Goal: Task Accomplishment & Management: Manage account settings

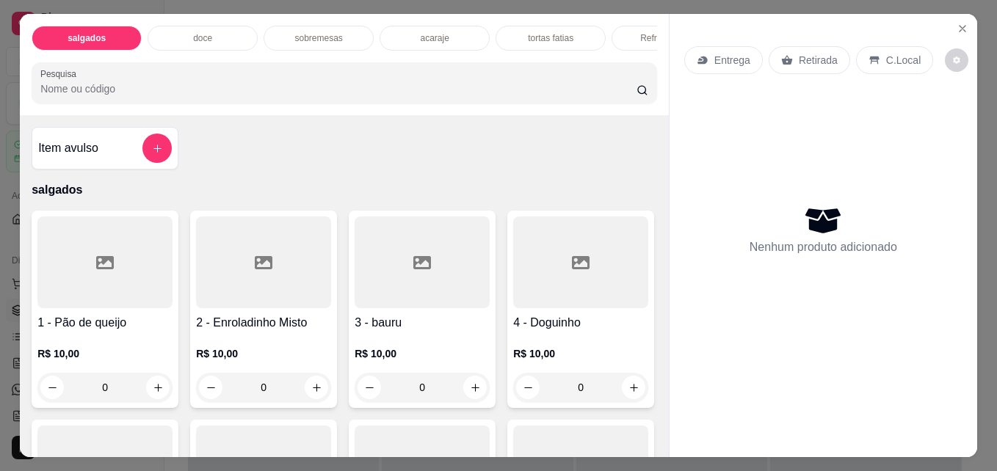
click at [421, 26] on div "acaraje" at bounding box center [435, 38] width 110 height 25
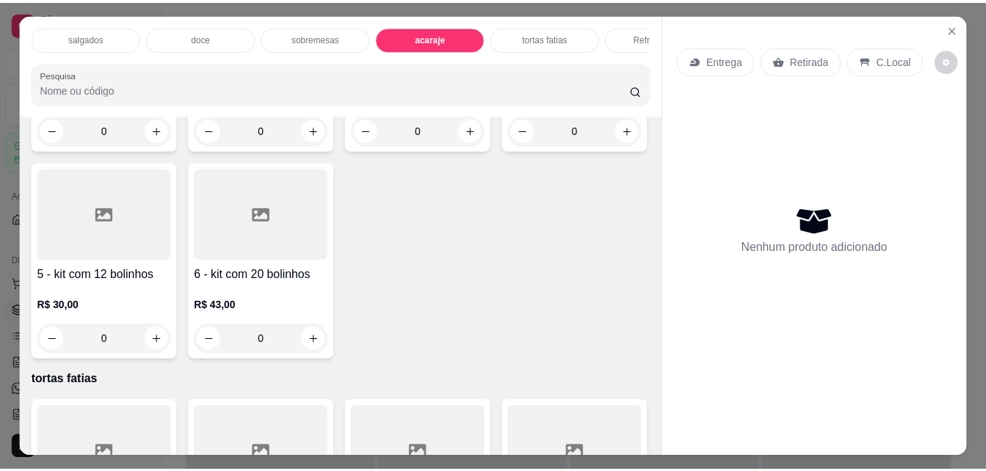
scroll to position [38, 0]
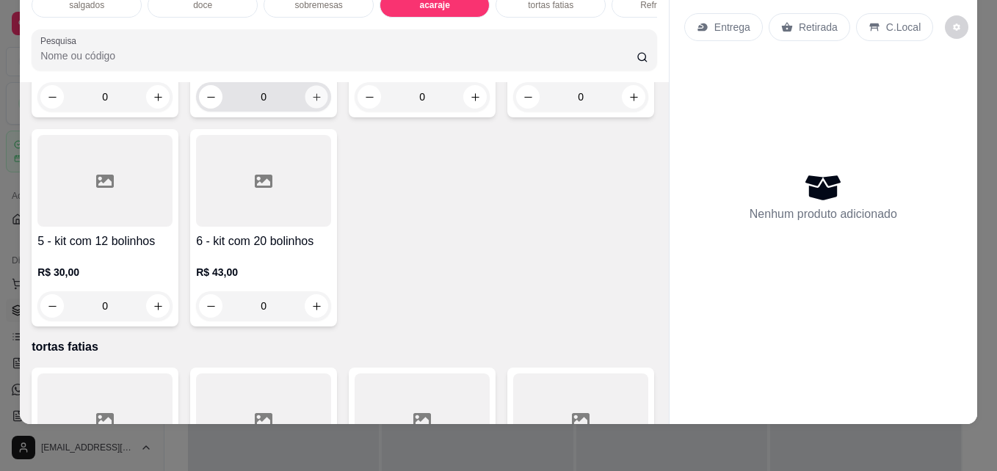
click at [305, 109] on button "increase-product-quantity" at bounding box center [316, 97] width 23 height 23
type input "1"
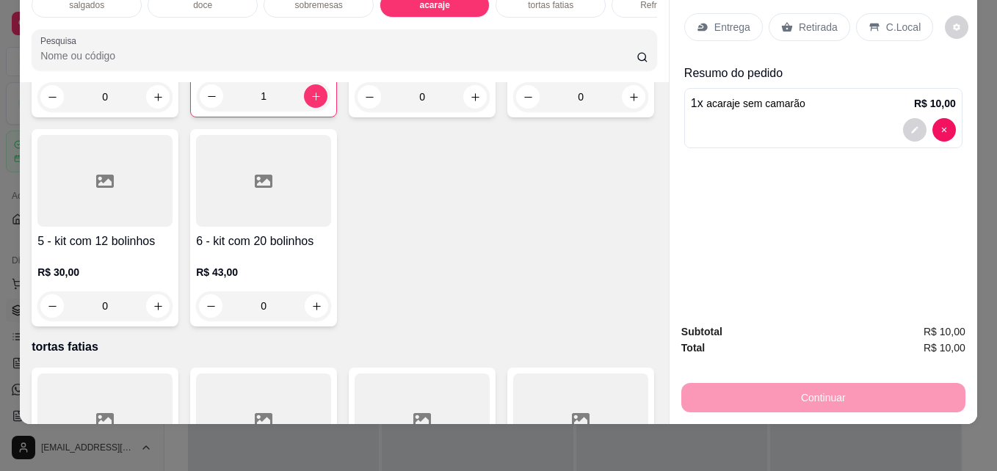
click at [786, 21] on div "Retirada" at bounding box center [809, 27] width 81 height 28
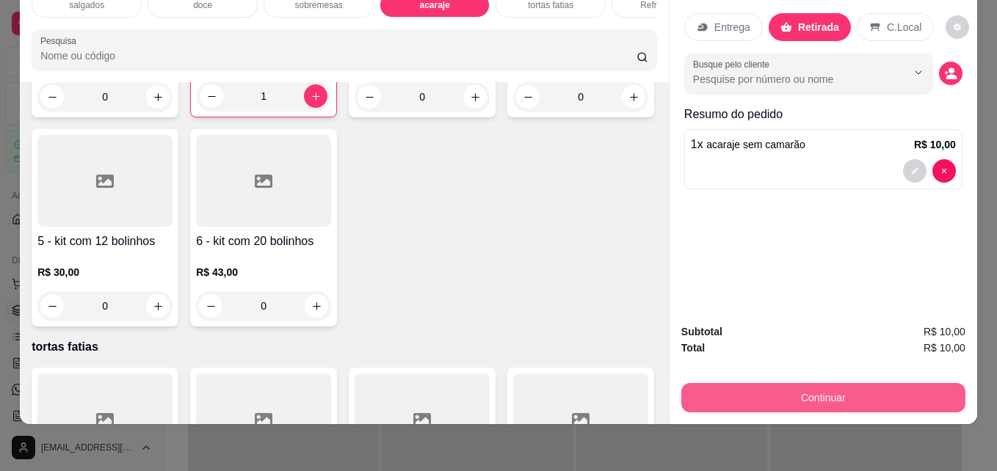
click at [777, 391] on button "Continuar" at bounding box center [823, 397] width 284 height 29
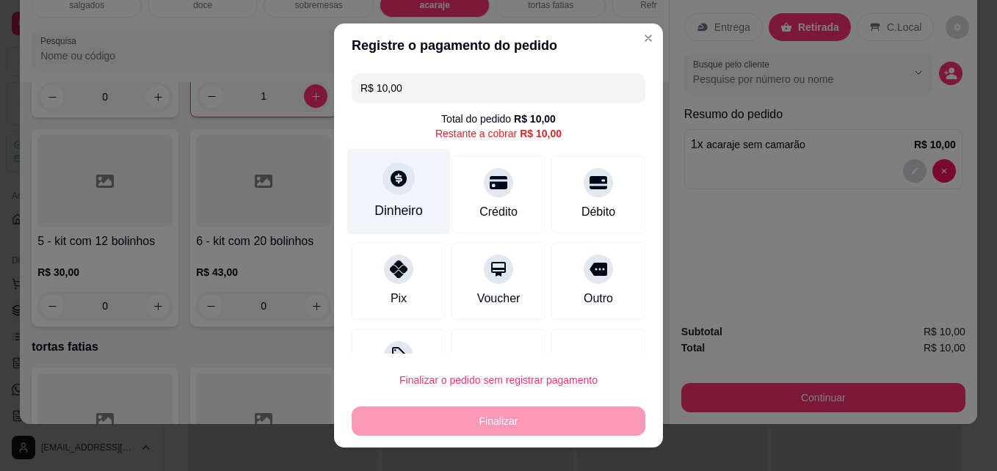
click at [421, 212] on div "Dinheiro" at bounding box center [399, 192] width 104 height 86
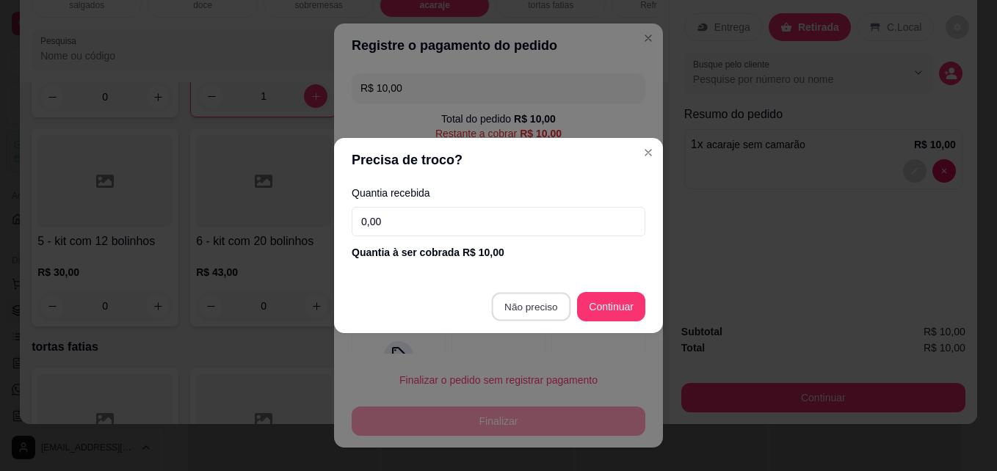
type input "R$ 0,00"
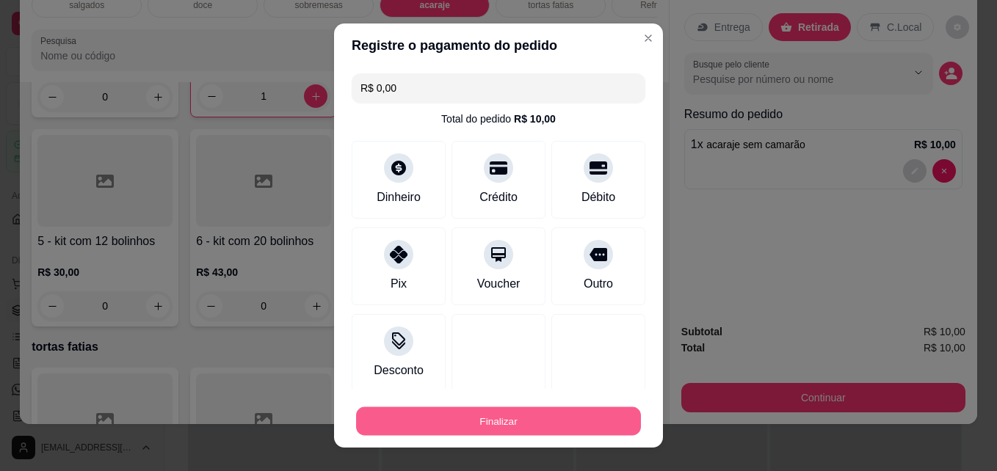
click at [504, 426] on button "Finalizar" at bounding box center [498, 421] width 285 height 29
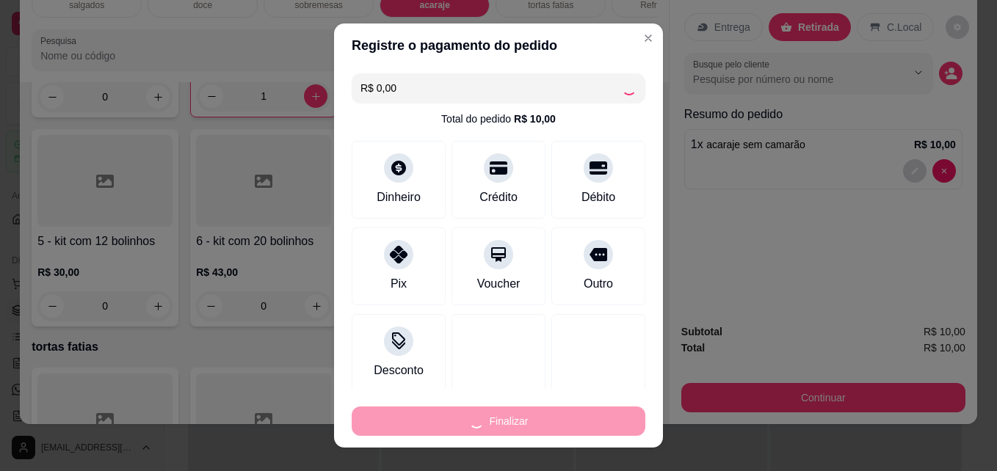
type input "0"
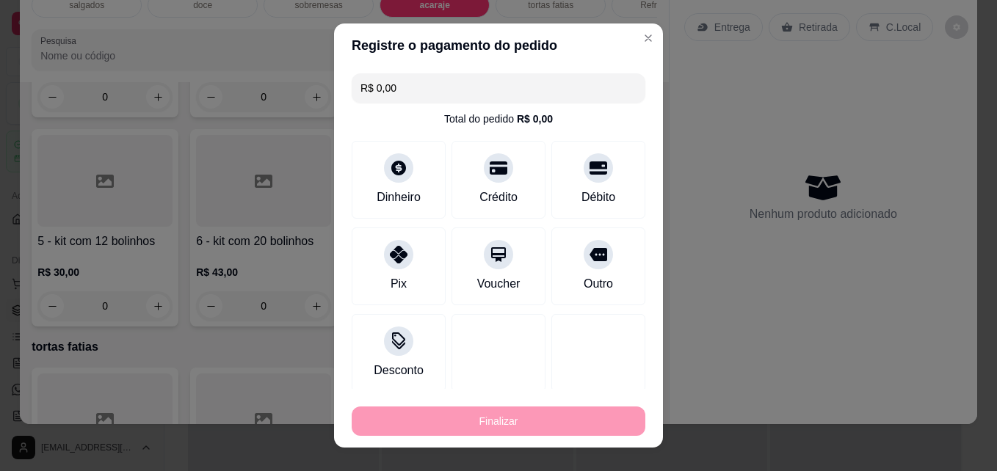
type input "-R$ 10,00"
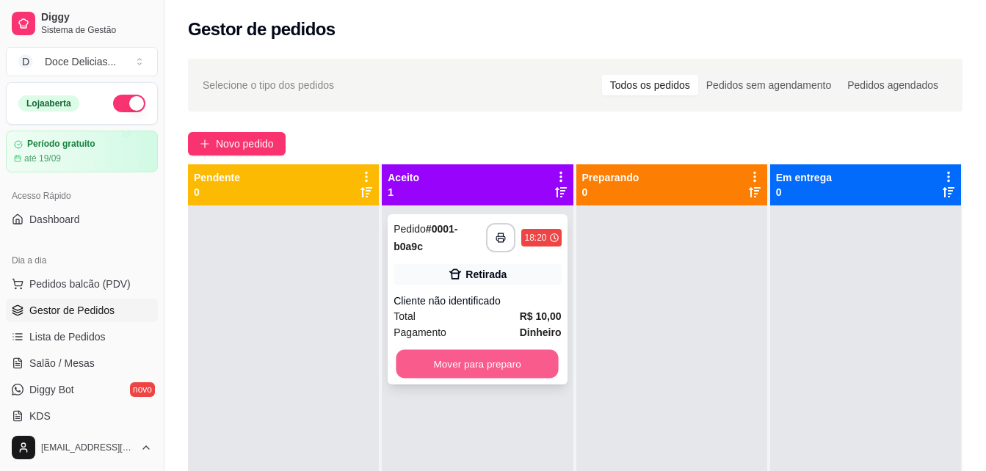
click at [466, 360] on button "Mover para preparo" at bounding box center [477, 364] width 162 height 29
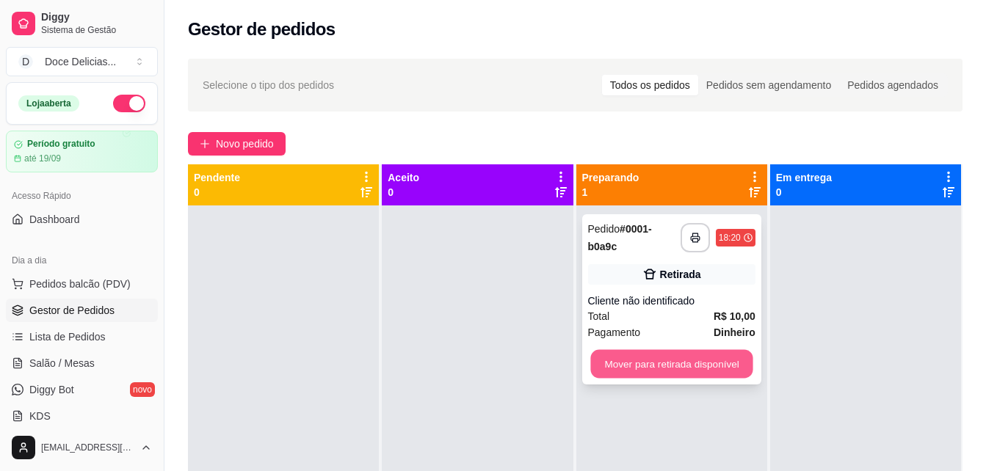
click at [642, 363] on button "Mover para retirada disponível" at bounding box center [671, 364] width 162 height 29
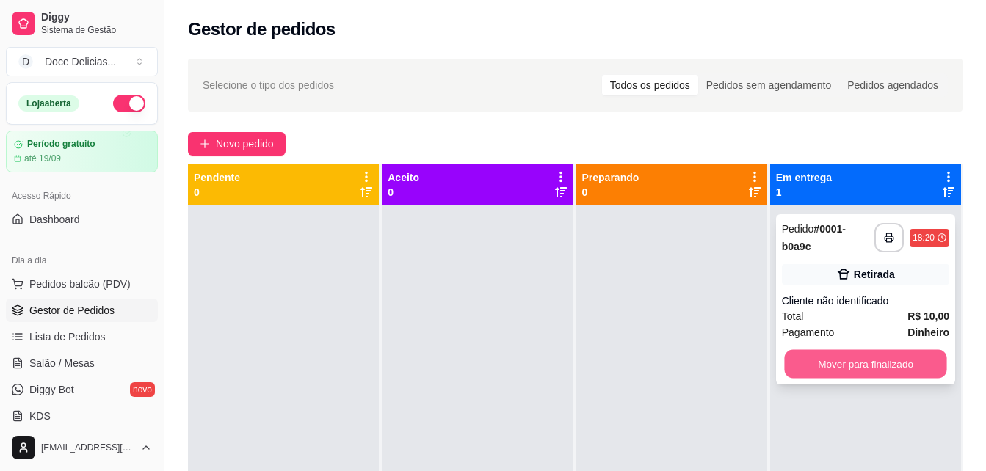
click at [816, 372] on button "Mover para finalizado" at bounding box center [865, 364] width 162 height 29
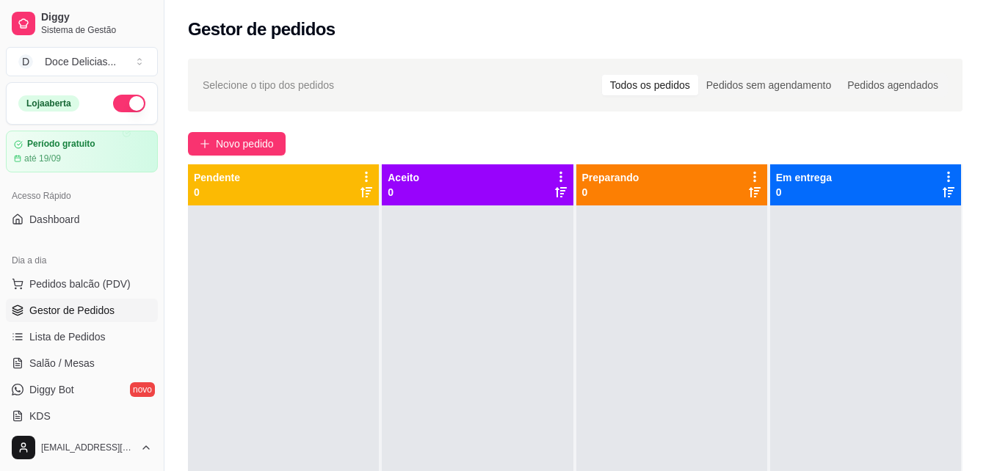
click at [556, 140] on div "Novo pedido" at bounding box center [575, 143] width 775 height 23
click at [244, 139] on span "Novo pedido" at bounding box center [245, 144] width 58 height 16
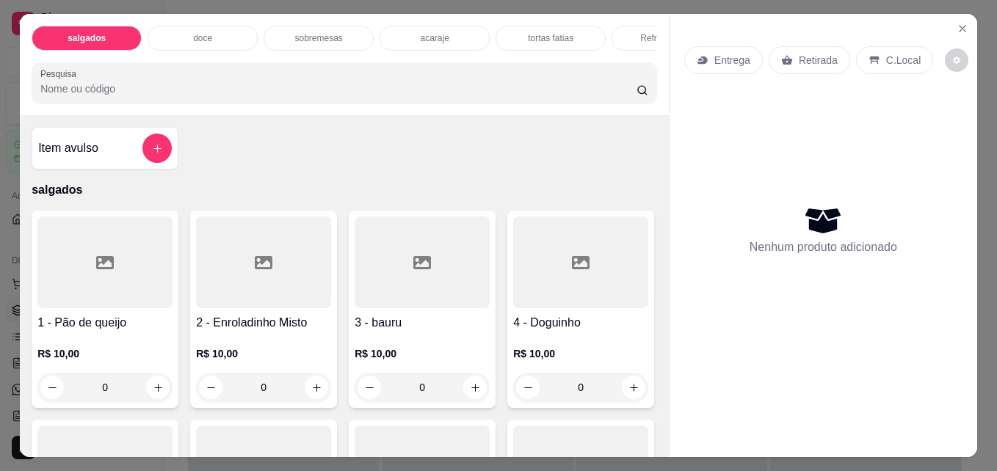
click at [421, 32] on p "acaraje" at bounding box center [434, 38] width 29 height 12
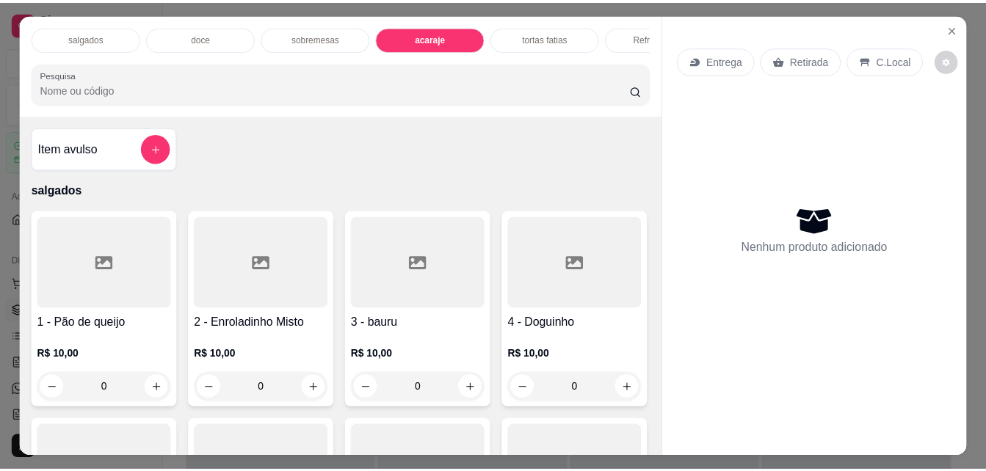
scroll to position [38, 0]
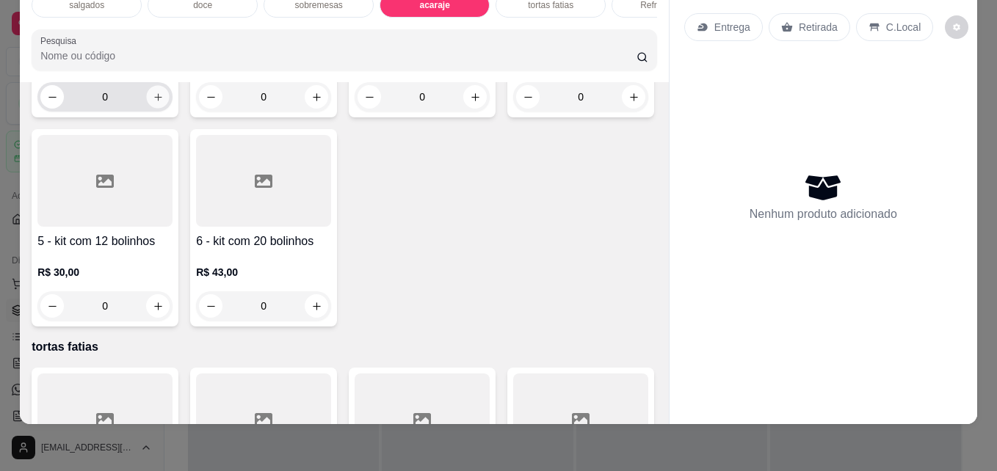
click at [154, 109] on button "increase-product-quantity" at bounding box center [158, 97] width 23 height 23
type input "1"
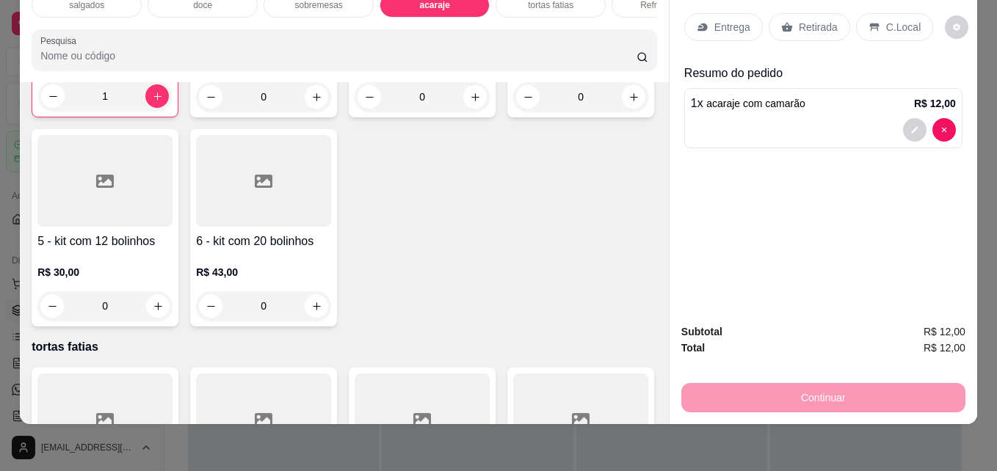
click at [786, 23] on div "Retirada" at bounding box center [809, 27] width 81 height 28
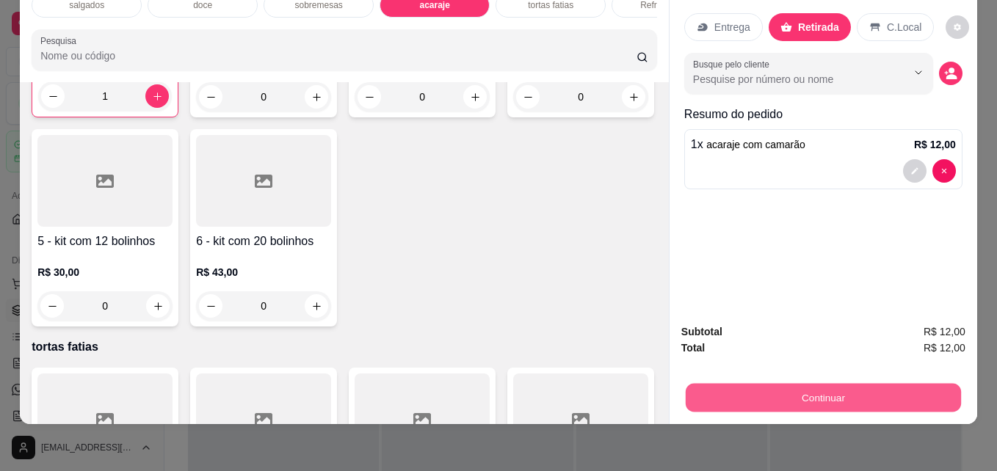
click at [724, 383] on button "Continuar" at bounding box center [823, 397] width 275 height 29
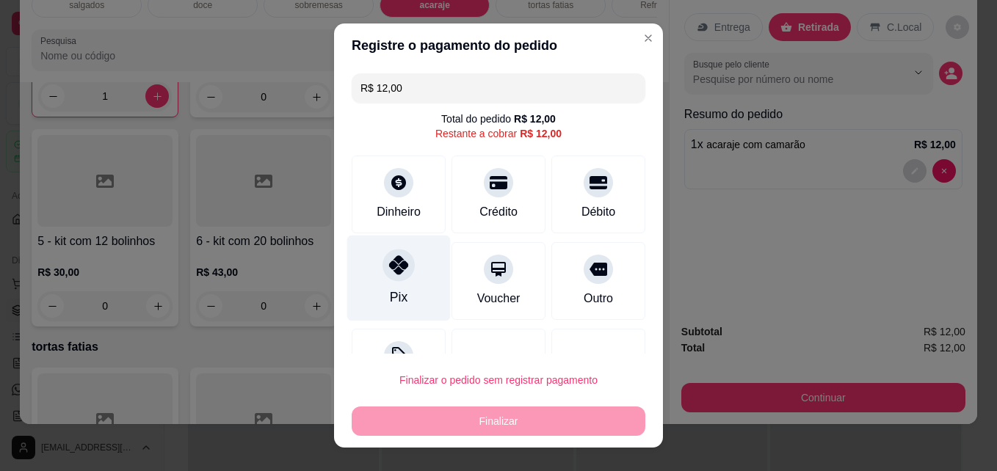
click at [401, 272] on div at bounding box center [399, 266] width 32 height 32
type input "R$ 0,00"
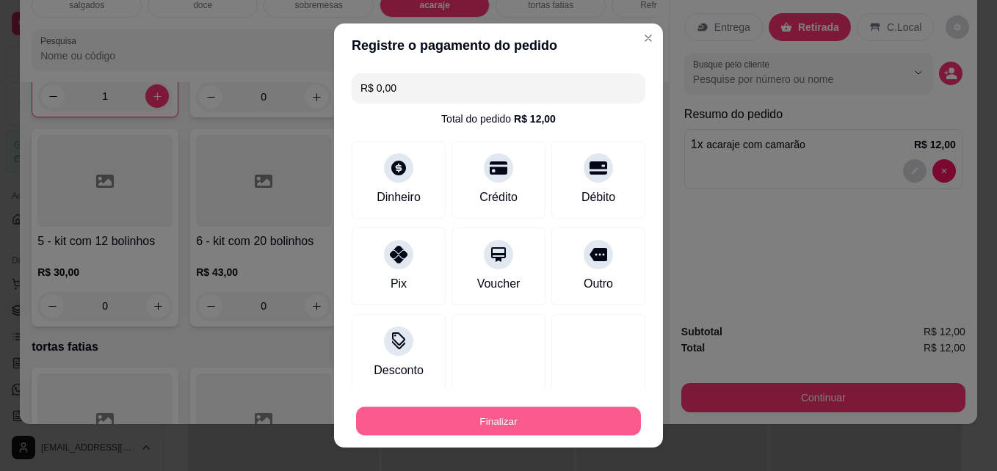
click at [485, 416] on button "Finalizar" at bounding box center [498, 421] width 285 height 29
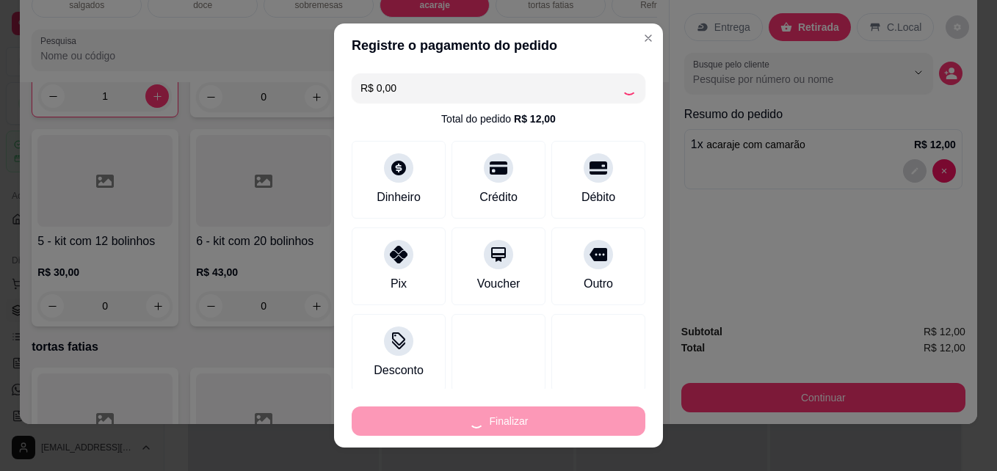
type input "0"
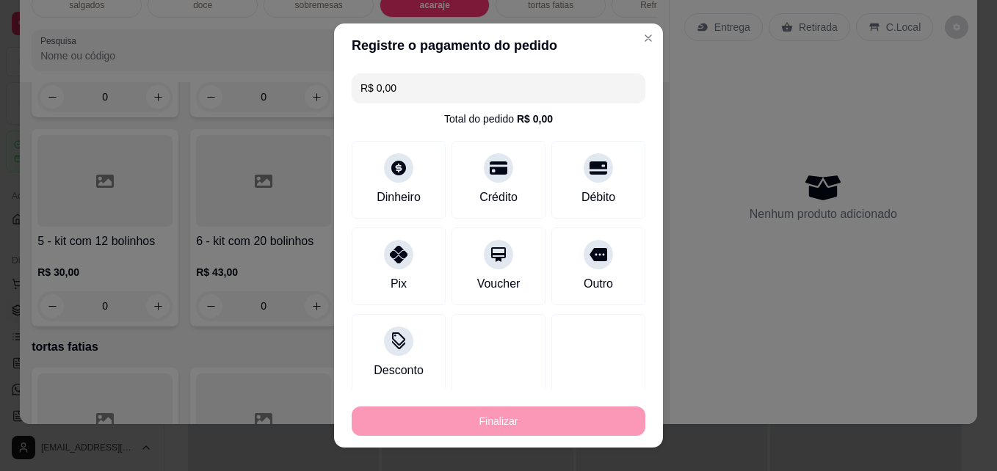
type input "-R$ 12,00"
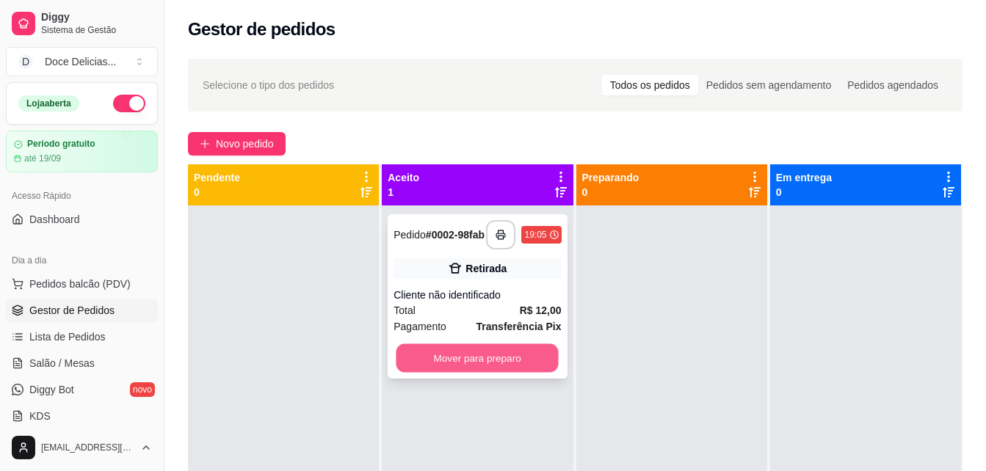
click at [477, 359] on button "Mover para preparo" at bounding box center [477, 358] width 162 height 29
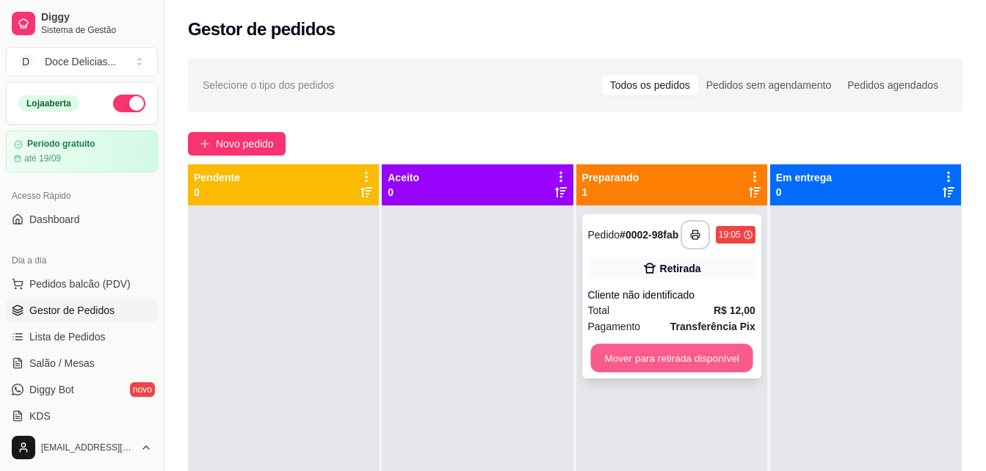
click at [629, 358] on button "Mover para retirada disponível" at bounding box center [671, 358] width 162 height 29
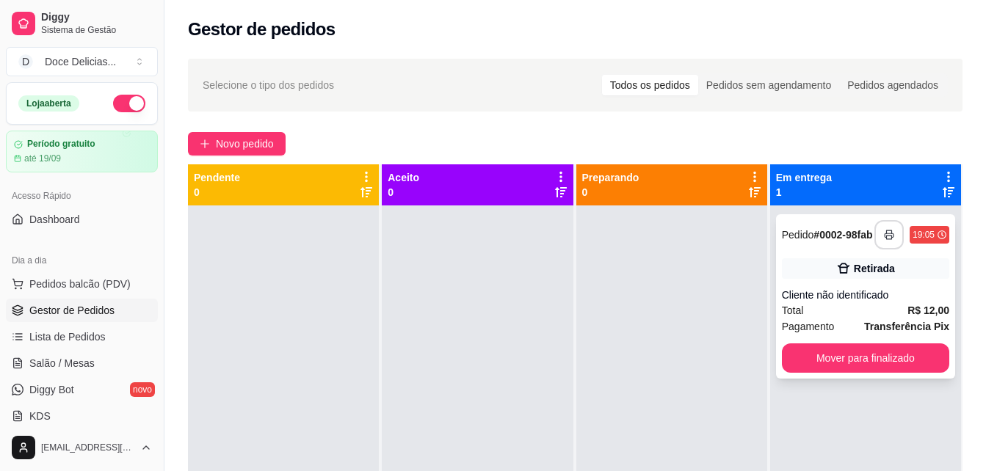
click at [884, 237] on icon "button" at bounding box center [889, 235] width 10 height 10
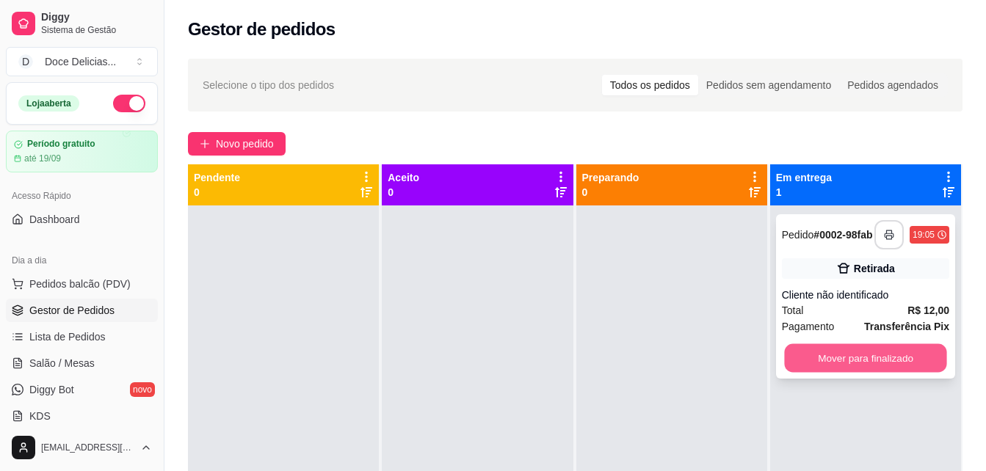
click at [899, 366] on button "Mover para finalizado" at bounding box center [865, 358] width 162 height 29
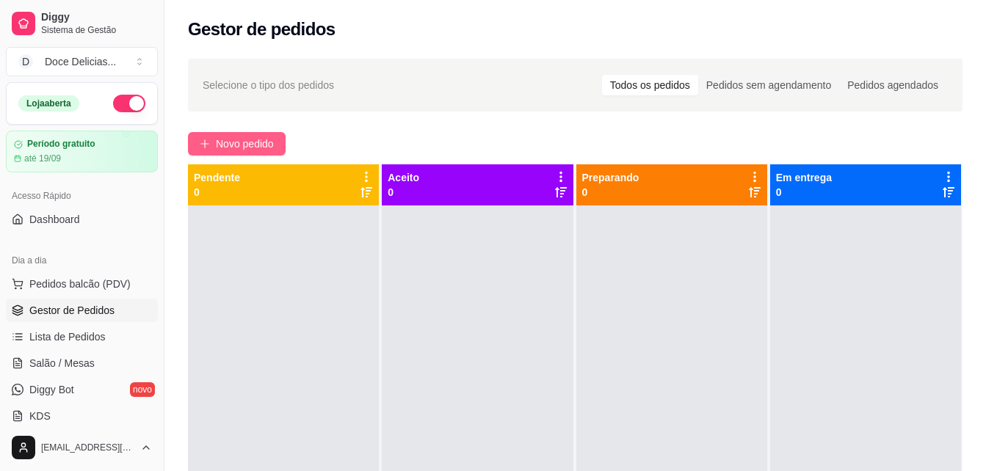
click at [225, 151] on span "Novo pedido" at bounding box center [245, 144] width 58 height 16
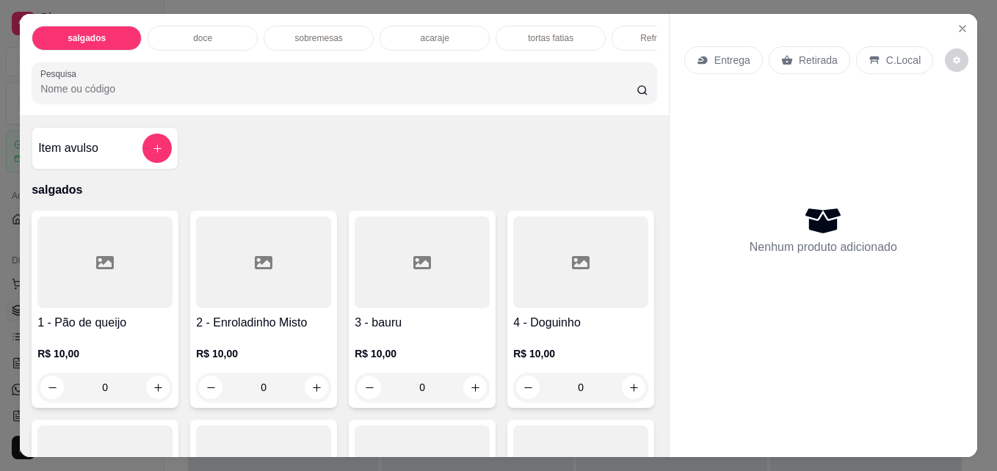
click at [420, 35] on p "acaraje" at bounding box center [434, 38] width 29 height 12
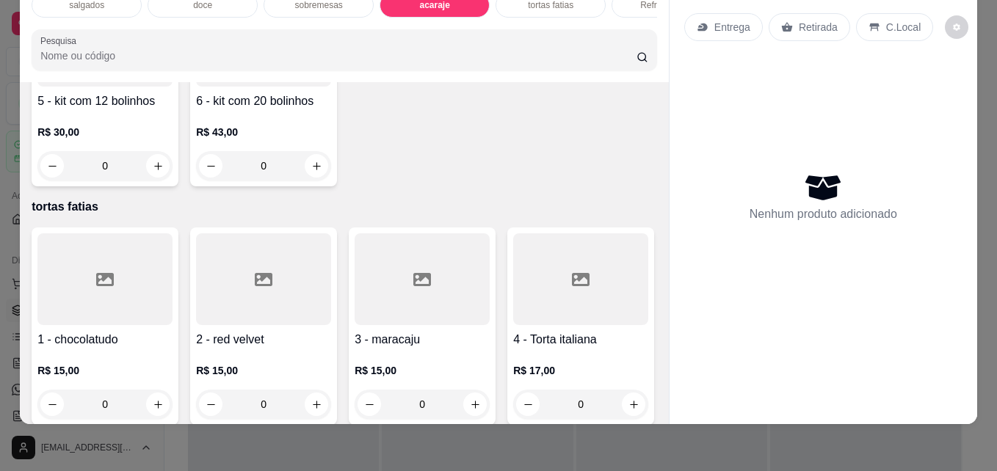
scroll to position [1778, 0]
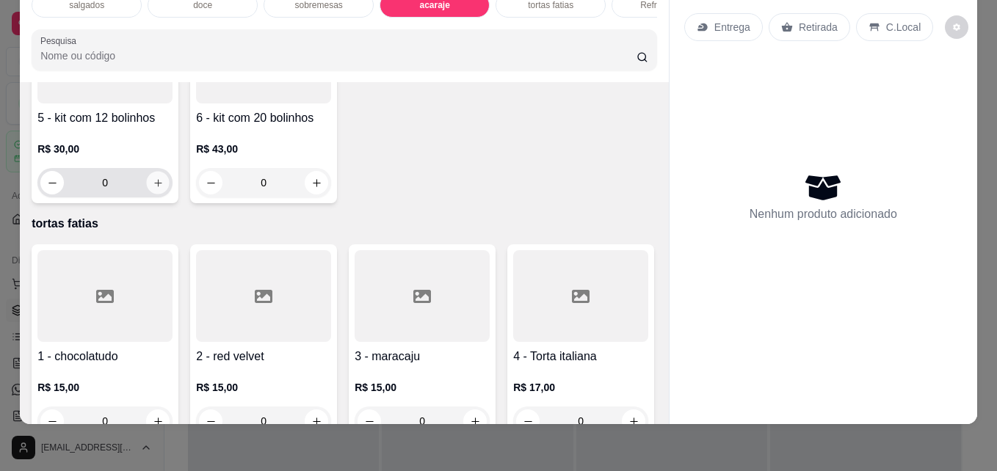
click at [162, 186] on icon "increase-product-quantity" at bounding box center [157, 182] width 7 height 7
type input "1"
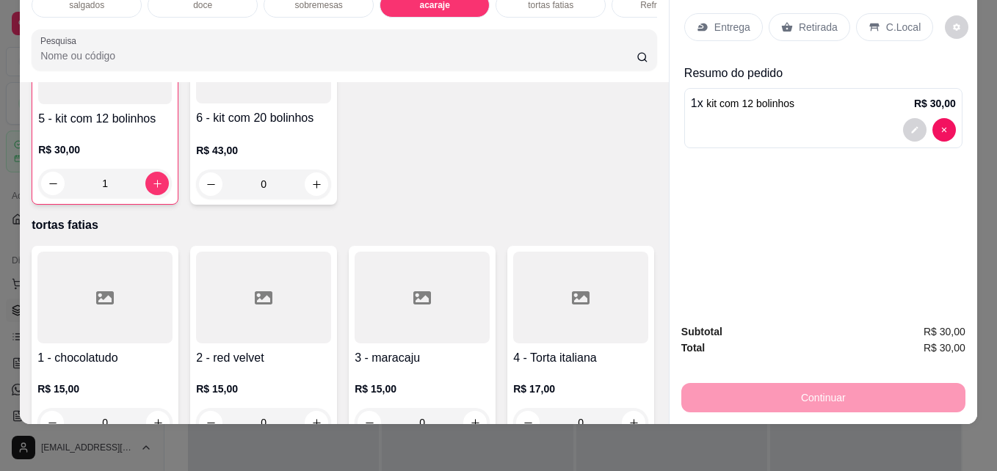
click at [807, 20] on p "Retirada" at bounding box center [818, 27] width 39 height 15
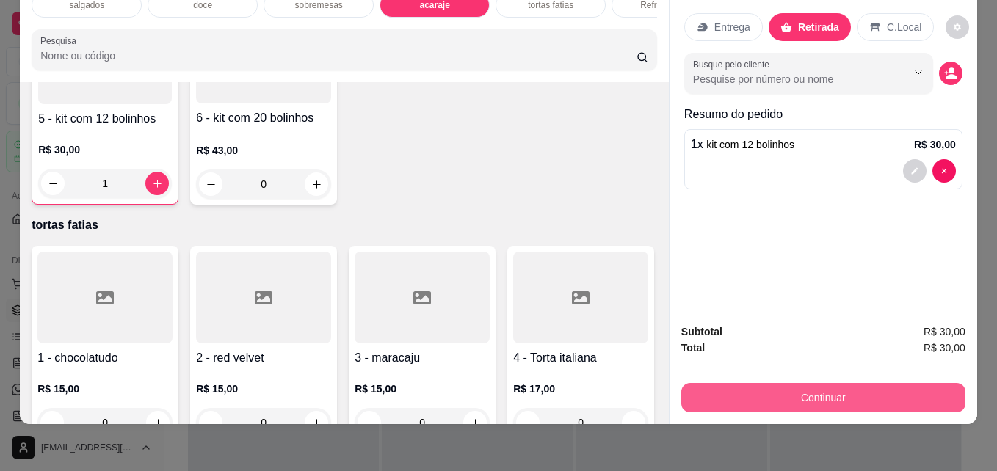
click at [714, 383] on button "Continuar" at bounding box center [823, 397] width 284 height 29
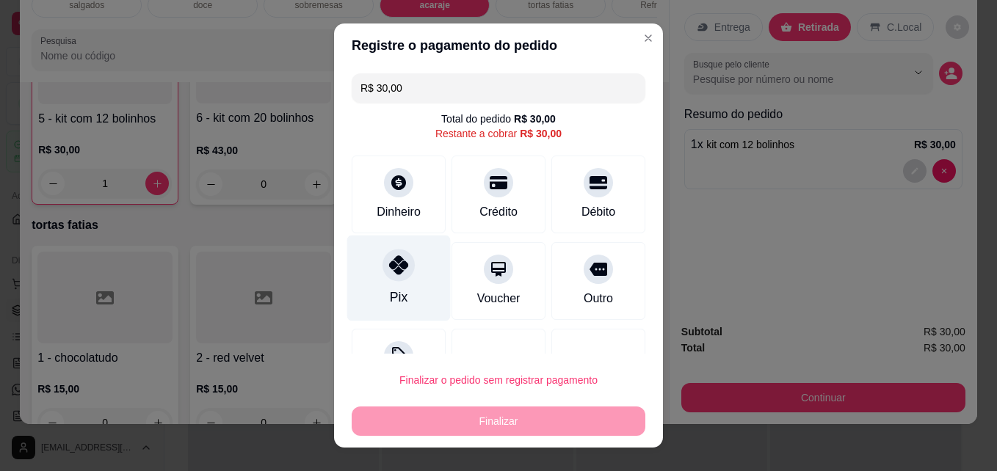
click at [395, 276] on div at bounding box center [399, 266] width 32 height 32
type input "R$ 0,00"
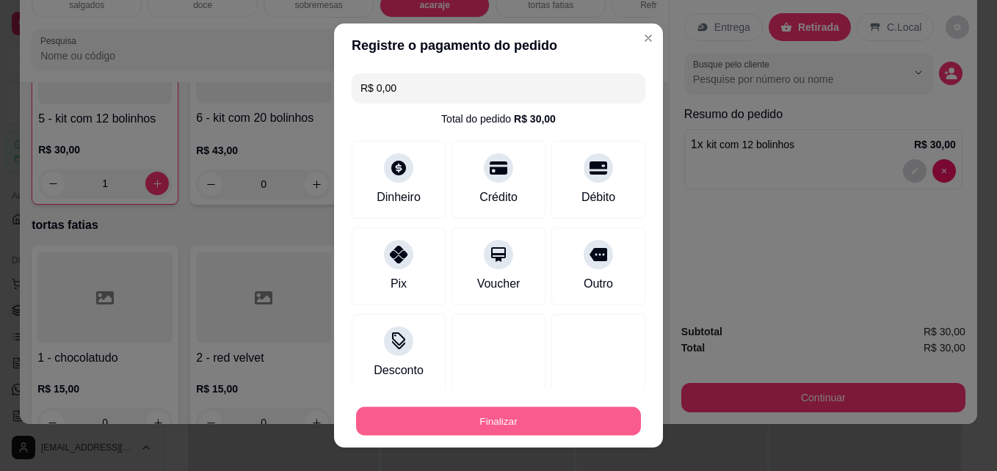
click at [508, 424] on button "Finalizar" at bounding box center [498, 421] width 285 height 29
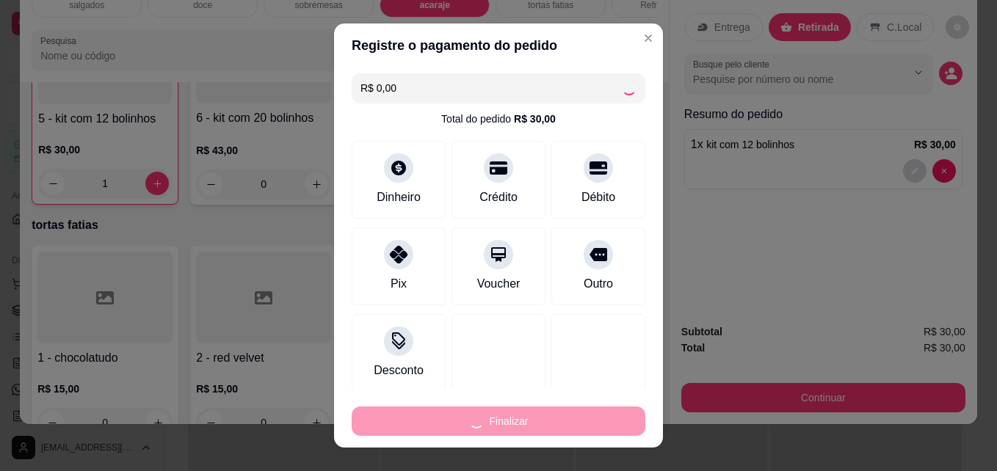
type input "0"
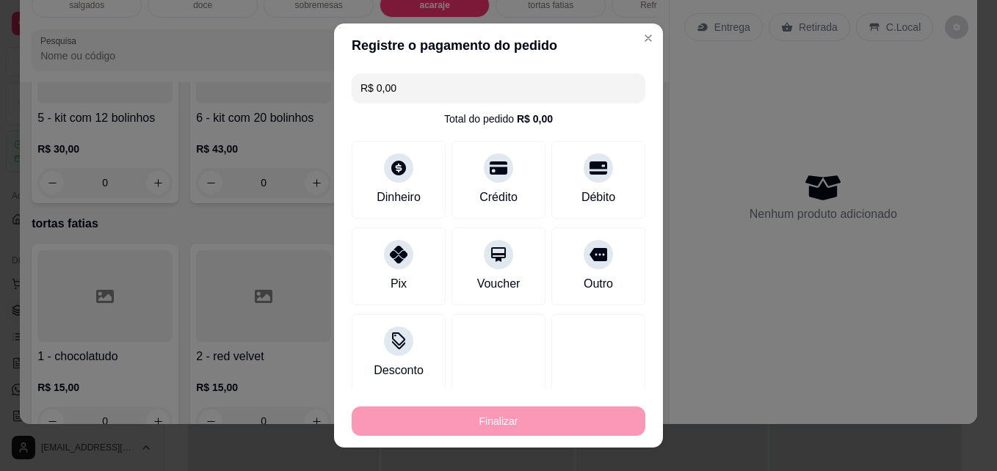
type input "-R$ 30,00"
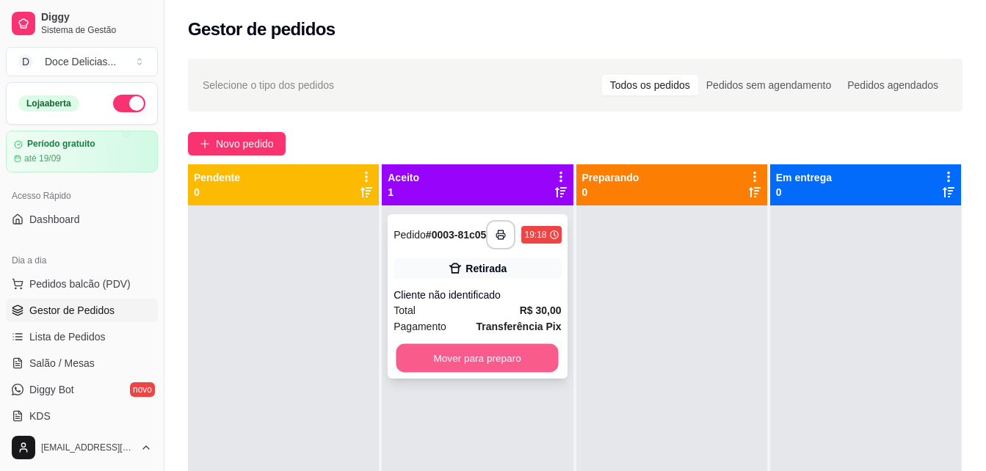
click at [429, 366] on button "Mover para preparo" at bounding box center [477, 358] width 162 height 29
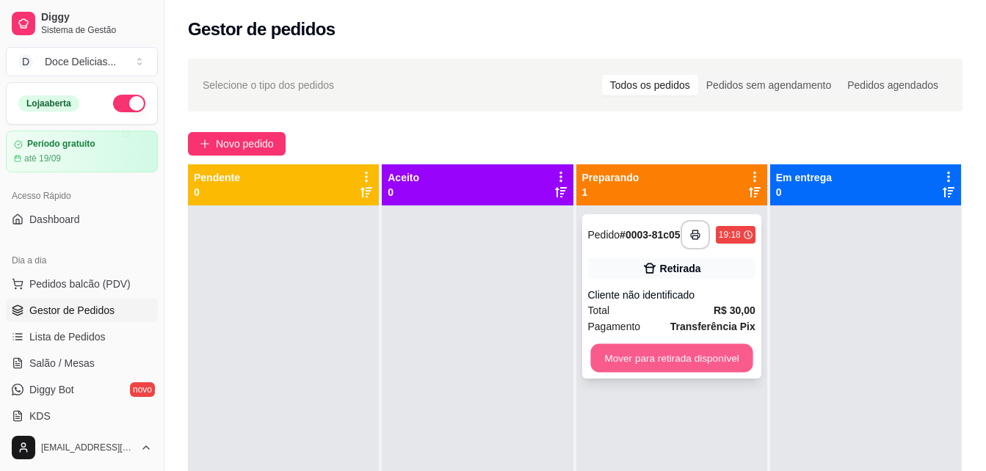
click at [635, 362] on button "Mover para retirada disponível" at bounding box center [671, 358] width 162 height 29
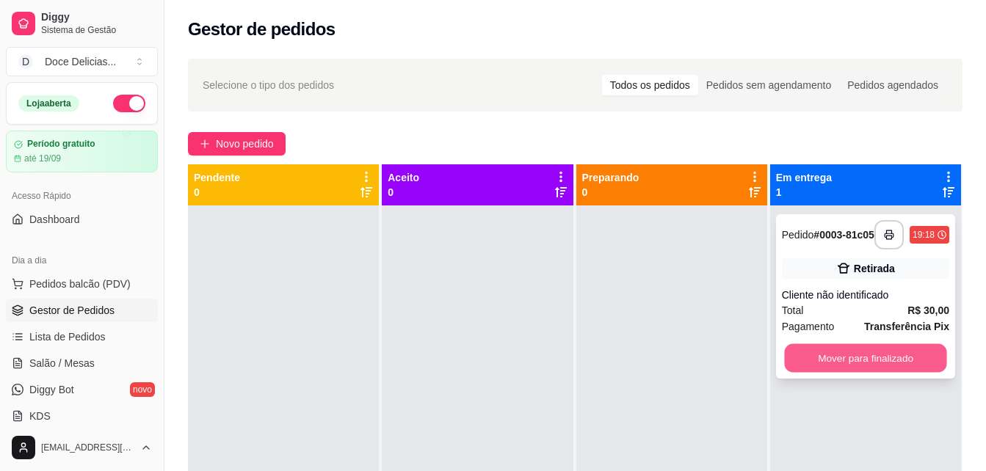
click at [838, 358] on button "Mover para finalizado" at bounding box center [865, 358] width 162 height 29
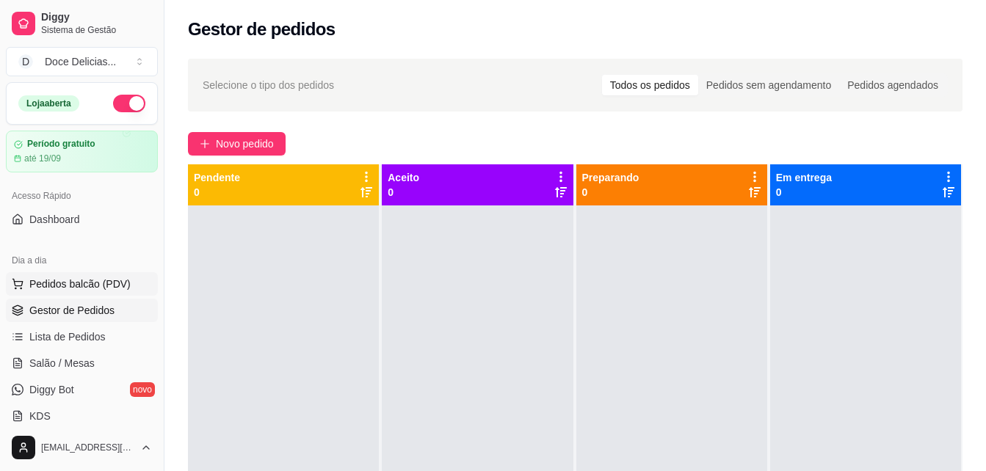
click at [81, 276] on button "Pedidos balcão (PDV)" at bounding box center [82, 283] width 152 height 23
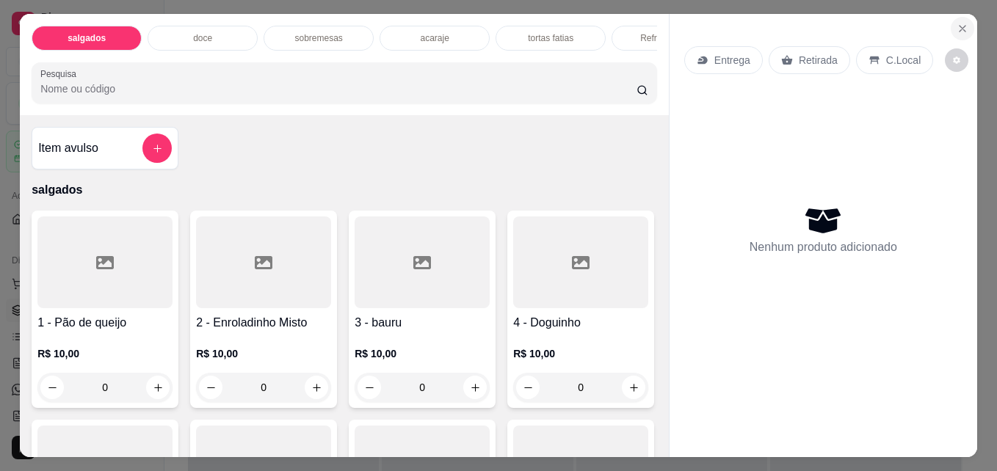
click at [957, 23] on icon "Close" at bounding box center [963, 29] width 12 height 12
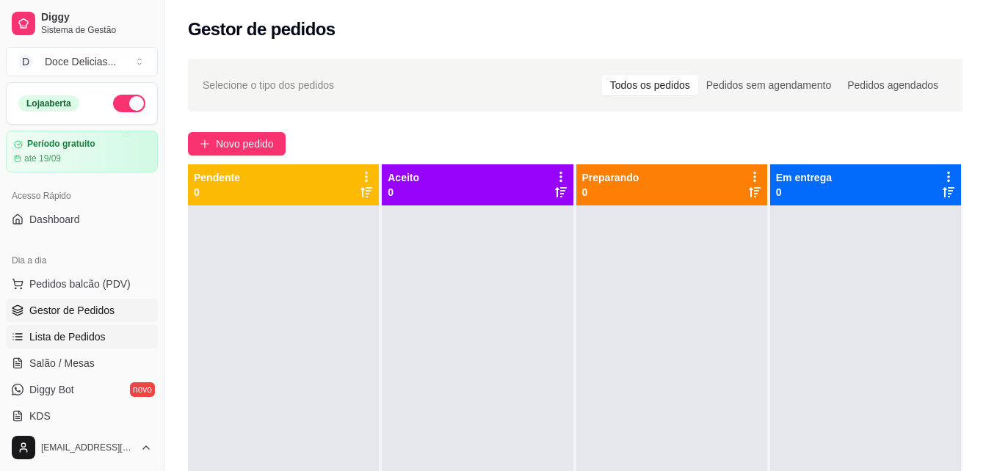
click at [34, 331] on span "Lista de Pedidos" at bounding box center [67, 337] width 76 height 15
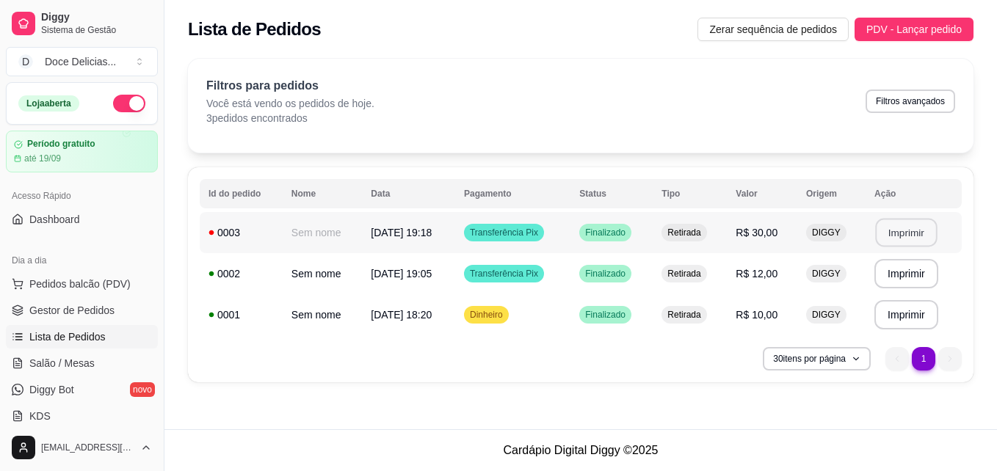
click at [901, 236] on button "Imprimir" at bounding box center [906, 233] width 62 height 29
click at [73, 314] on span "Gestor de Pedidos" at bounding box center [71, 310] width 85 height 15
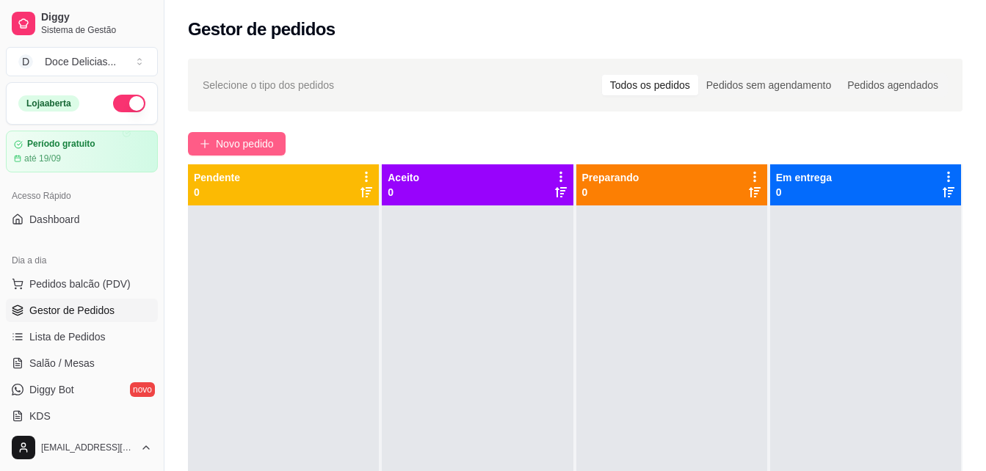
click at [228, 139] on span "Novo pedido" at bounding box center [245, 144] width 58 height 16
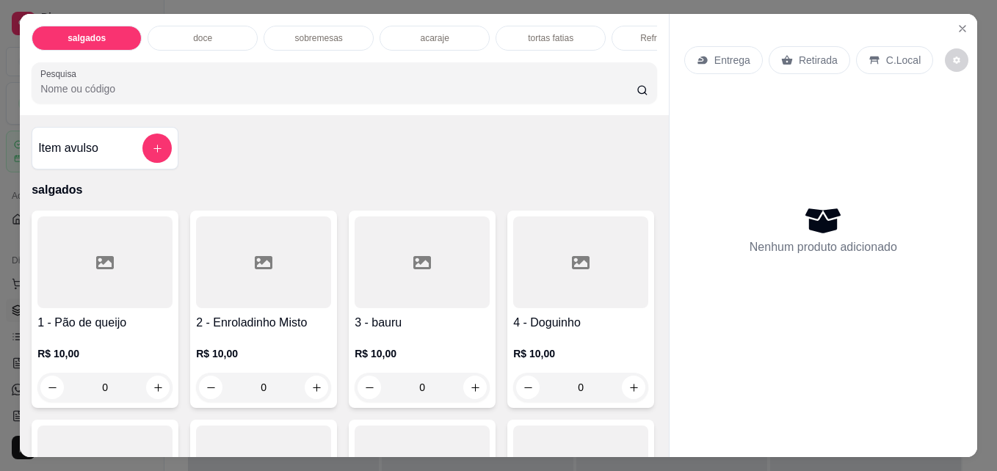
click at [423, 42] on div "acaraje" at bounding box center [435, 38] width 110 height 25
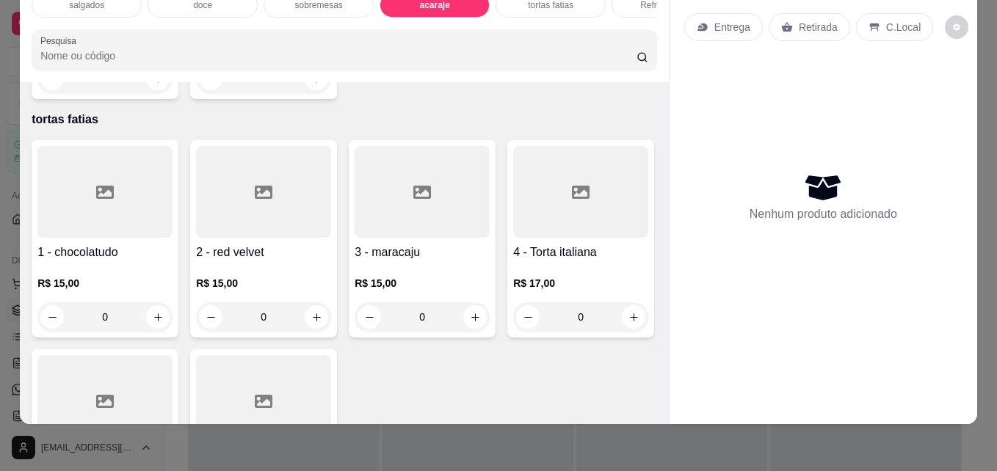
scroll to position [1881, 0]
type input "1"
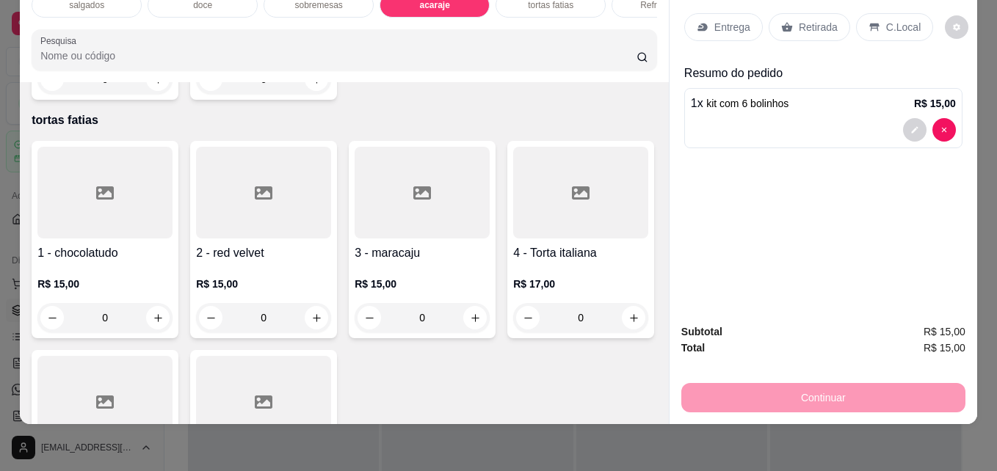
click at [820, 21] on p "Retirada" at bounding box center [818, 27] width 39 height 15
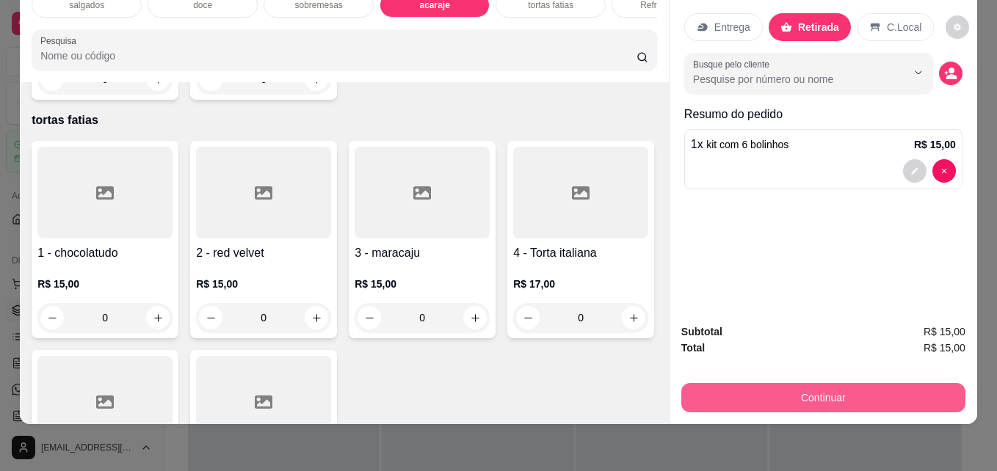
click at [786, 391] on button "Continuar" at bounding box center [823, 397] width 284 height 29
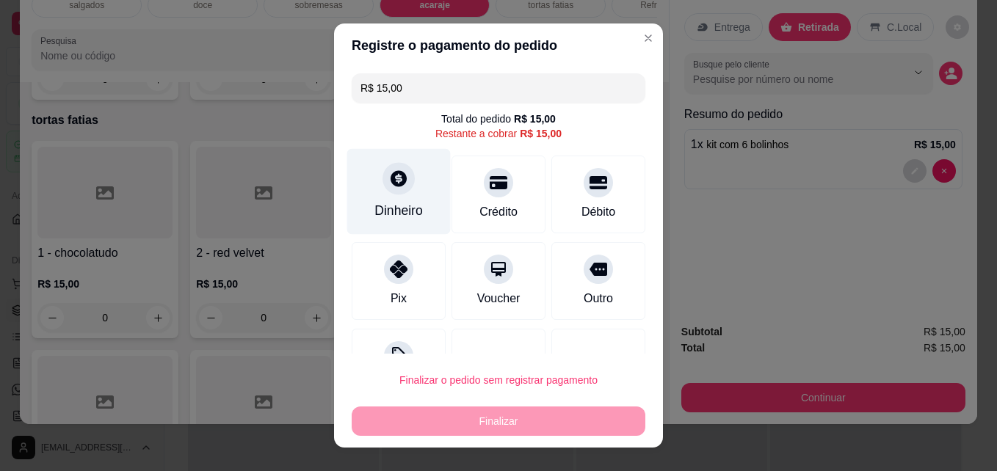
click at [407, 196] on div "Dinheiro" at bounding box center [399, 192] width 104 height 86
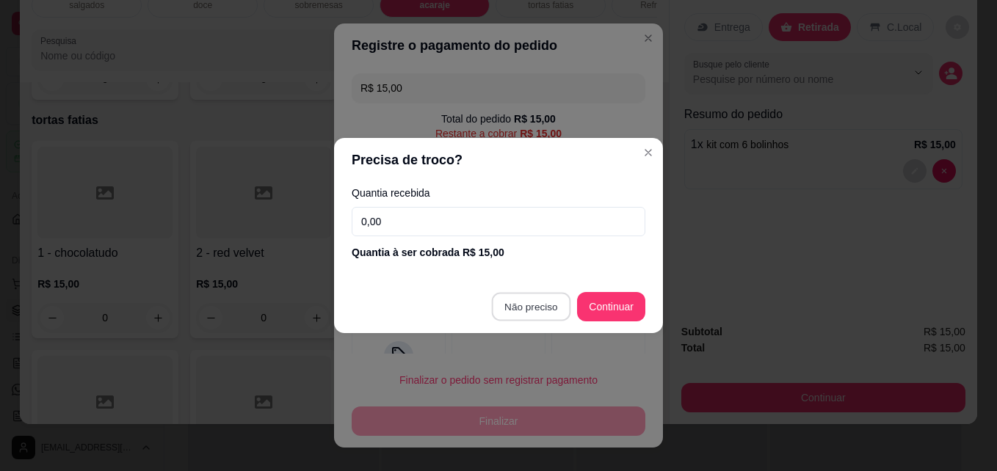
type input "R$ 0,00"
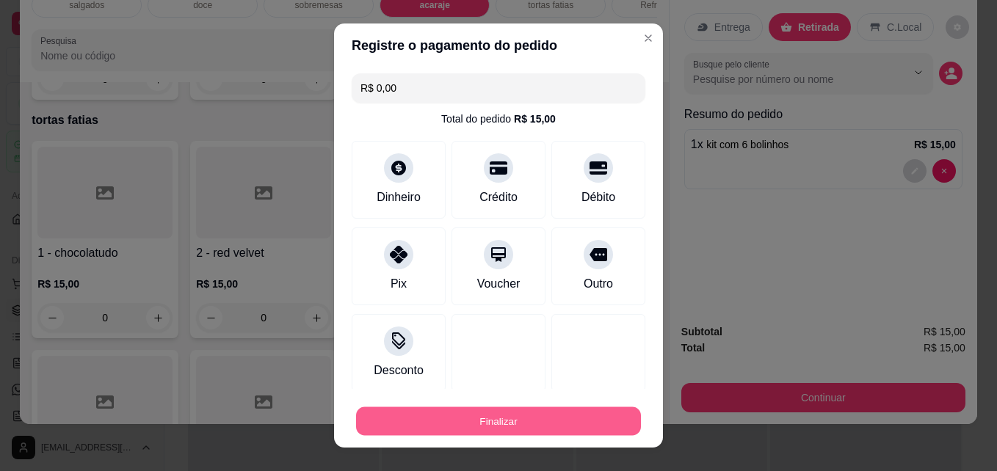
click at [515, 417] on button "Finalizar" at bounding box center [498, 421] width 285 height 29
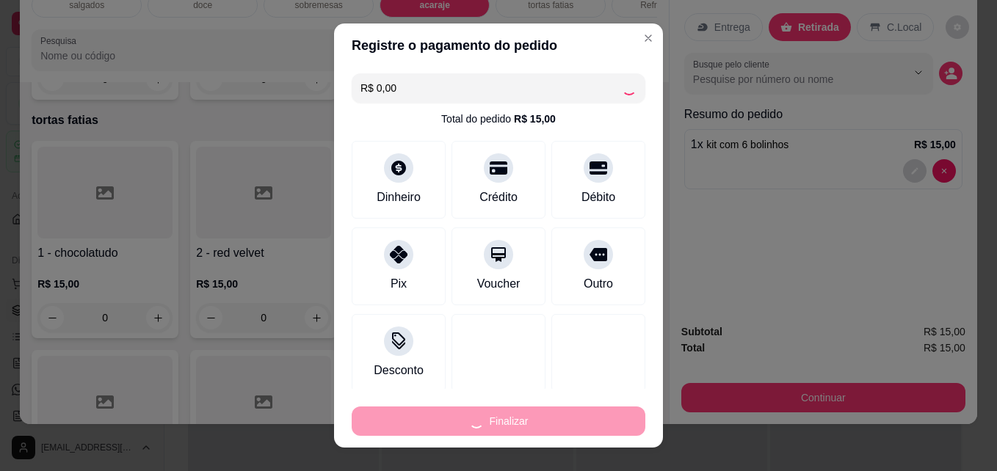
type input "0"
type input "-R$ 15,00"
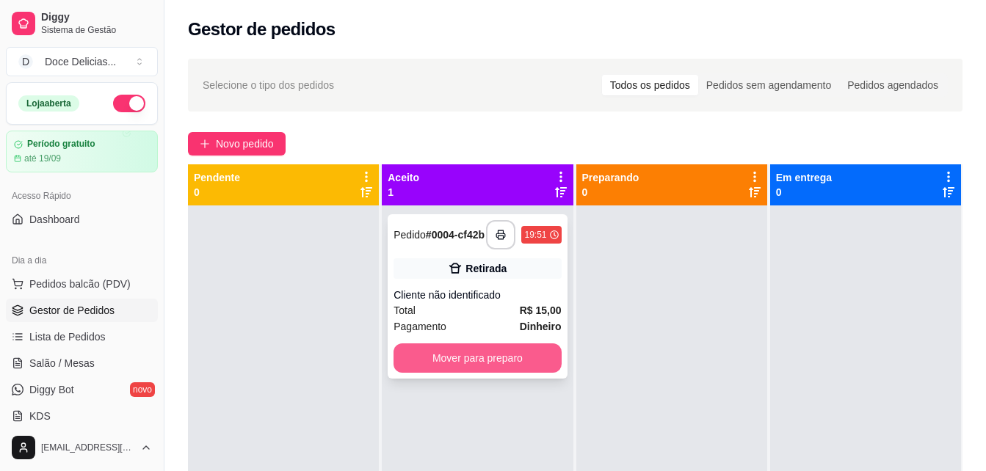
click at [510, 369] on button "Mover para preparo" at bounding box center [477, 358] width 167 height 29
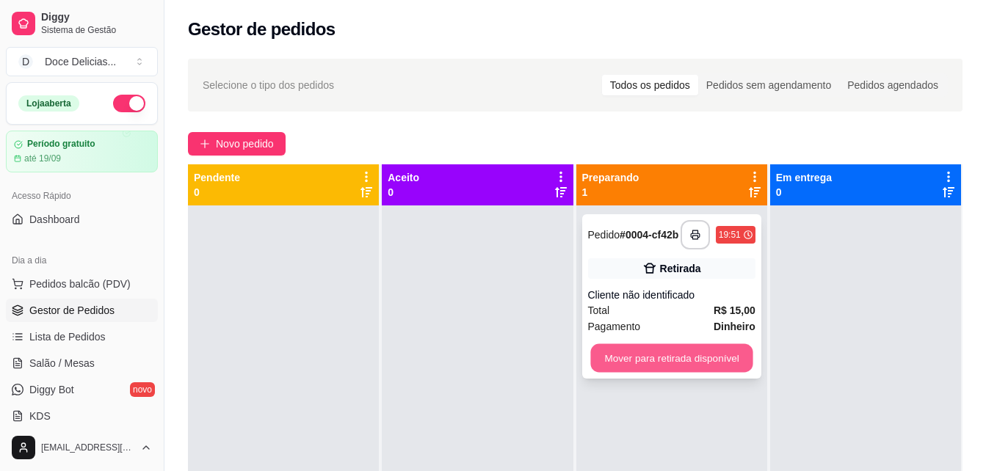
click at [635, 363] on button "Mover para retirada disponível" at bounding box center [671, 358] width 162 height 29
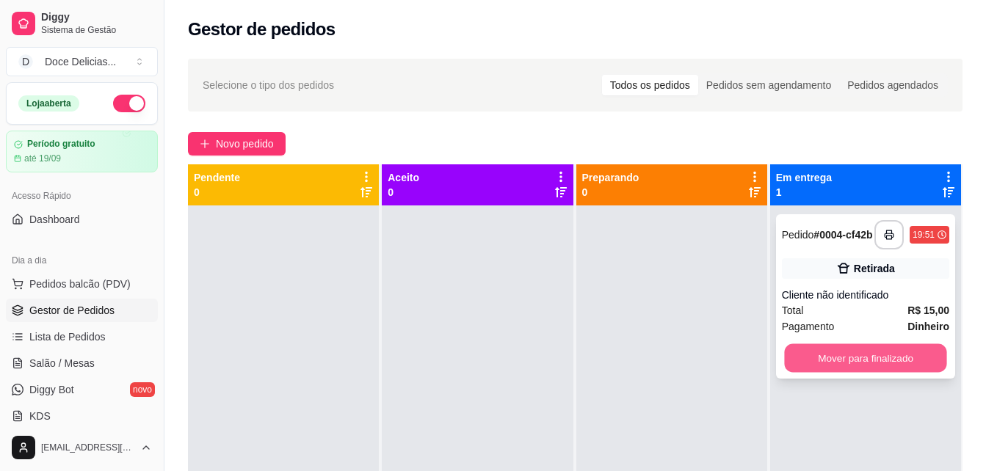
click at [804, 373] on button "Mover para finalizado" at bounding box center [865, 358] width 162 height 29
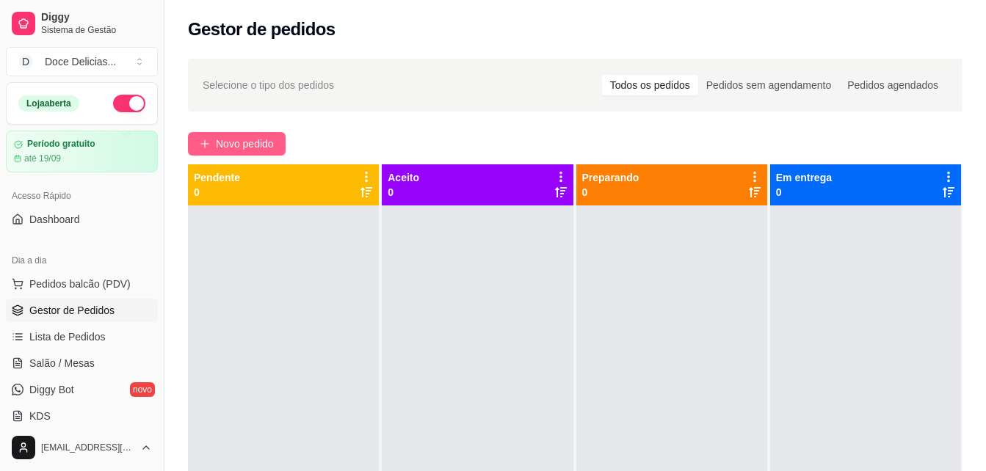
click at [225, 140] on span "Novo pedido" at bounding box center [245, 144] width 58 height 16
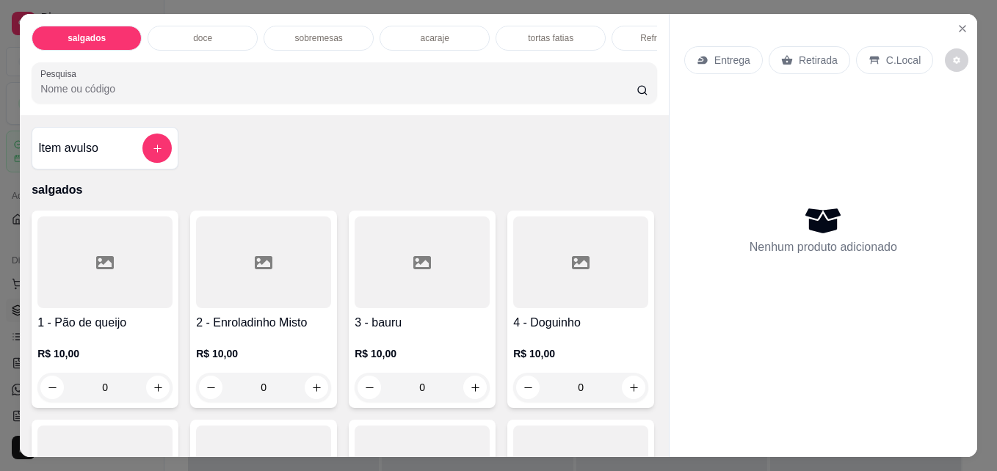
click at [410, 29] on div "acaraje" at bounding box center [435, 38] width 110 height 25
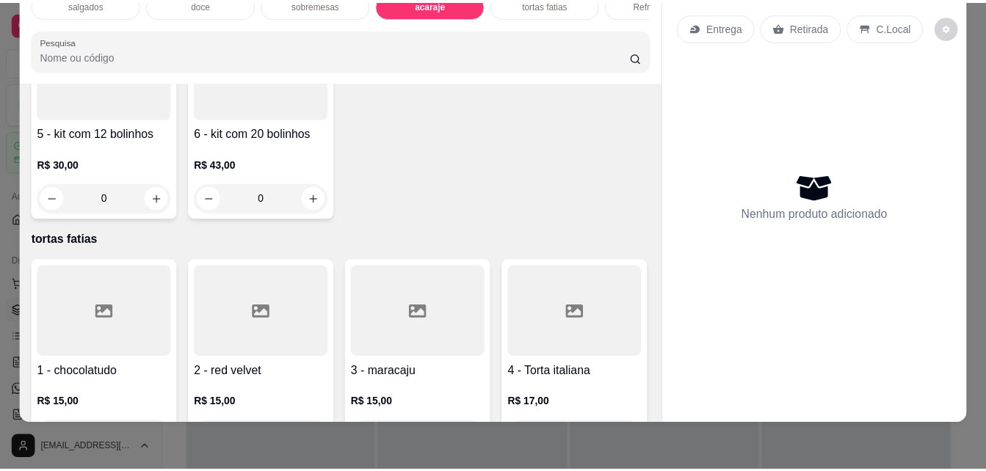
scroll to position [1770, 0]
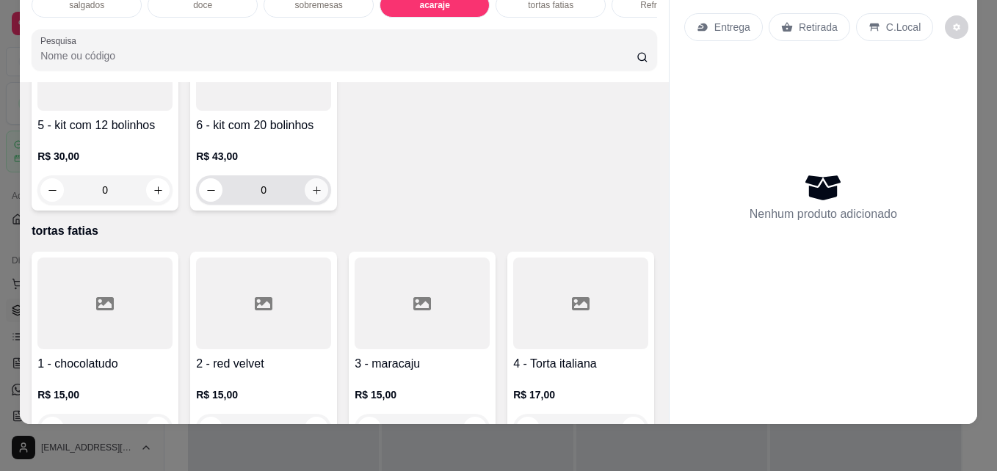
click at [322, 196] on icon "increase-product-quantity" at bounding box center [316, 190] width 11 height 11
type input "1"
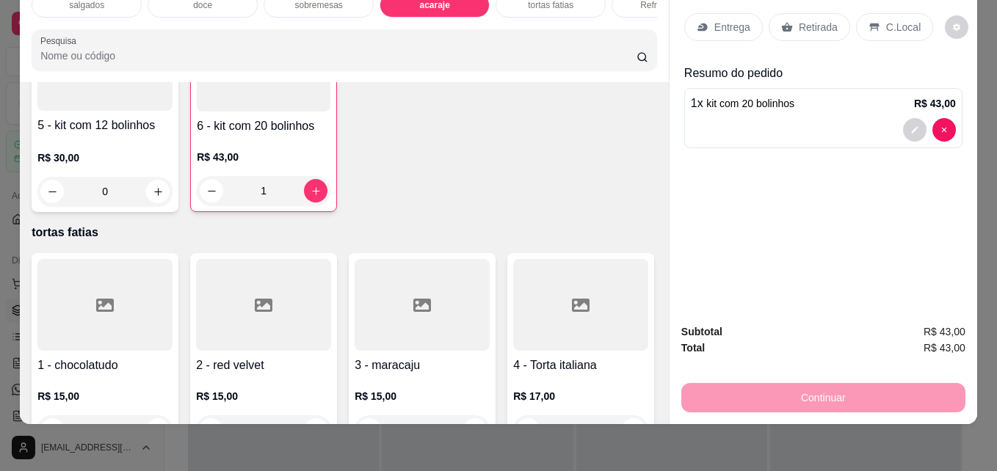
click at [808, 13] on div "Retirada" at bounding box center [809, 27] width 81 height 28
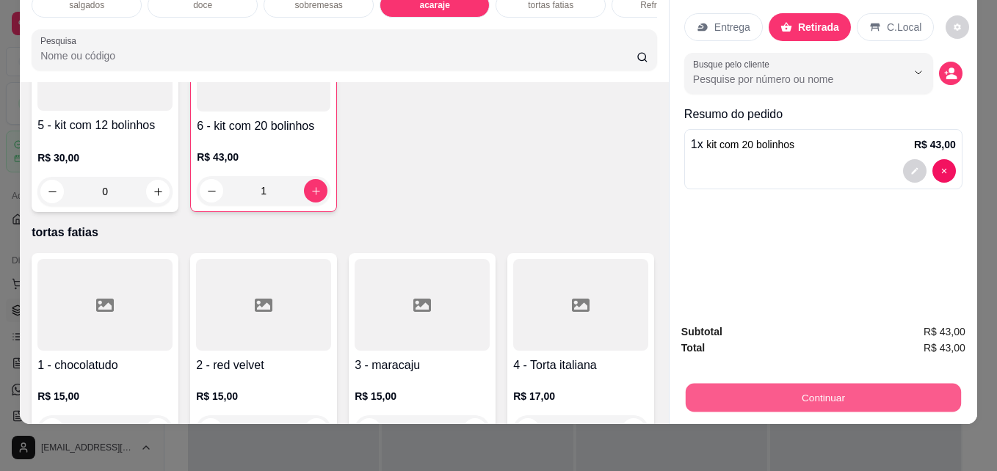
click at [729, 388] on button "Continuar" at bounding box center [823, 397] width 275 height 29
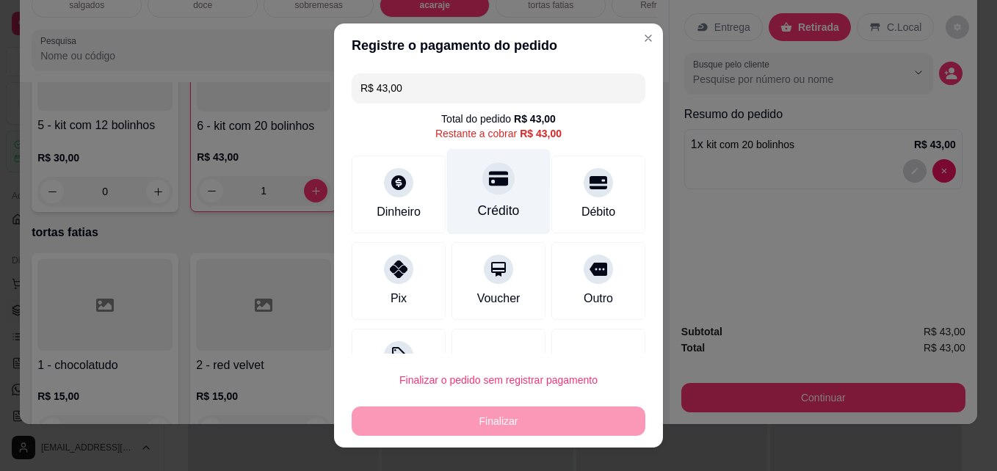
click at [496, 198] on div "Crédito" at bounding box center [499, 192] width 104 height 86
type input "R$ 0,00"
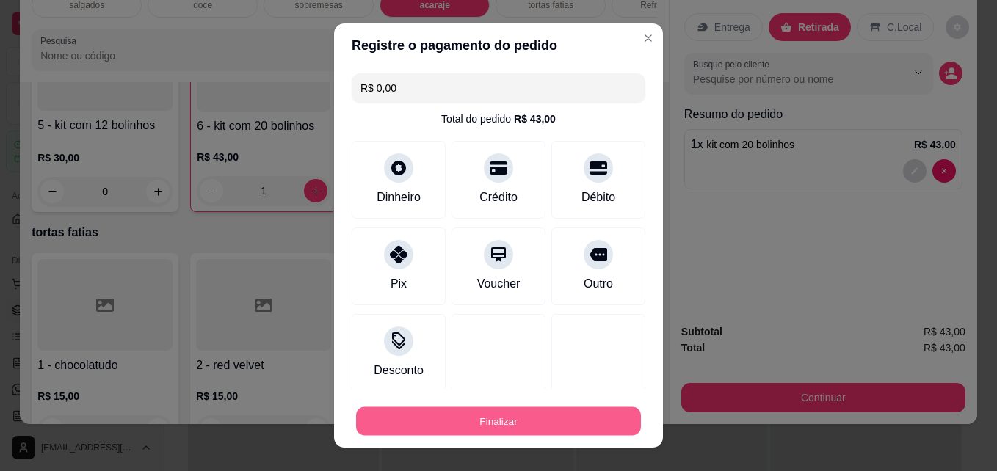
click at [420, 416] on button "Finalizar" at bounding box center [498, 421] width 285 height 29
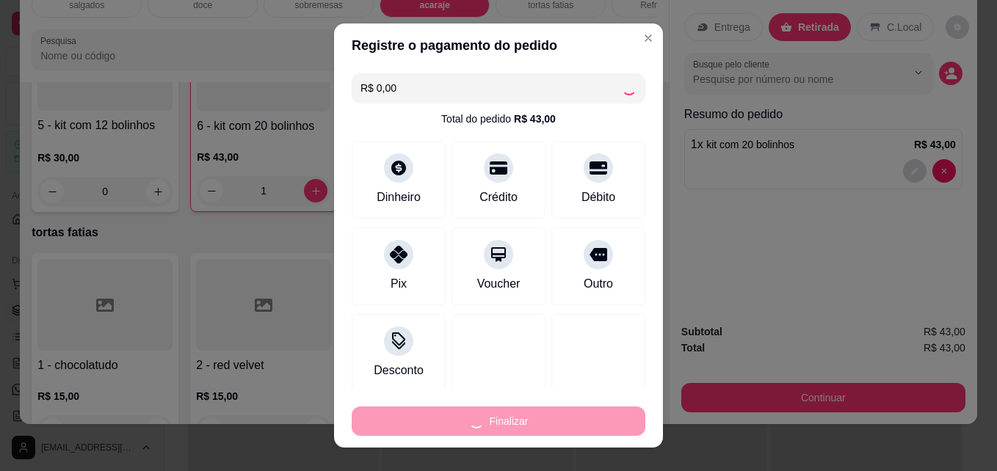
type input "0"
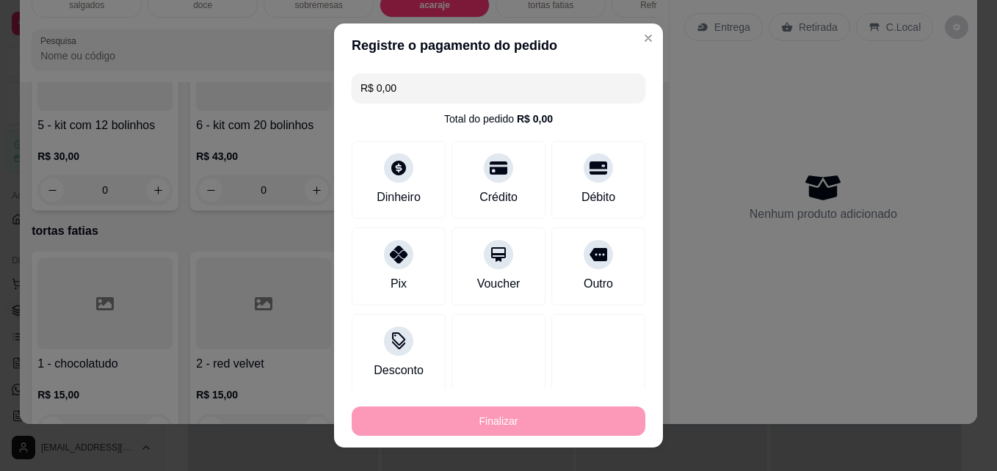
type input "-R$ 43,00"
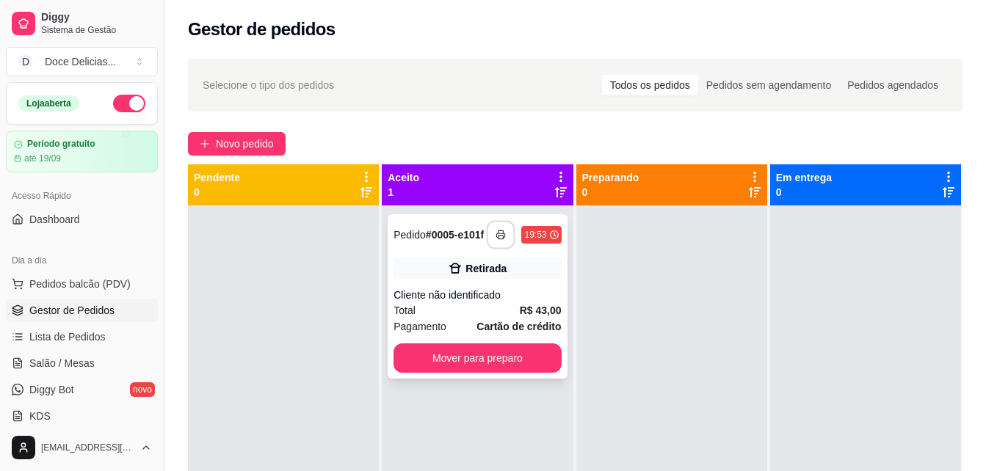
click at [499, 228] on button "button" at bounding box center [501, 235] width 29 height 29
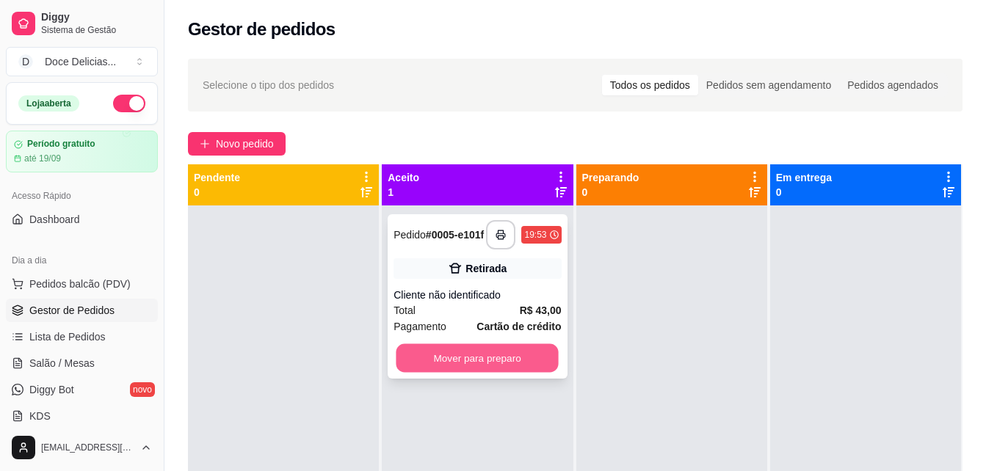
click at [492, 360] on button "Mover para preparo" at bounding box center [477, 358] width 162 height 29
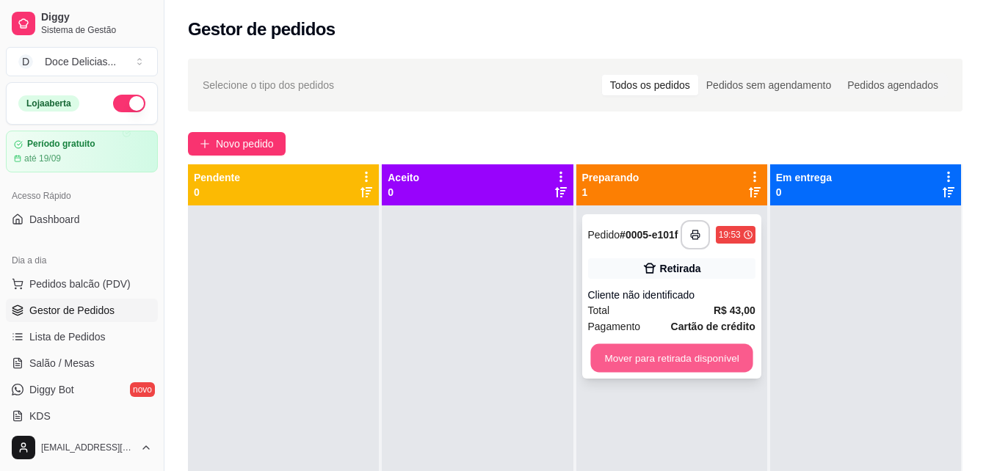
click at [634, 349] on button "Mover para retirada disponível" at bounding box center [671, 358] width 162 height 29
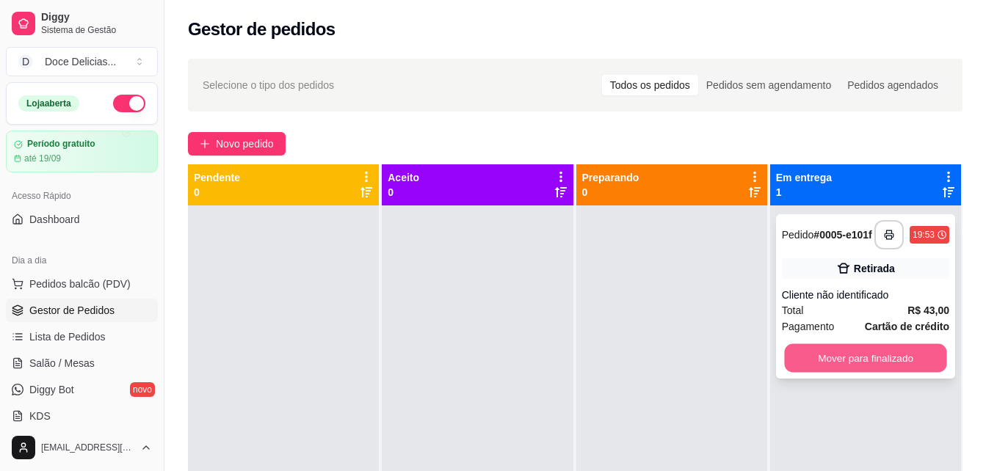
click at [826, 358] on button "Mover para finalizado" at bounding box center [865, 358] width 162 height 29
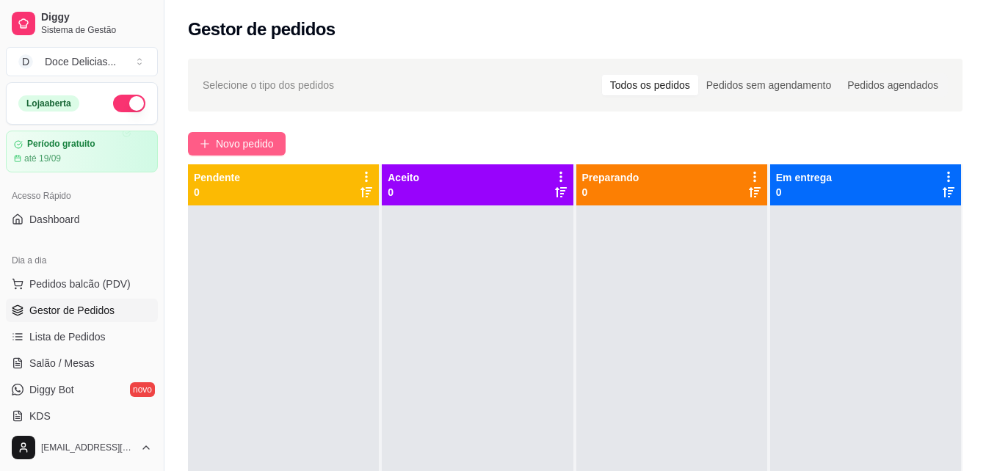
click at [228, 137] on span "Novo pedido" at bounding box center [245, 144] width 58 height 16
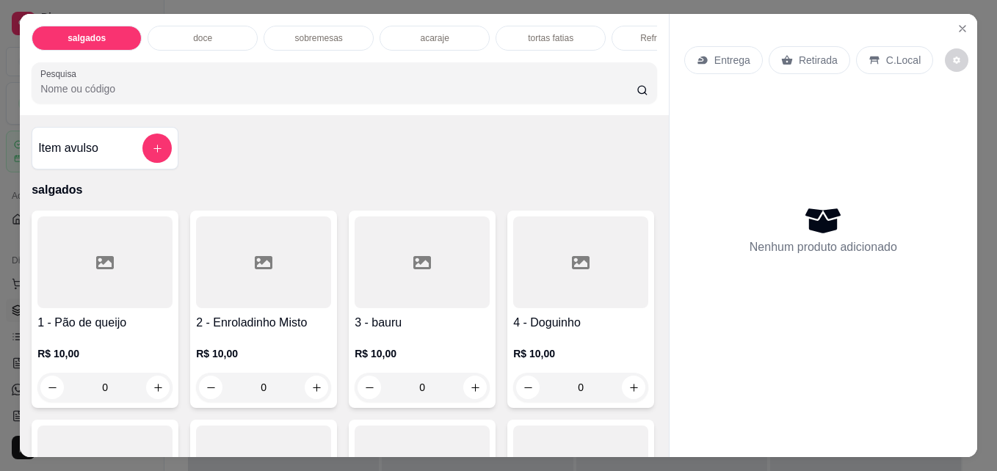
click at [226, 31] on div "doce" at bounding box center [203, 38] width 110 height 25
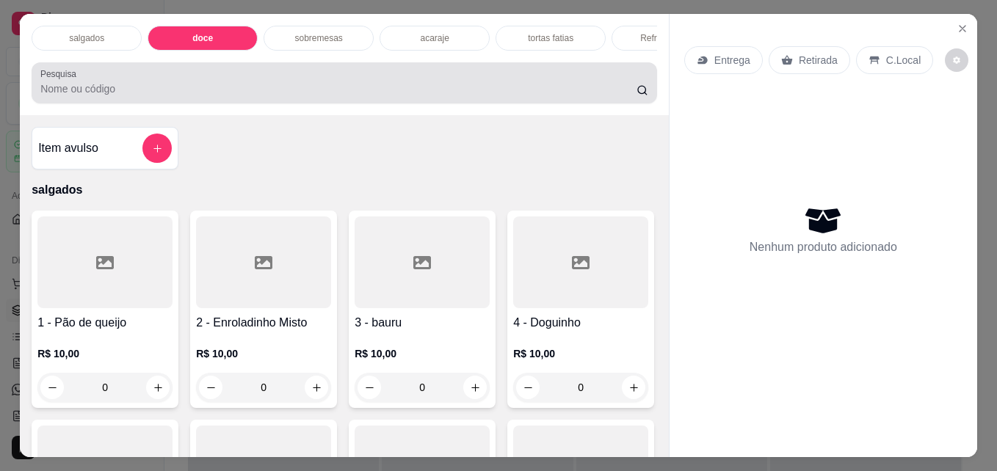
scroll to position [38, 0]
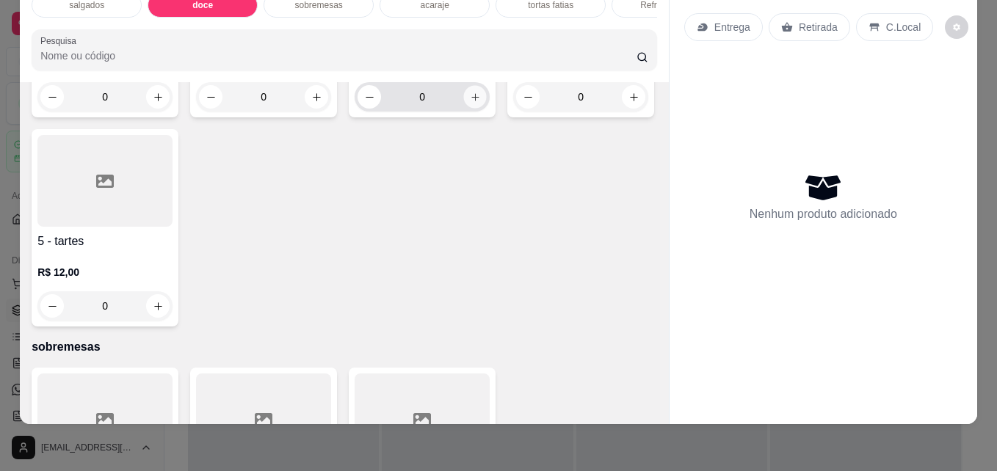
click at [470, 103] on icon "increase-product-quantity" at bounding box center [475, 97] width 11 height 11
type input "1"
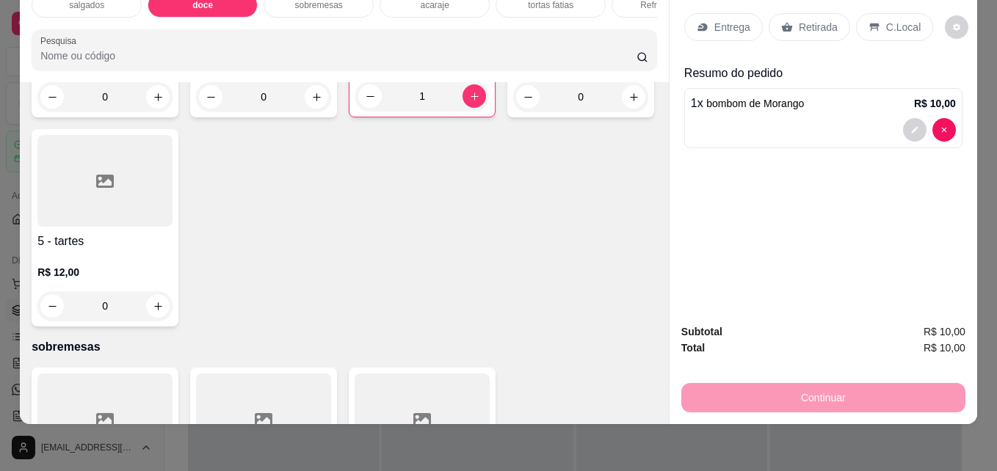
click at [629, 1] on div "Refrigerantes" at bounding box center [667, 5] width 110 height 25
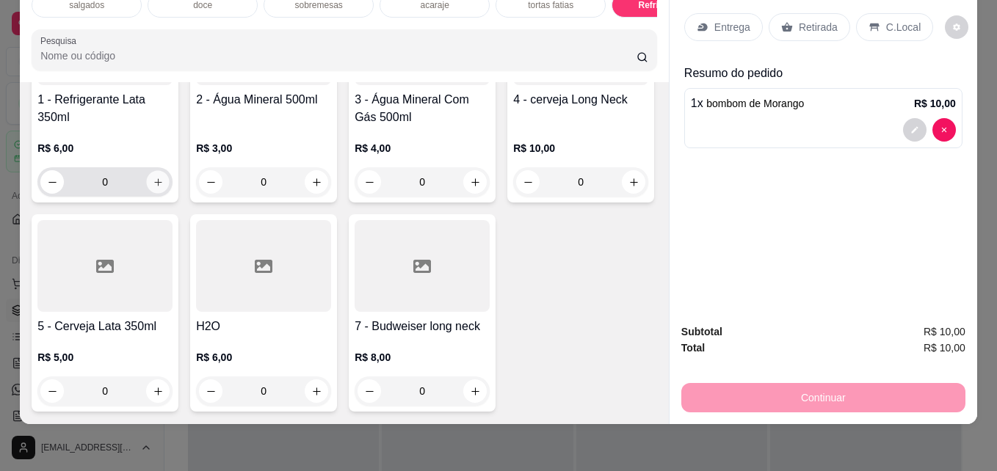
click at [147, 194] on button "increase-product-quantity" at bounding box center [158, 182] width 23 height 23
type input "1"
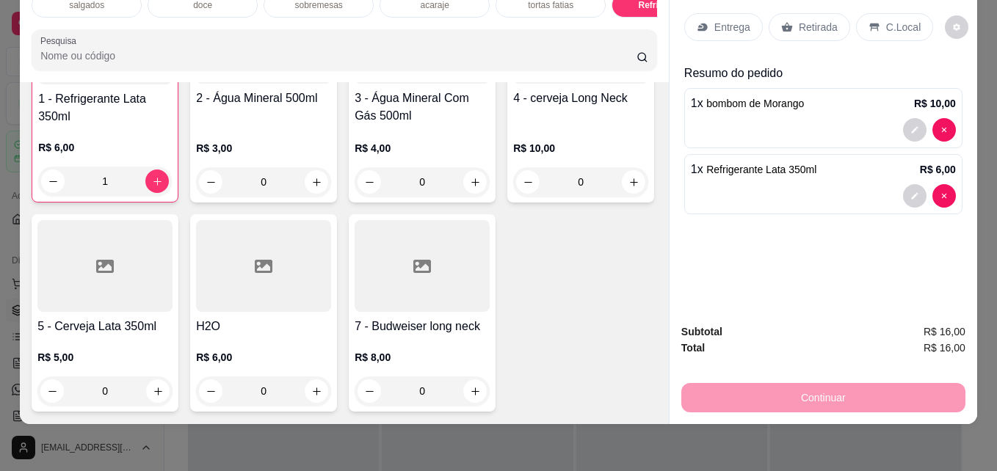
click at [804, 20] on p "Retirada" at bounding box center [818, 27] width 39 height 15
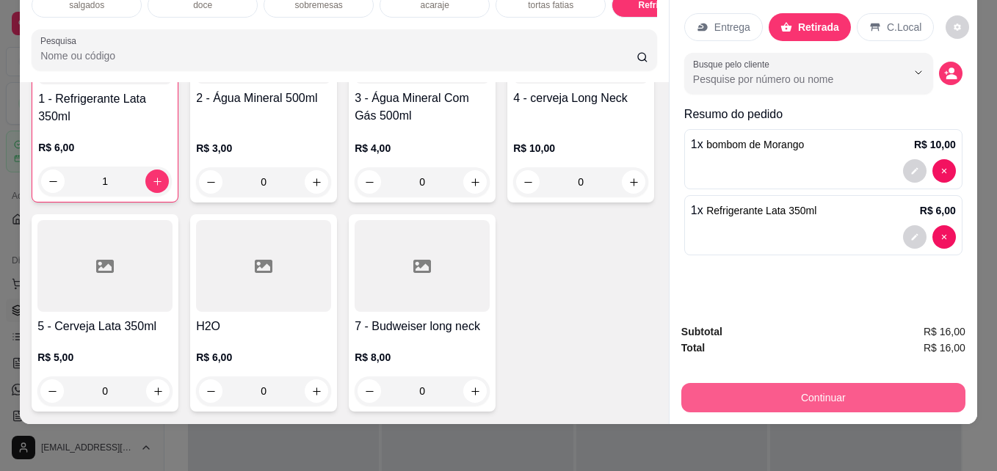
click at [759, 385] on button "Continuar" at bounding box center [823, 397] width 284 height 29
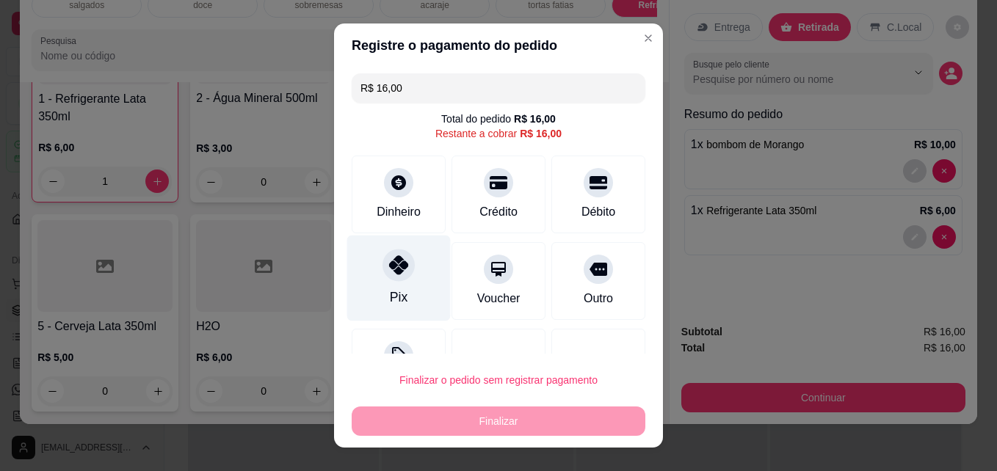
click at [403, 275] on div "Pix" at bounding box center [399, 279] width 104 height 86
type input "R$ 0,00"
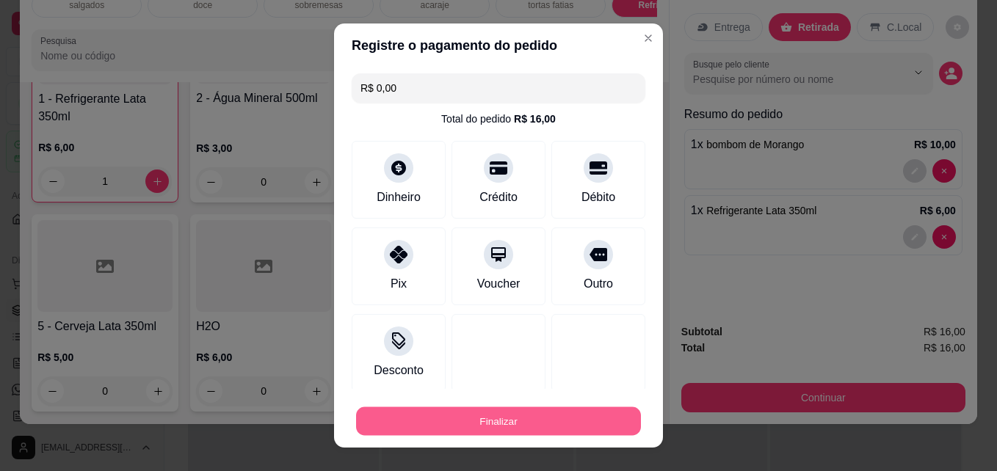
click at [509, 423] on button "Finalizar" at bounding box center [498, 421] width 285 height 29
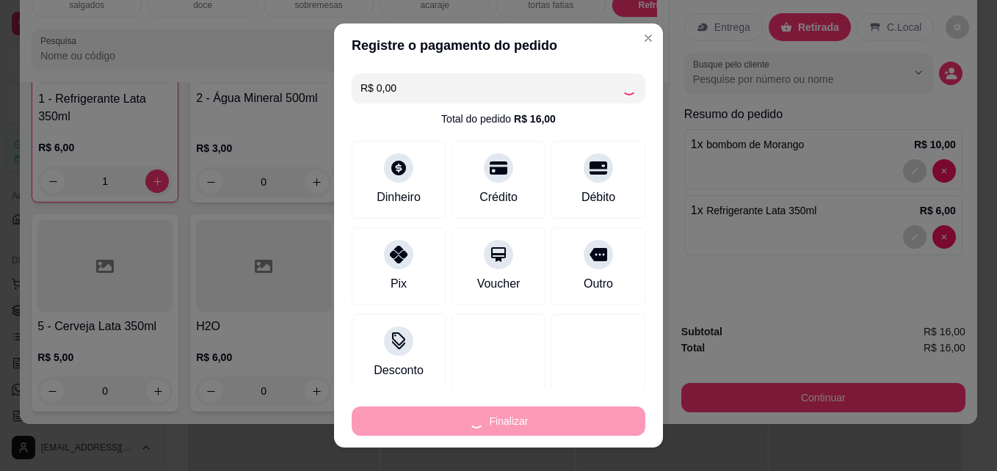
type input "0"
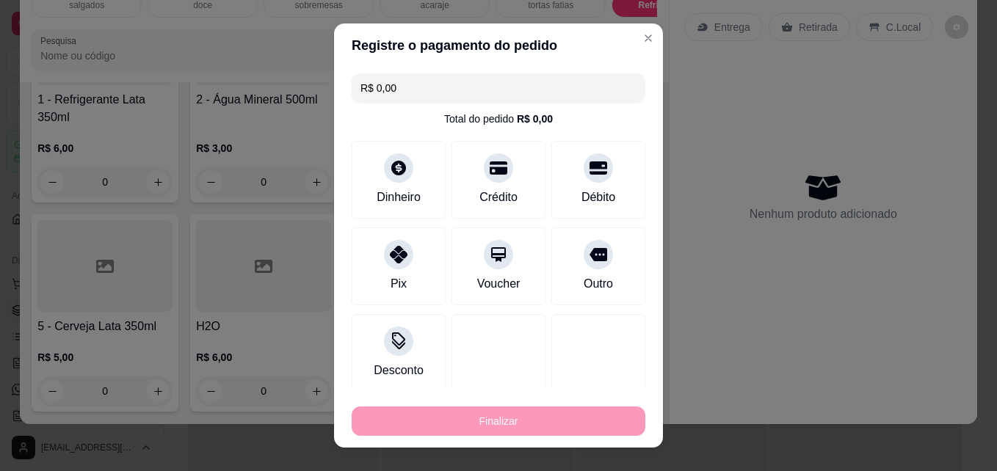
type input "-R$ 16,00"
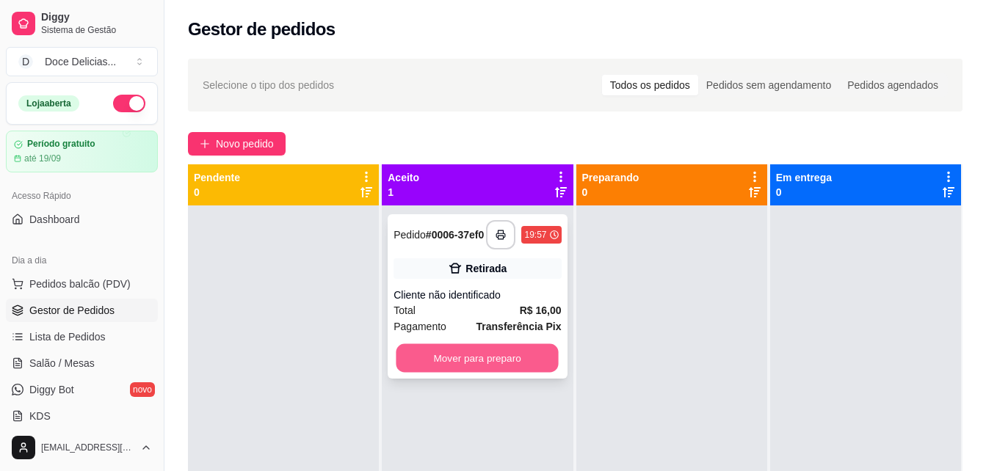
click at [482, 355] on button "Mover para preparo" at bounding box center [477, 358] width 162 height 29
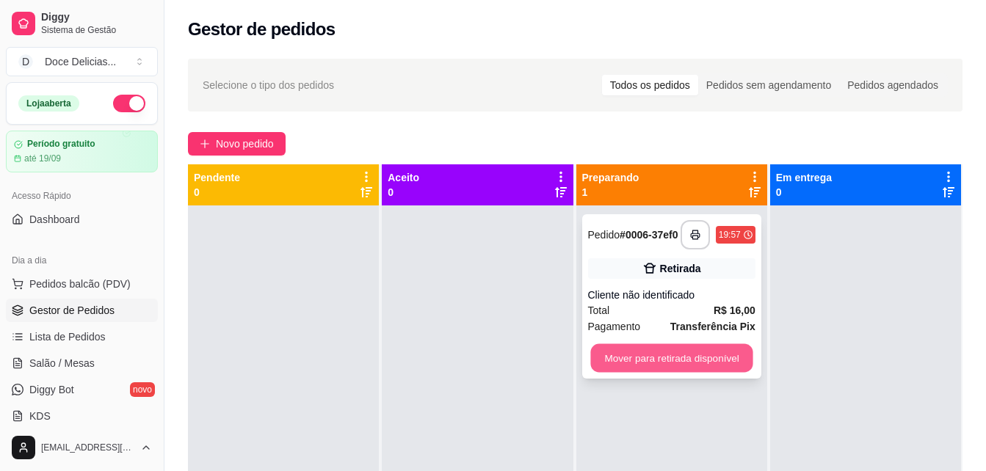
click at [640, 353] on button "Mover para retirada disponível" at bounding box center [671, 358] width 162 height 29
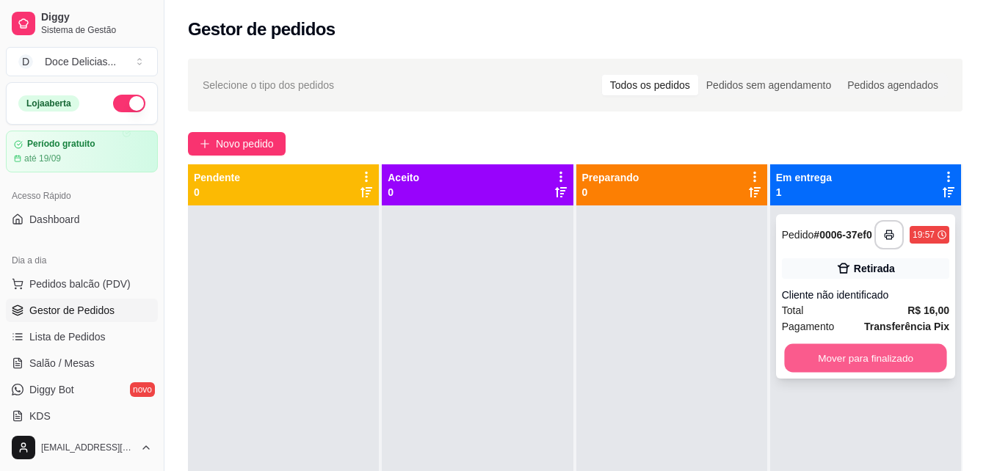
click at [841, 357] on button "Mover para finalizado" at bounding box center [865, 358] width 162 height 29
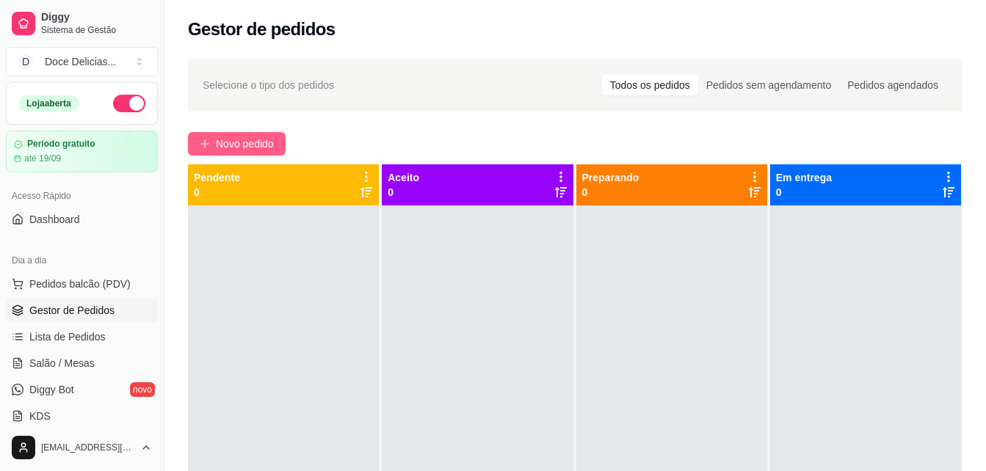
click at [242, 140] on span "Novo pedido" at bounding box center [245, 144] width 58 height 16
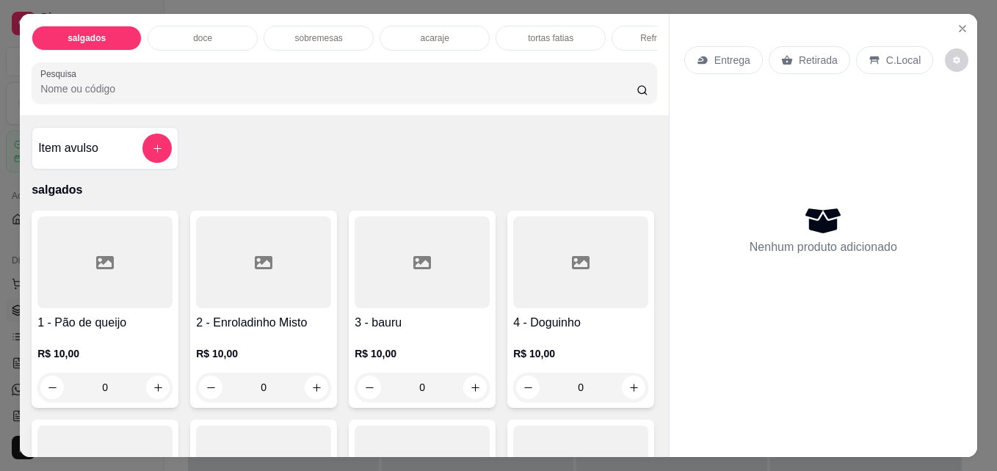
click at [454, 31] on div "acaraje" at bounding box center [435, 38] width 110 height 25
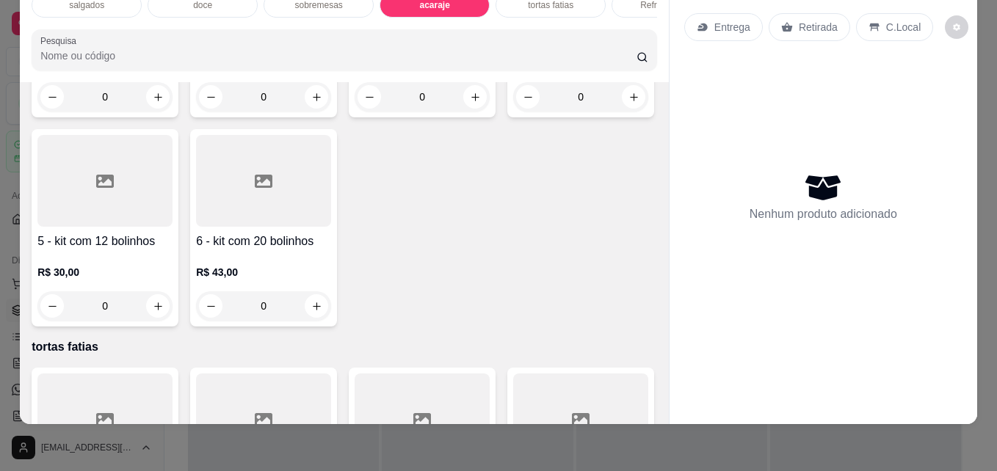
scroll to position [1802, 0]
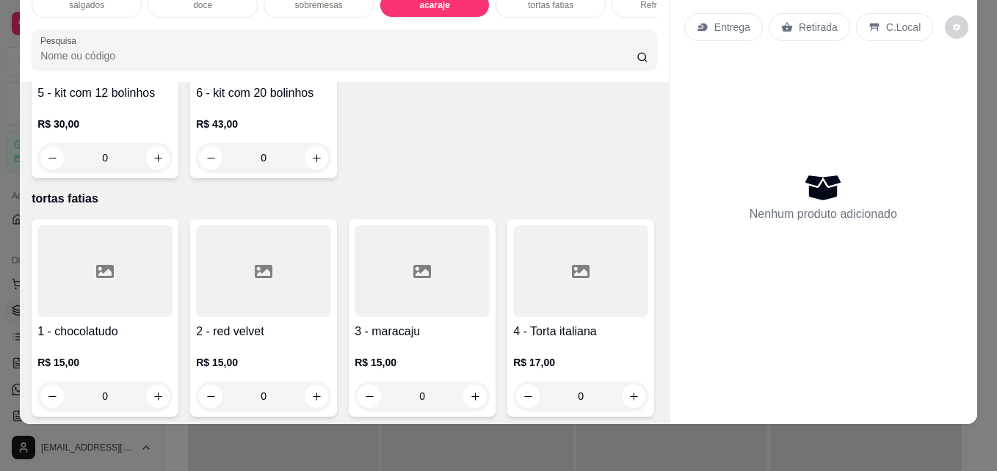
type input "1"
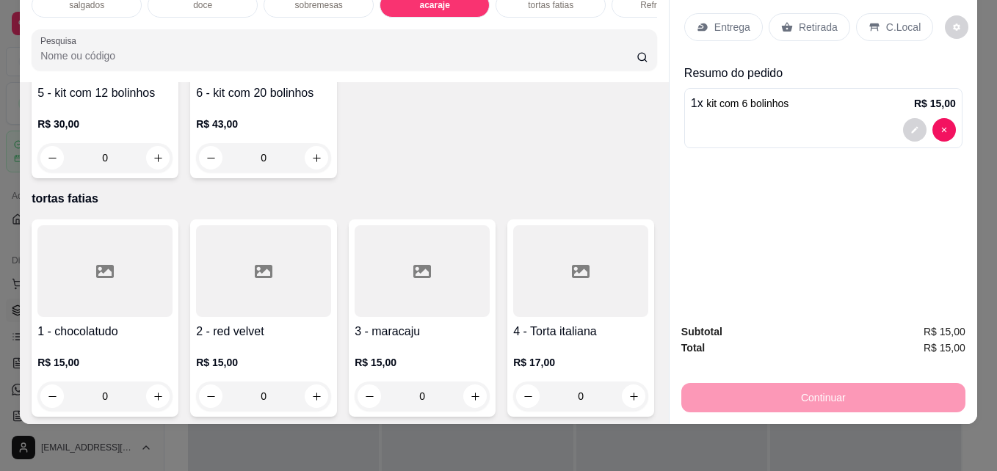
click at [781, 21] on icon at bounding box center [787, 27] width 12 height 12
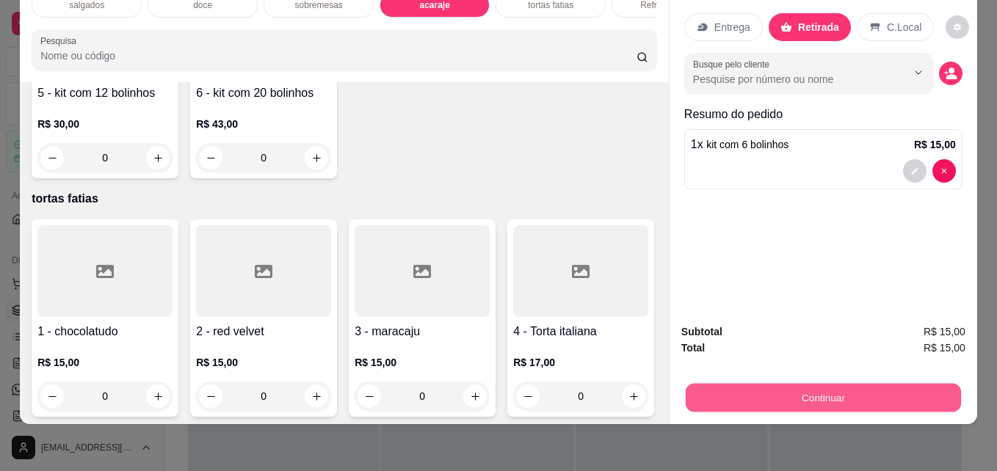
click at [773, 383] on button "Continuar" at bounding box center [823, 397] width 275 height 29
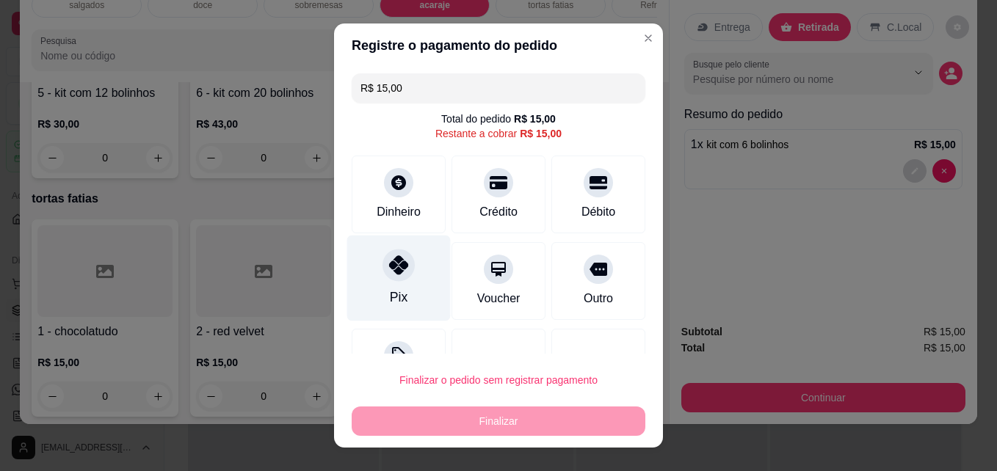
click at [389, 269] on icon at bounding box center [398, 265] width 19 height 19
type input "R$ 0,00"
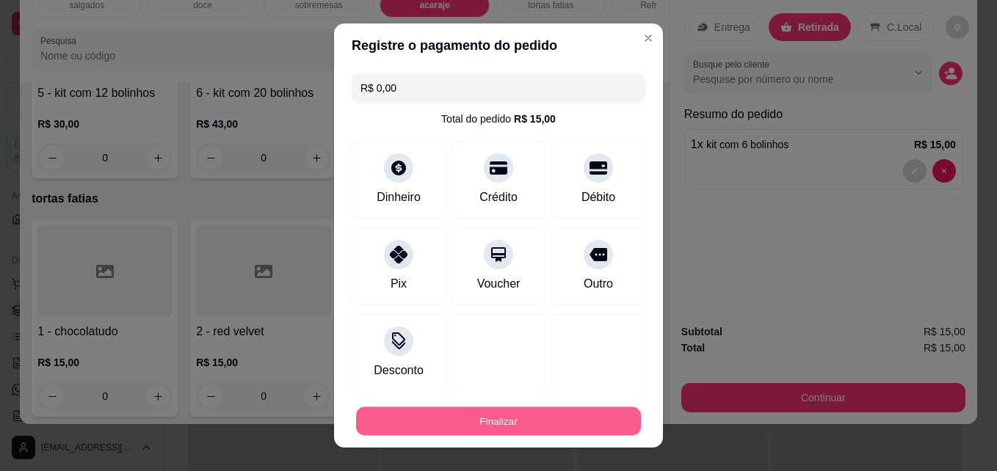
click at [493, 427] on button "Finalizar" at bounding box center [498, 421] width 285 height 29
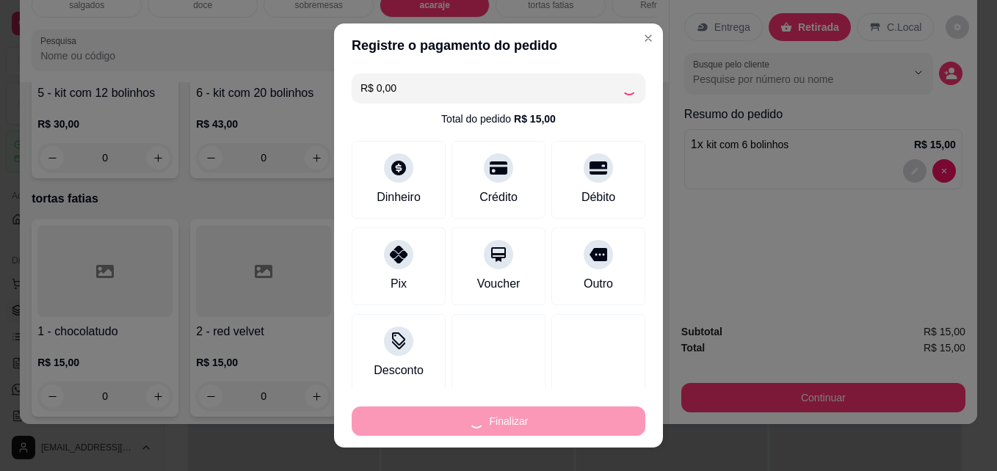
type input "0"
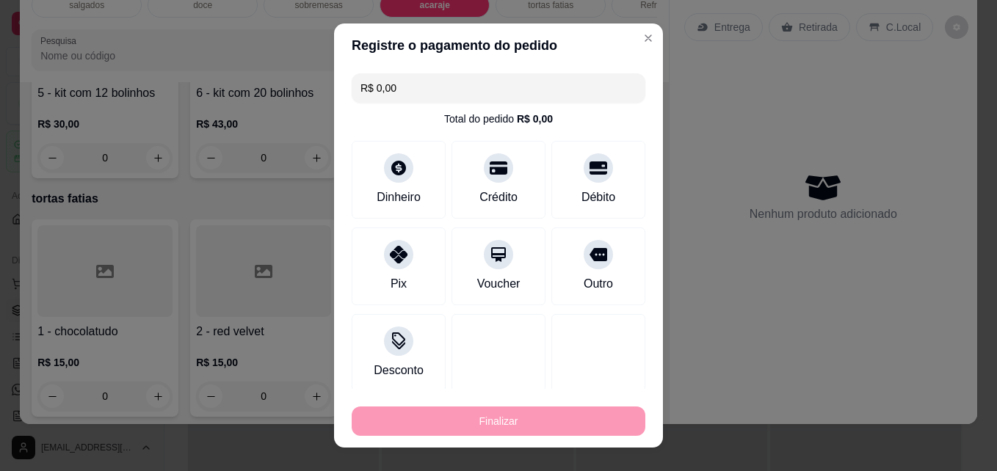
type input "-R$ 15,00"
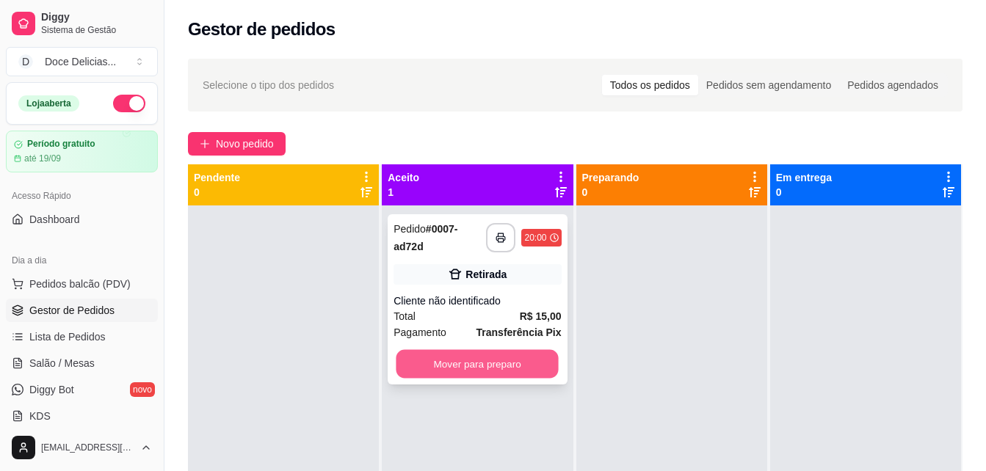
click at [472, 365] on button "Mover para preparo" at bounding box center [477, 364] width 162 height 29
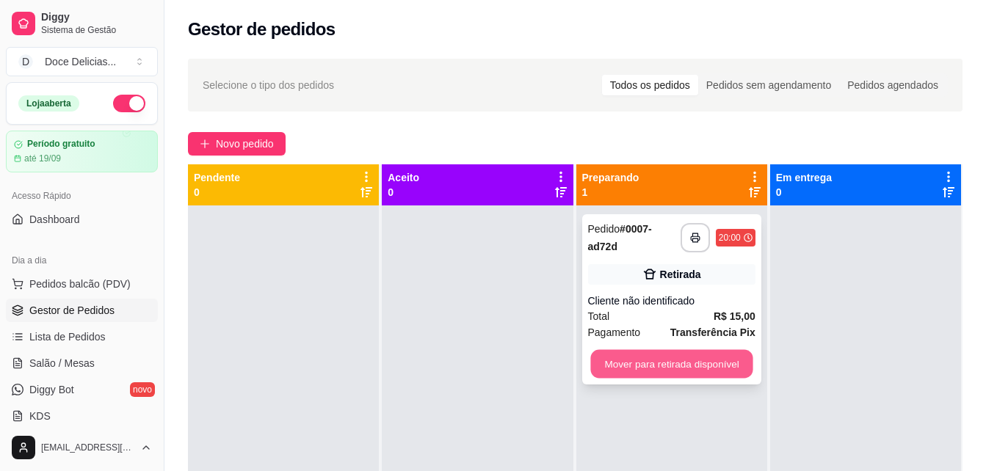
click at [627, 359] on button "Mover para retirada disponível" at bounding box center [671, 364] width 162 height 29
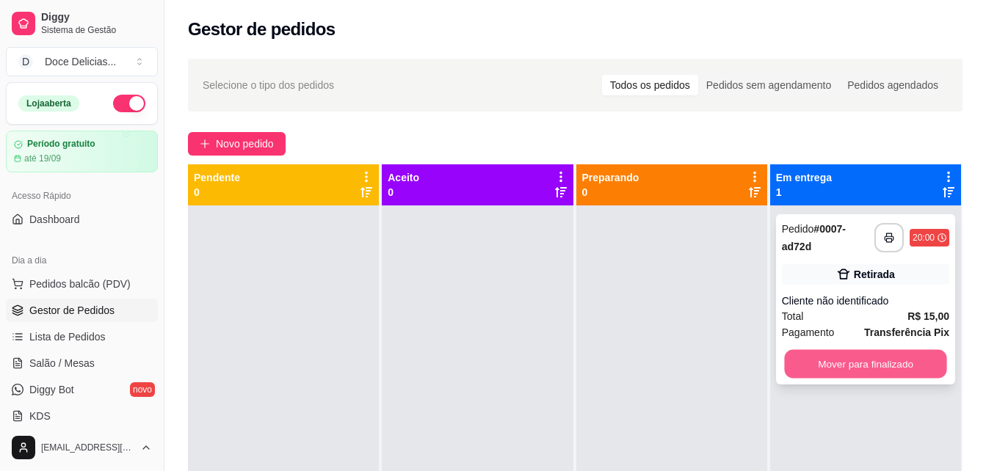
click at [811, 370] on button "Mover para finalizado" at bounding box center [865, 364] width 162 height 29
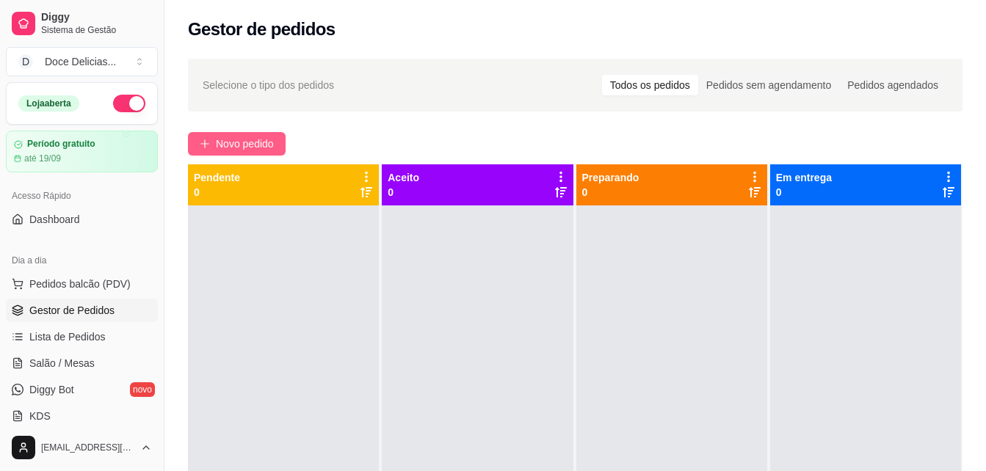
click at [210, 142] on button "Novo pedido" at bounding box center [237, 143] width 98 height 23
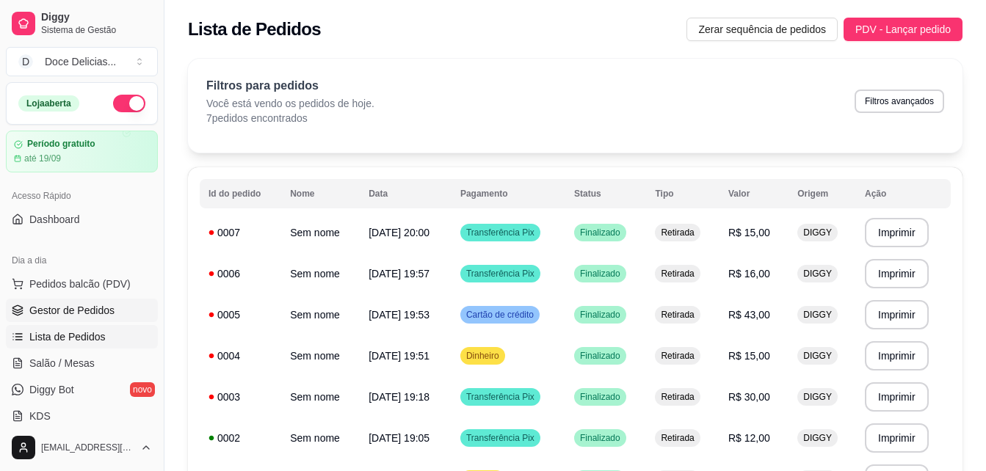
click at [93, 310] on span "Gestor de Pedidos" at bounding box center [71, 310] width 85 height 15
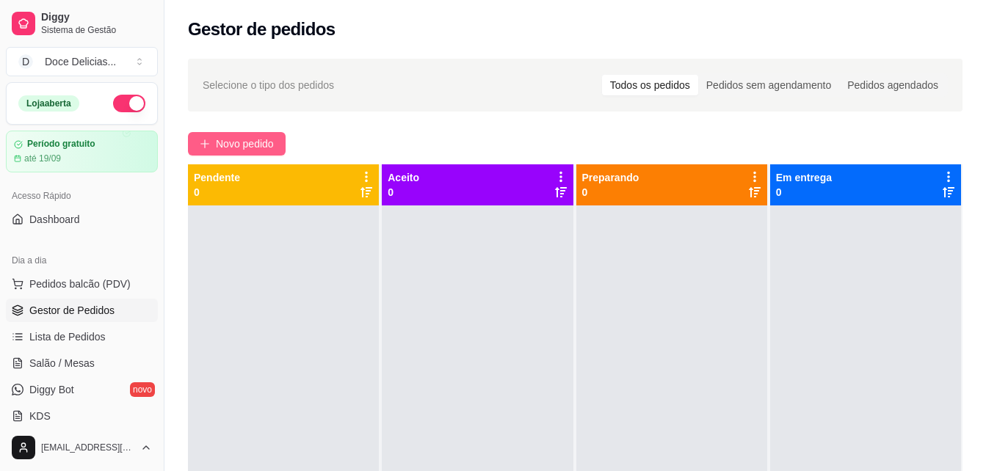
click at [247, 133] on button "Novo pedido" at bounding box center [237, 143] width 98 height 23
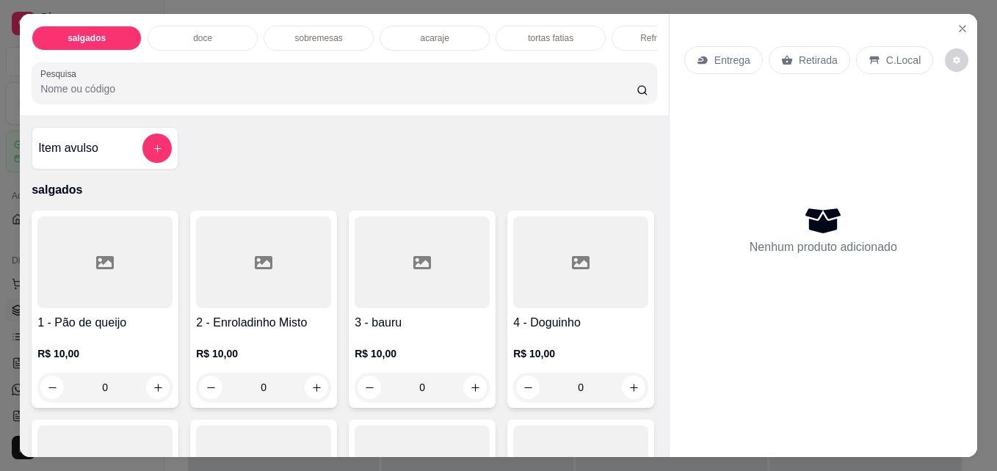
click at [653, 37] on div "salgados doce sobremesas acaraje tortas fatias Refrigerantes Pesquisa" at bounding box center [344, 64] width 649 height 101
click at [633, 36] on div "Refrigerantes" at bounding box center [667, 38] width 110 height 25
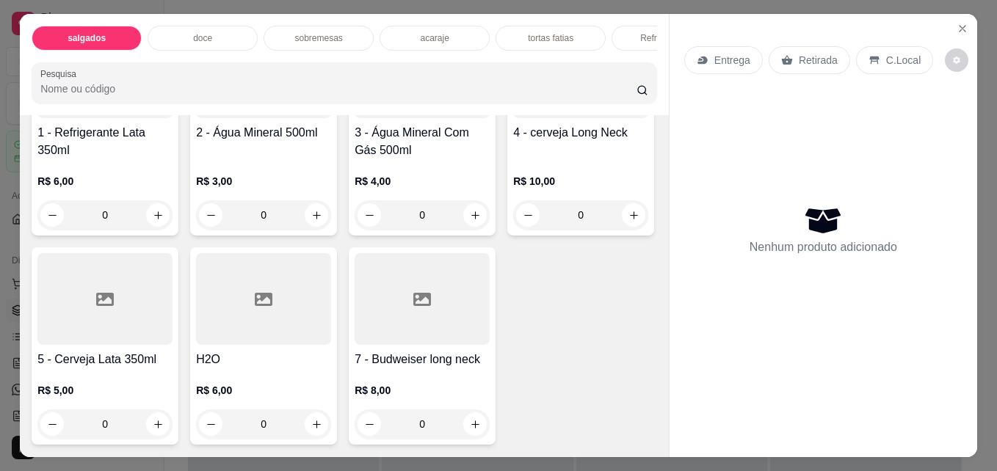
scroll to position [38, 0]
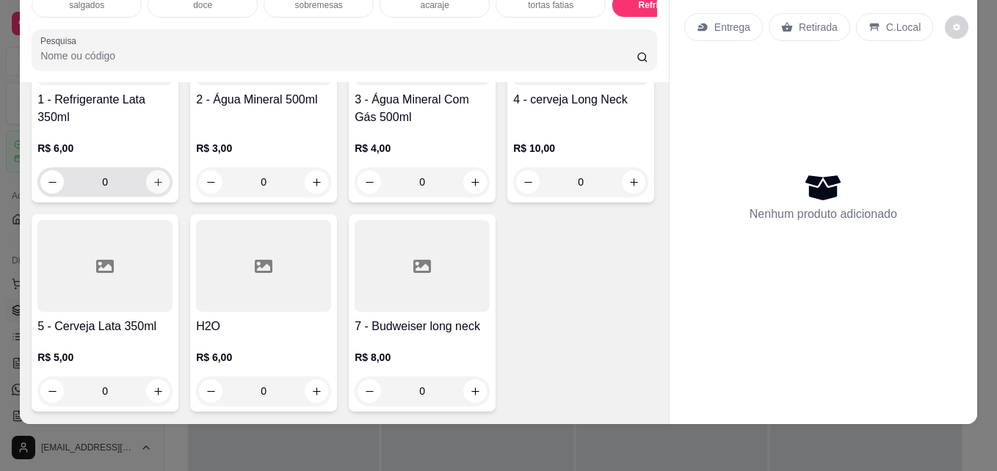
click at [153, 188] on icon "increase-product-quantity" at bounding box center [158, 182] width 11 height 11
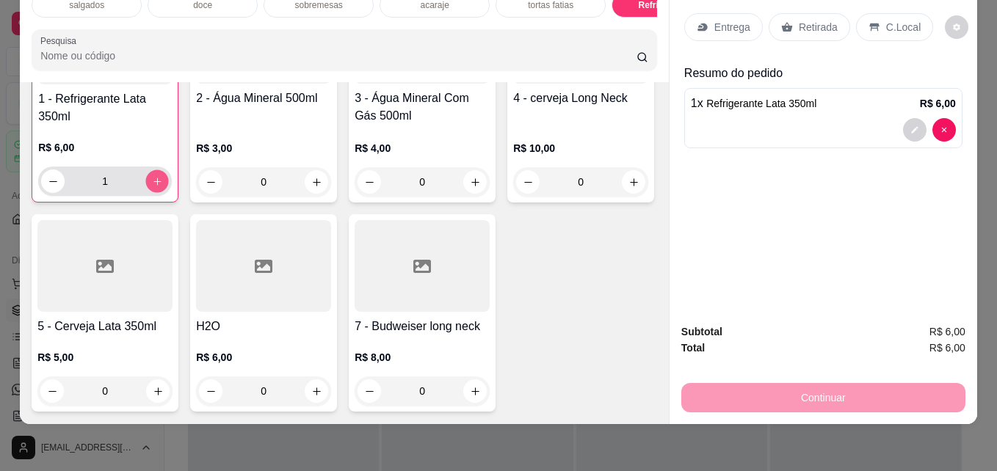
click at [153, 185] on icon "increase-product-quantity" at bounding box center [156, 181] width 7 height 7
type input "2"
click at [799, 20] on p "Retirada" at bounding box center [818, 27] width 39 height 15
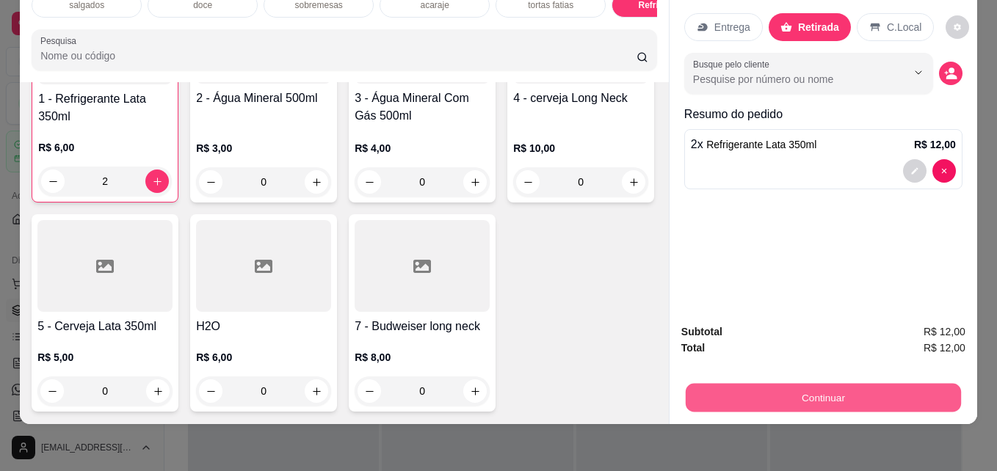
click at [772, 385] on button "Continuar" at bounding box center [823, 397] width 275 height 29
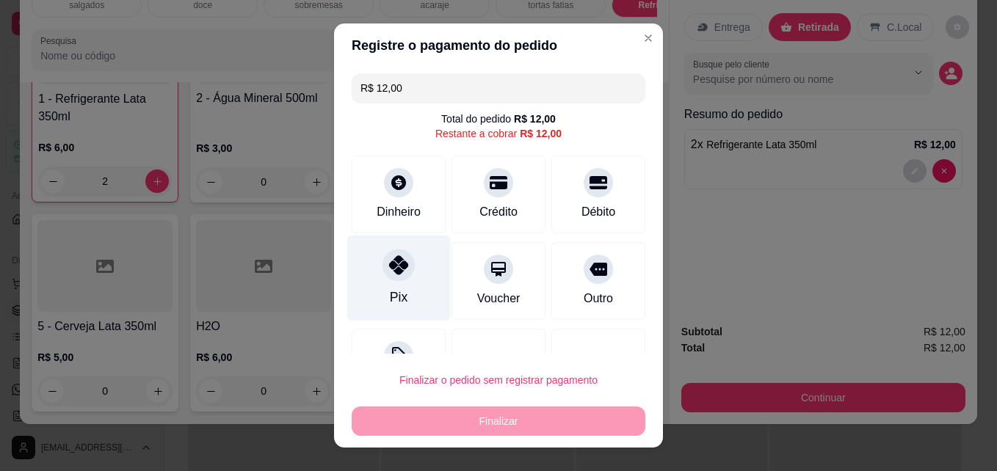
click at [409, 275] on div "Pix" at bounding box center [399, 279] width 104 height 86
type input "R$ 0,00"
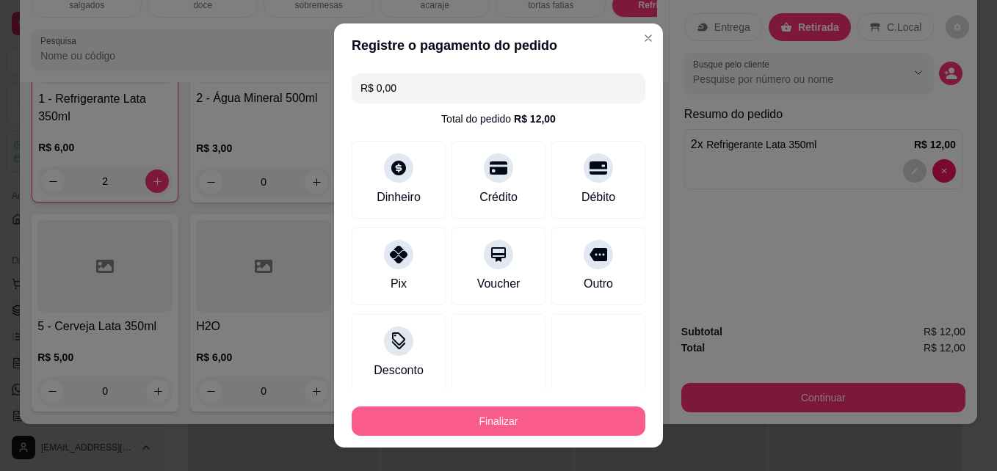
click at [478, 427] on button "Finalizar" at bounding box center [499, 421] width 294 height 29
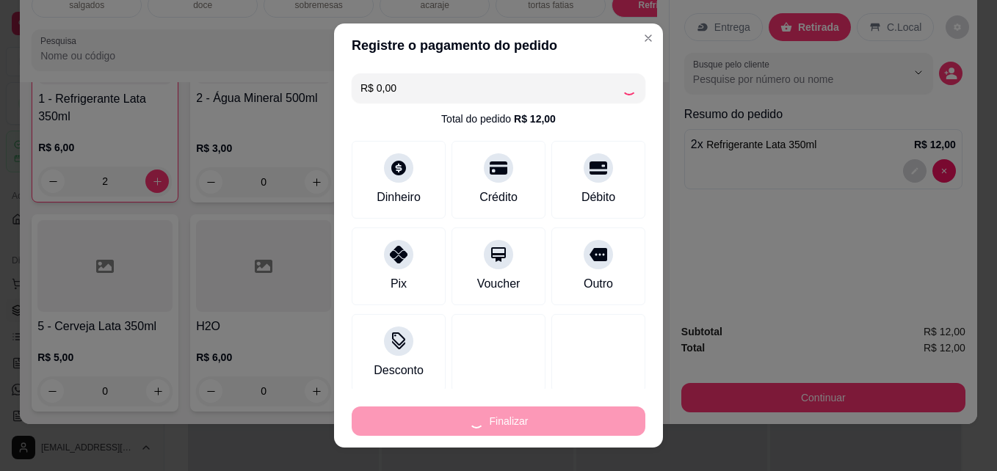
type input "0"
type input "-R$ 12,00"
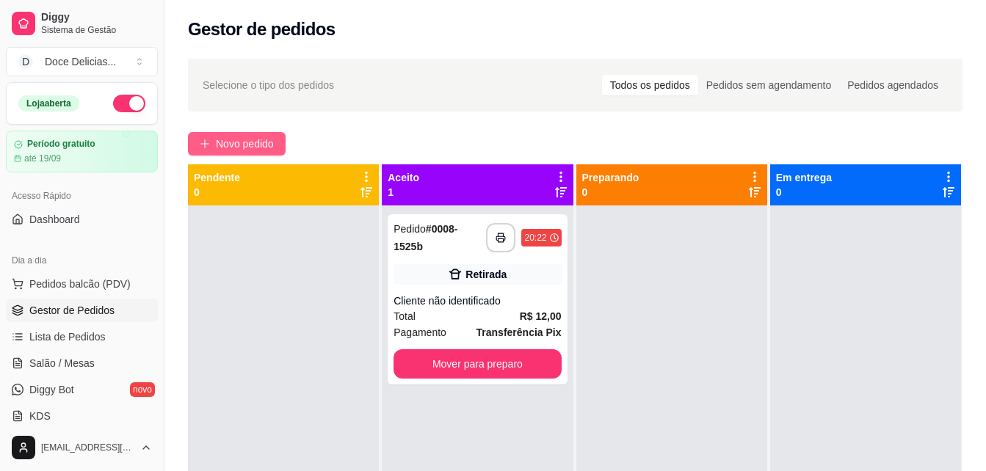
click at [236, 139] on span "Novo pedido" at bounding box center [245, 144] width 58 height 16
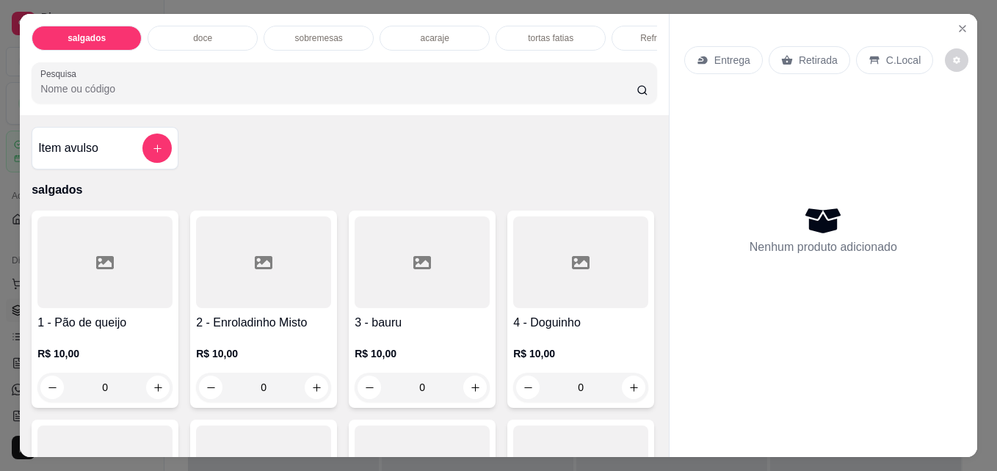
click at [628, 29] on div "Refrigerantes" at bounding box center [667, 38] width 110 height 25
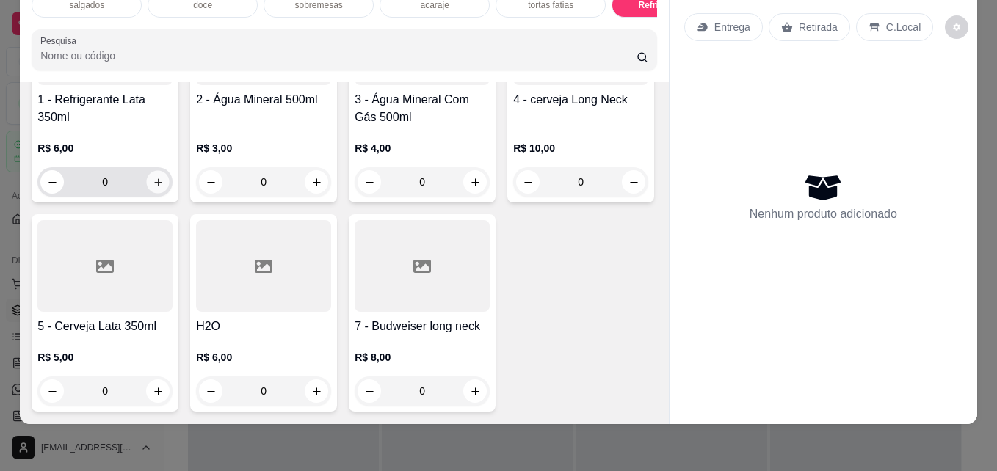
click at [153, 188] on icon "increase-product-quantity" at bounding box center [158, 182] width 11 height 11
type input "1"
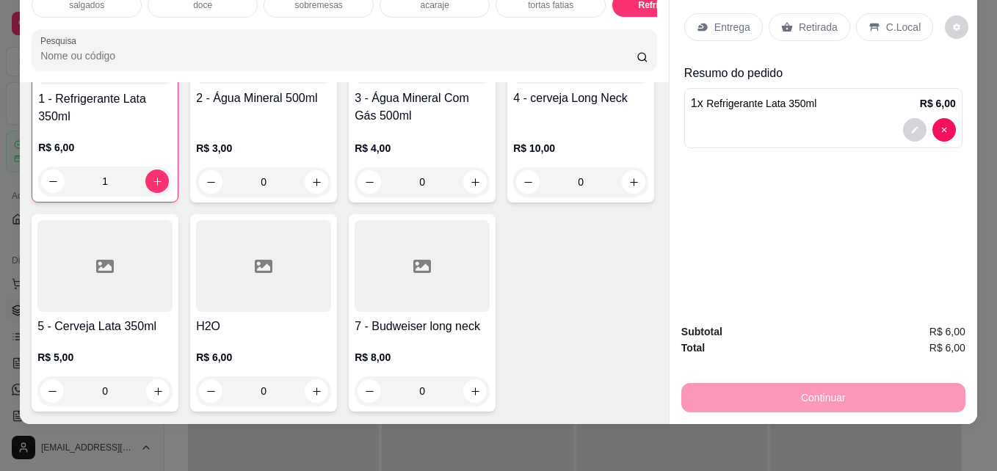
click at [816, 20] on p "Retirada" at bounding box center [818, 27] width 39 height 15
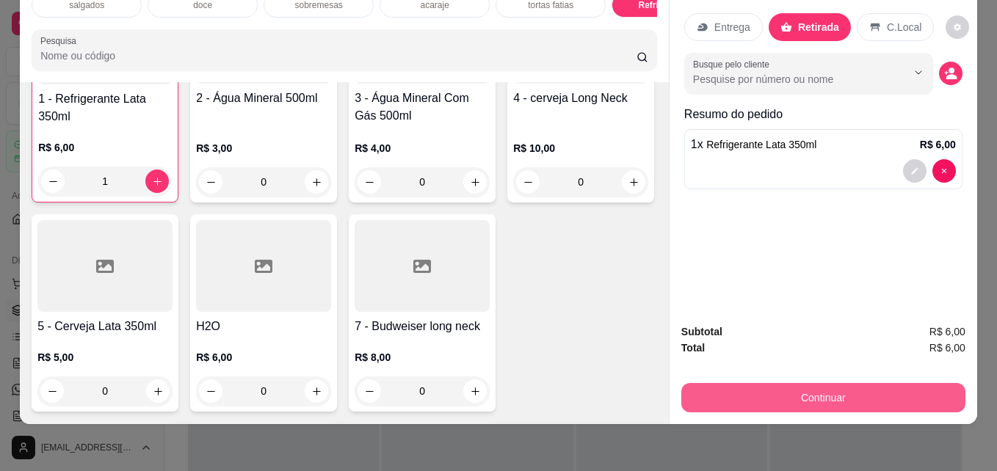
click at [753, 394] on button "Continuar" at bounding box center [823, 397] width 284 height 29
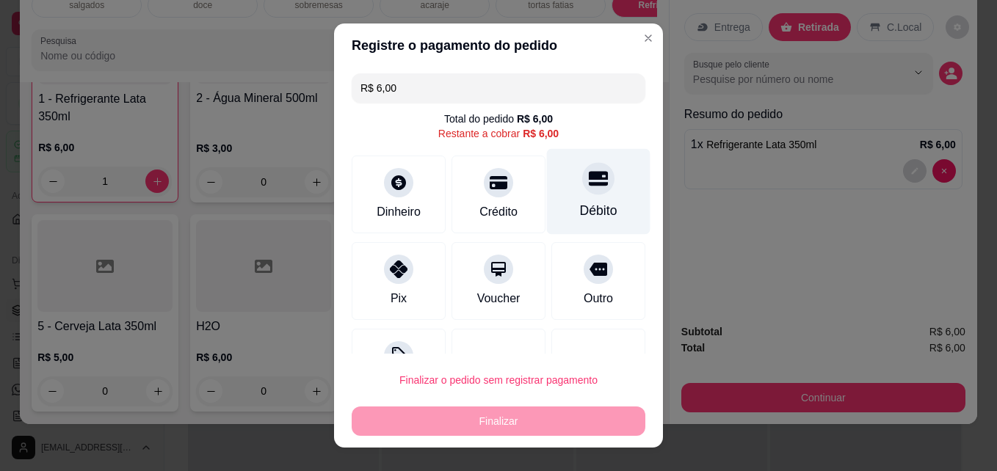
click at [580, 217] on div "Débito" at bounding box center [598, 210] width 37 height 19
type input "R$ 0,00"
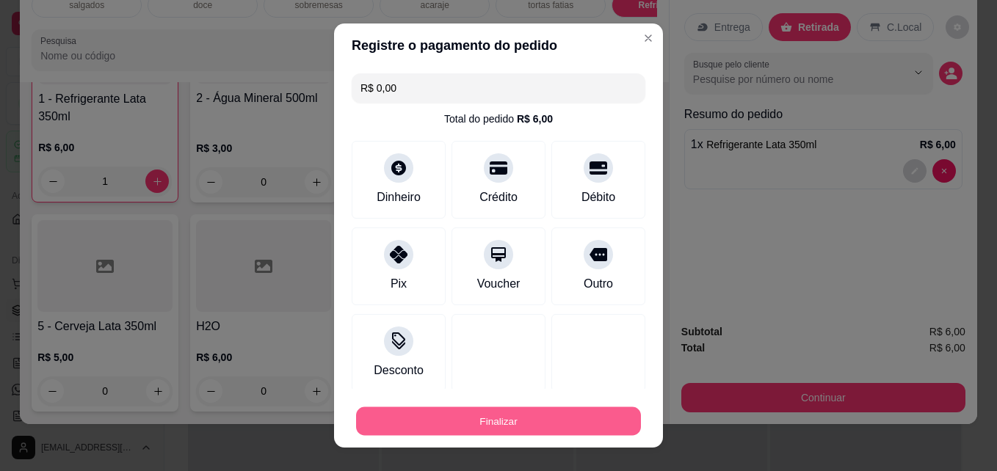
click at [413, 421] on button "Finalizar" at bounding box center [498, 421] width 285 height 29
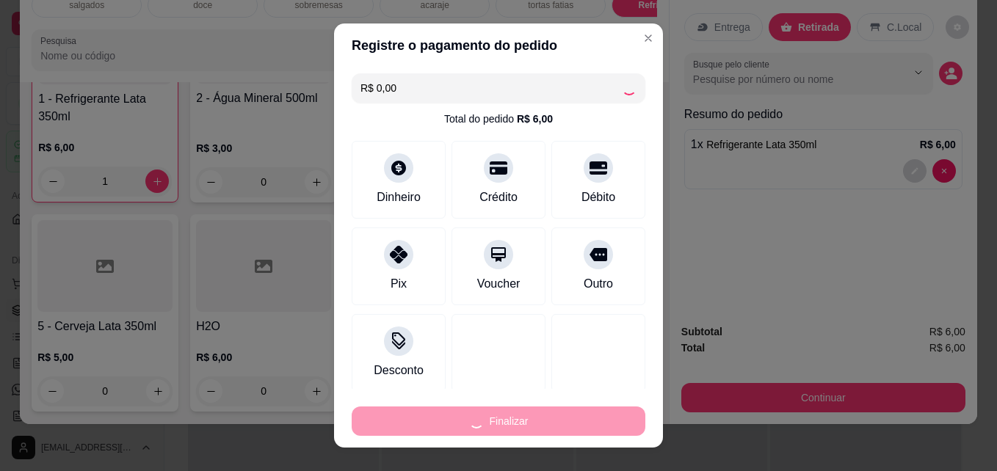
type input "0"
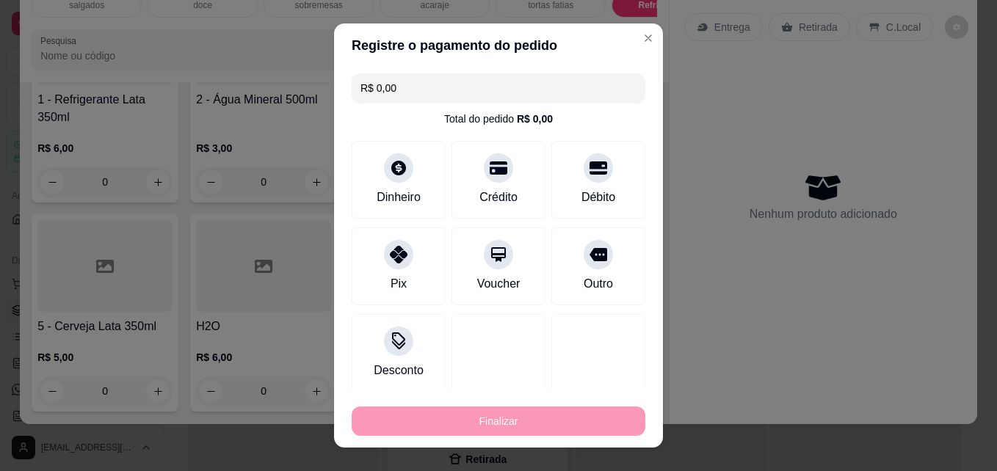
type input "-R$ 6,00"
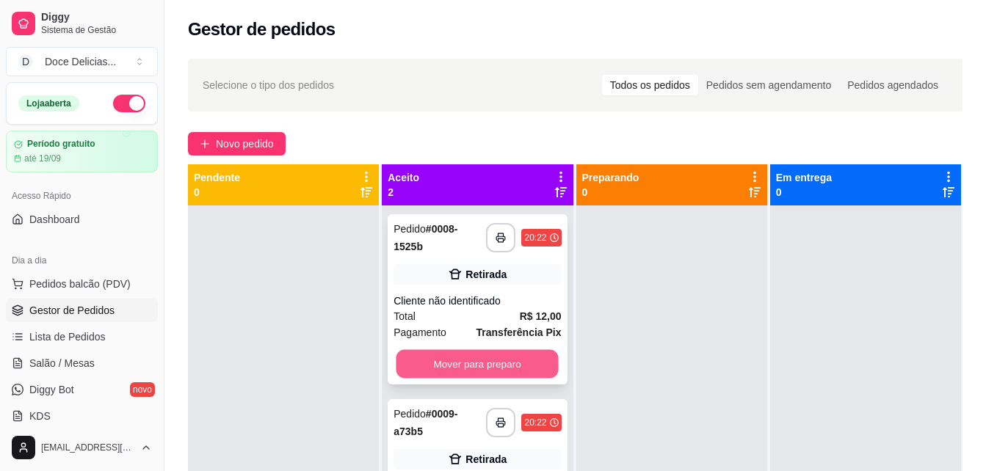
click at [430, 363] on button "Mover para preparo" at bounding box center [477, 364] width 162 height 29
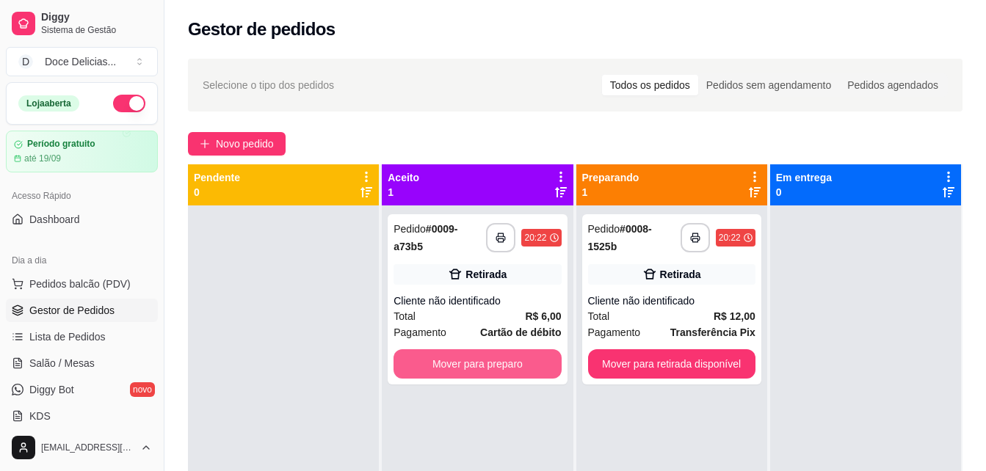
click at [430, 363] on button "Mover para preparo" at bounding box center [477, 363] width 167 height 29
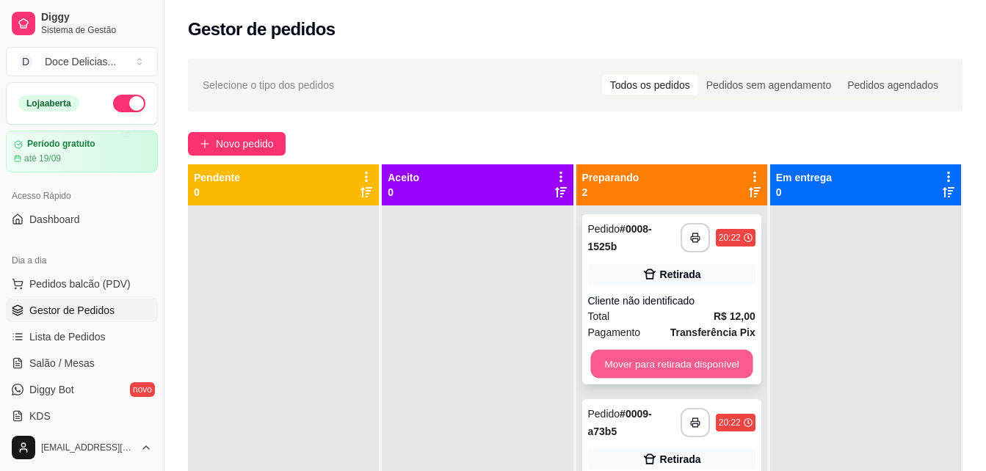
click at [634, 357] on button "Mover para retirada disponível" at bounding box center [671, 364] width 162 height 29
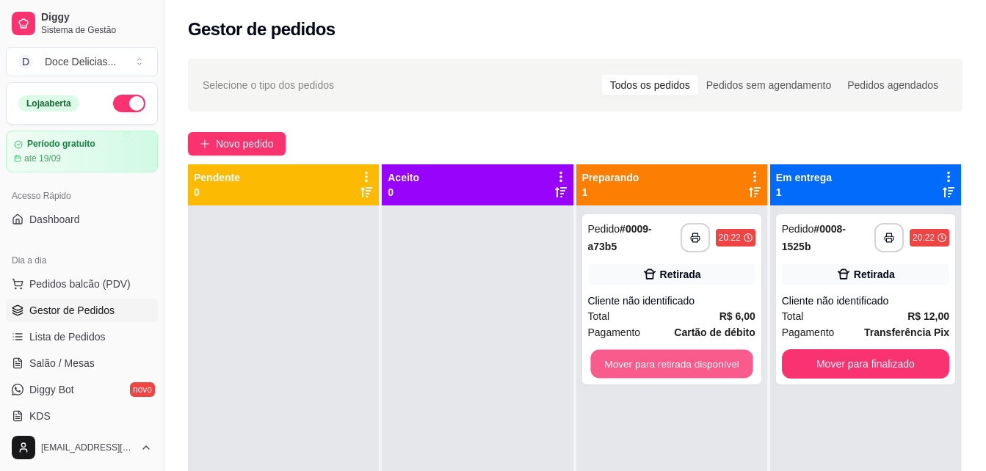
click at [634, 357] on button "Mover para retirada disponível" at bounding box center [671, 364] width 162 height 29
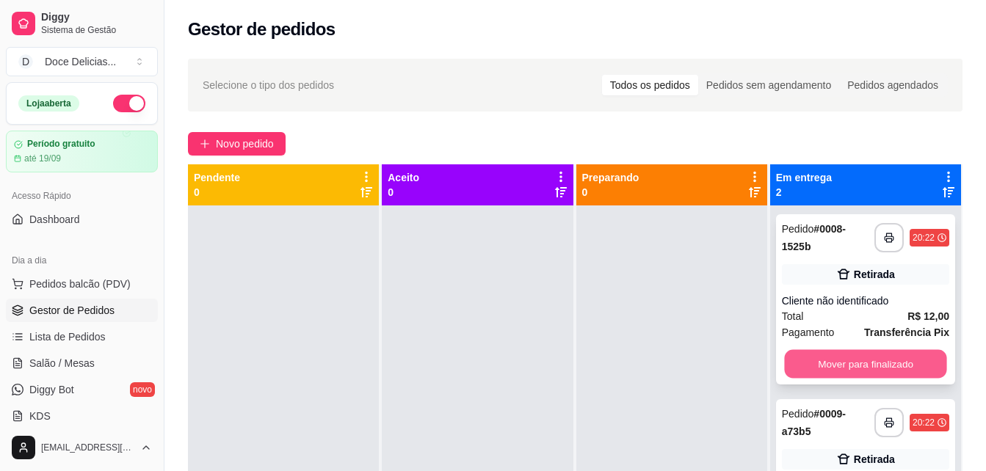
click at [828, 355] on button "Mover para finalizado" at bounding box center [865, 364] width 162 height 29
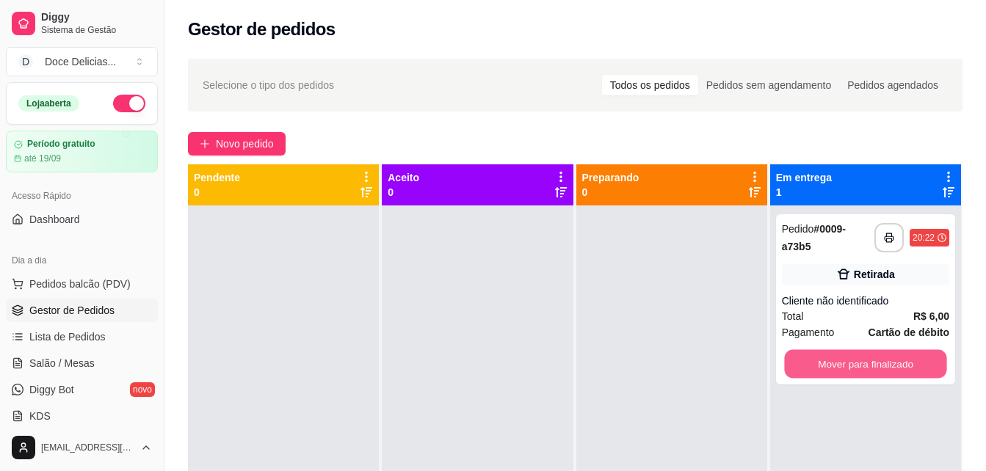
click at [828, 355] on button "Mover para finalizado" at bounding box center [865, 364] width 162 height 29
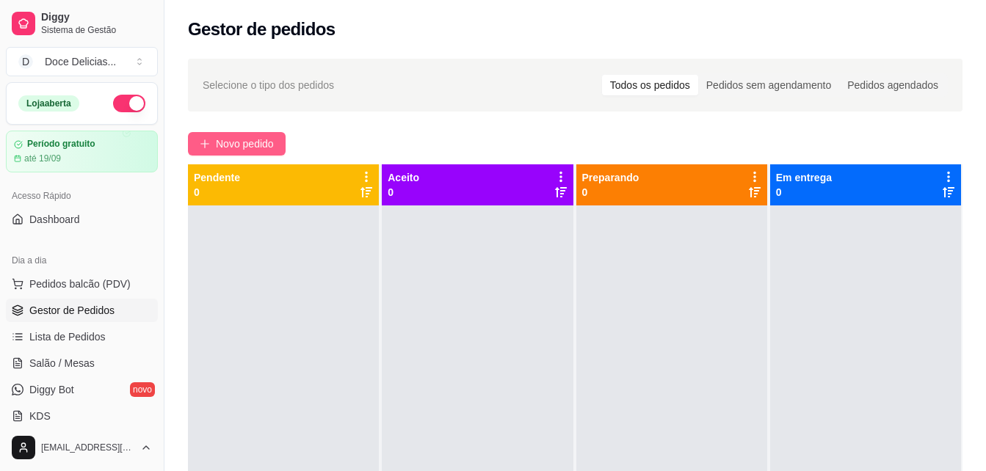
click at [222, 142] on span "Novo pedido" at bounding box center [245, 144] width 58 height 16
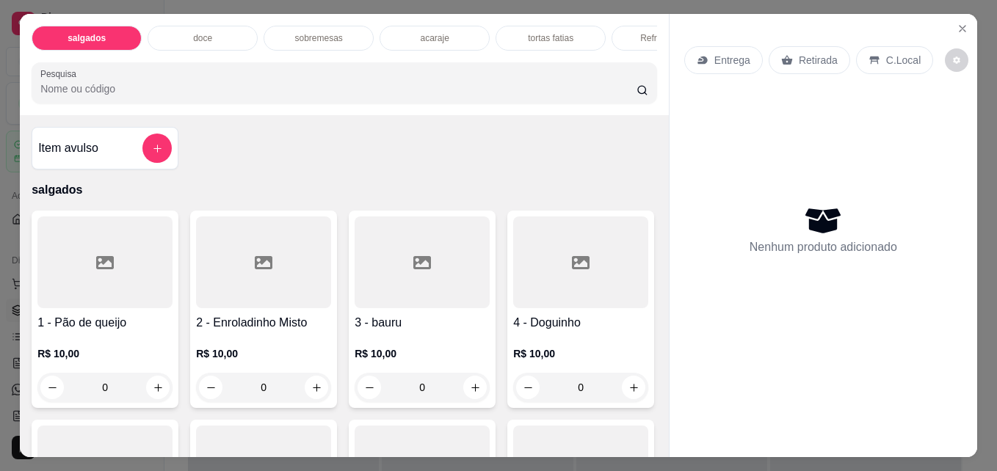
click at [209, 26] on div "doce" at bounding box center [203, 38] width 110 height 25
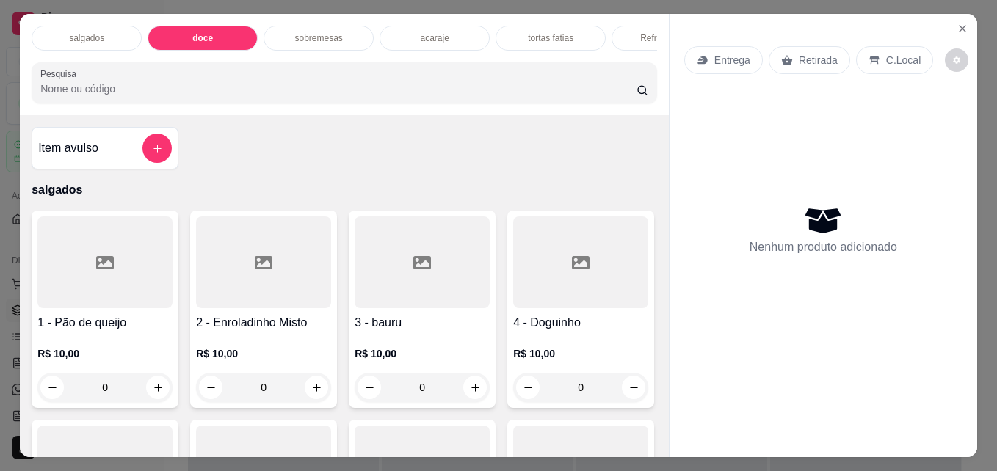
scroll to position [38, 0]
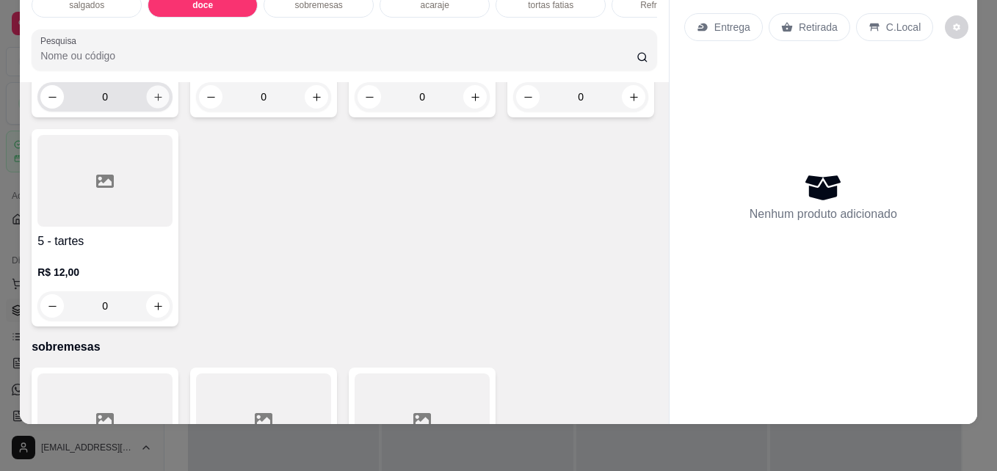
click at [156, 101] on icon "increase-product-quantity" at bounding box center [157, 96] width 7 height 7
type input "1"
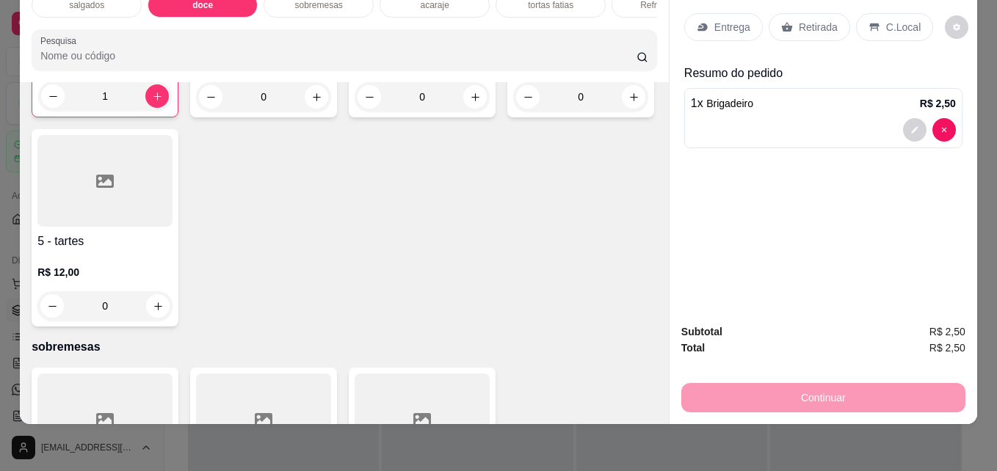
click at [635, 4] on div "Refrigerantes" at bounding box center [667, 5] width 110 height 25
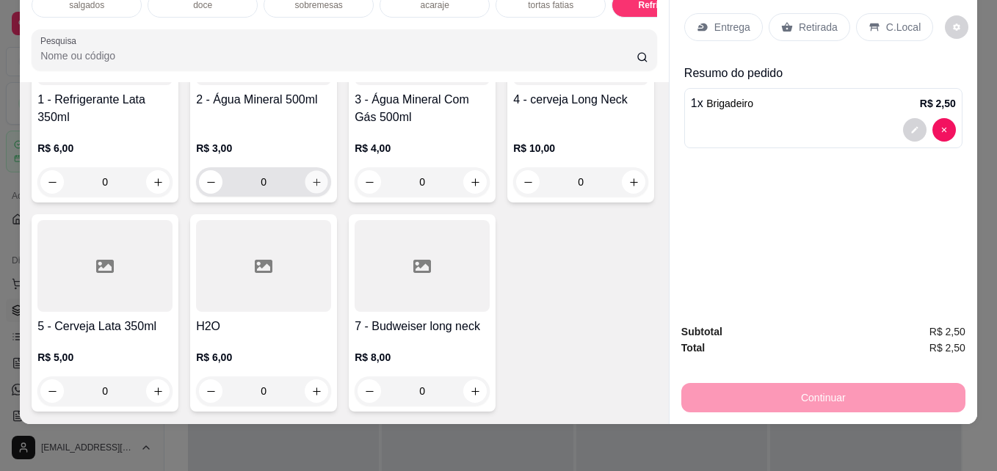
click at [311, 188] on icon "increase-product-quantity" at bounding box center [316, 182] width 11 height 11
type input "1"
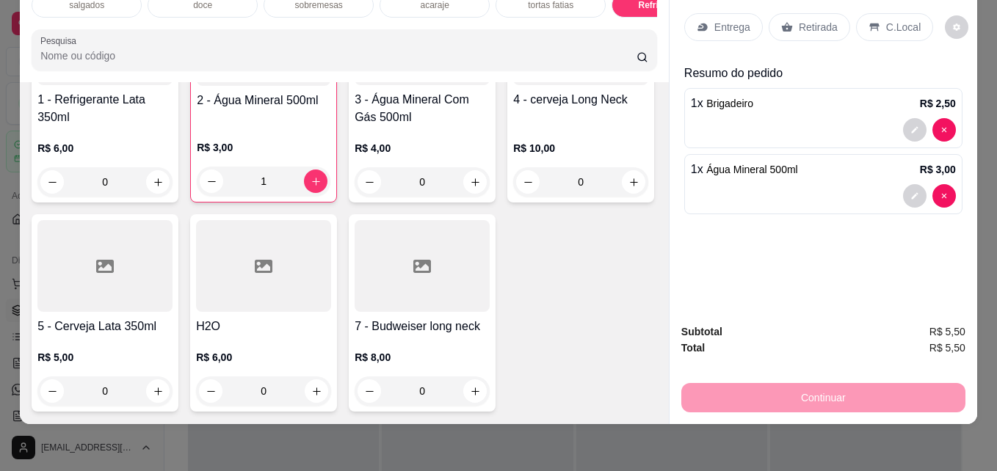
click at [799, 20] on p "Retirada" at bounding box center [818, 27] width 39 height 15
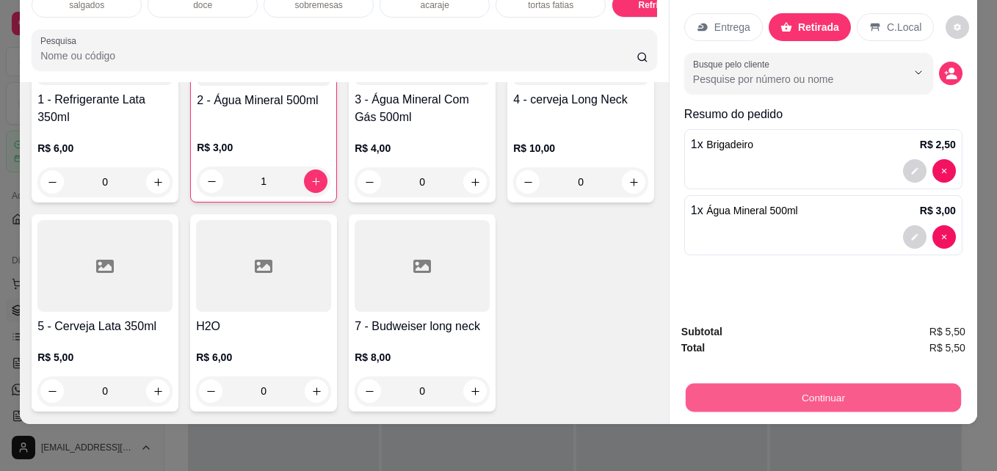
click at [738, 383] on button "Continuar" at bounding box center [823, 397] width 275 height 29
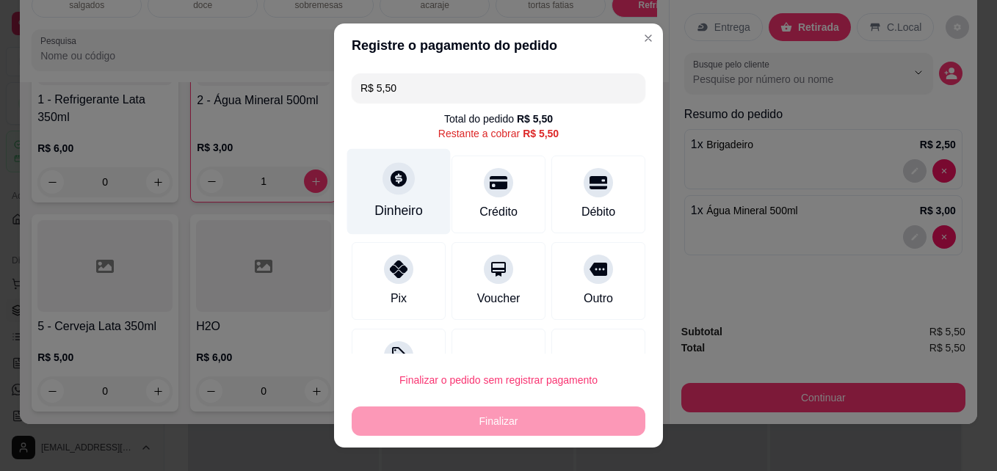
click at [402, 203] on div "Dinheiro" at bounding box center [398, 210] width 48 height 19
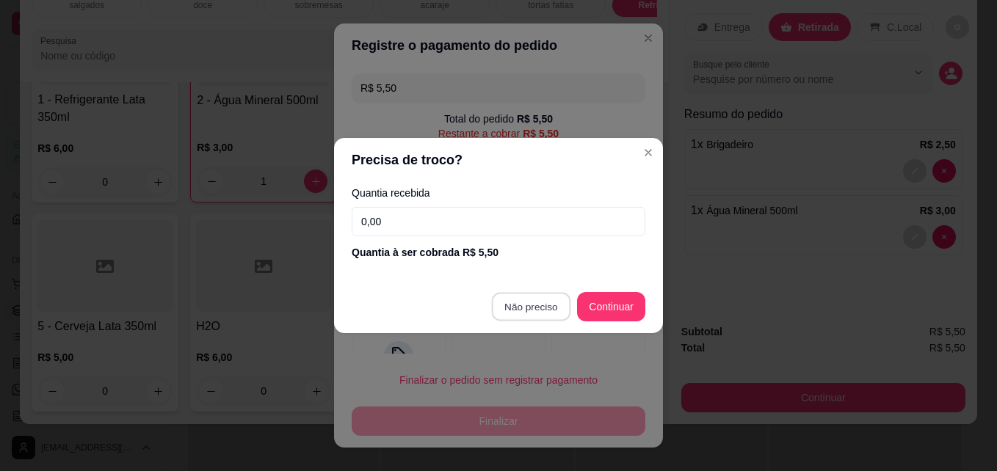
type input "R$ 0,00"
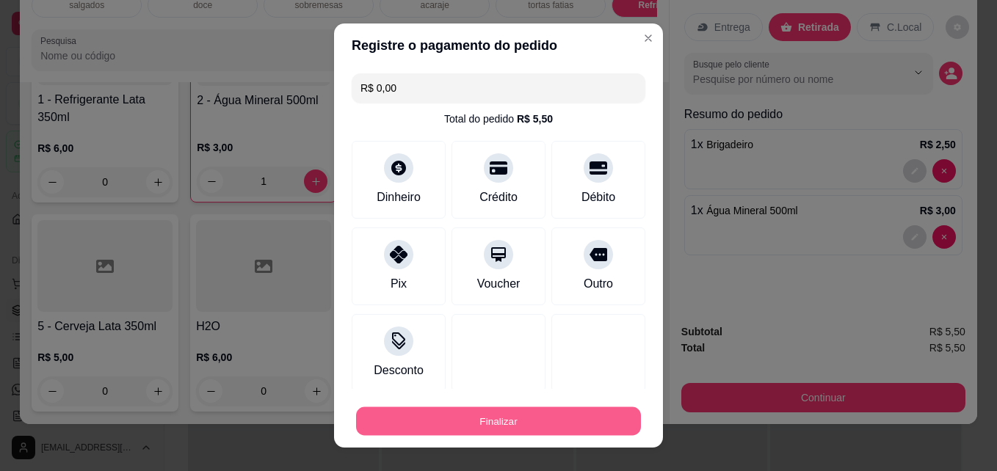
click at [450, 413] on button "Finalizar" at bounding box center [498, 421] width 285 height 29
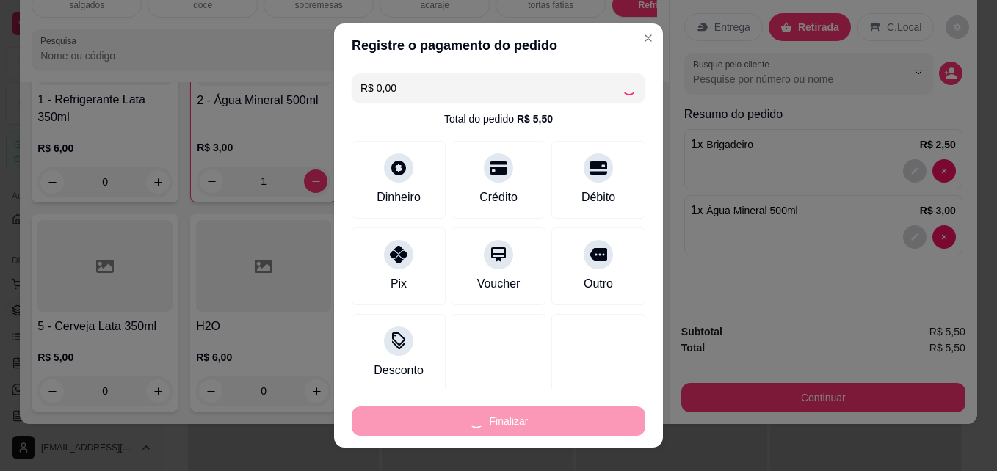
type input "0"
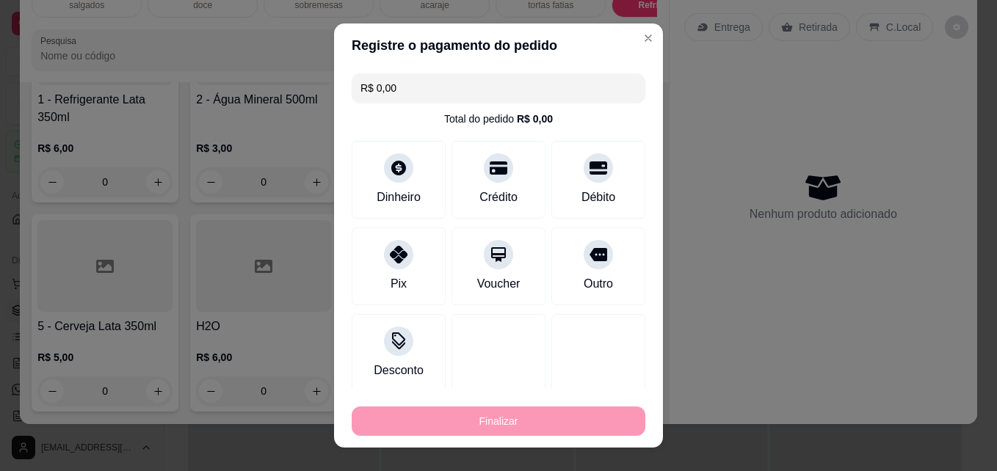
type input "-R$ 5,50"
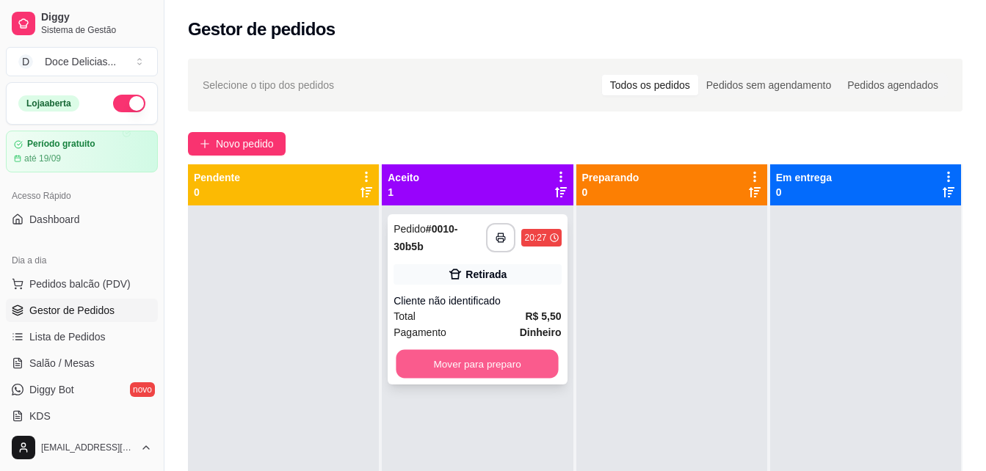
click at [458, 366] on button "Mover para preparo" at bounding box center [477, 364] width 162 height 29
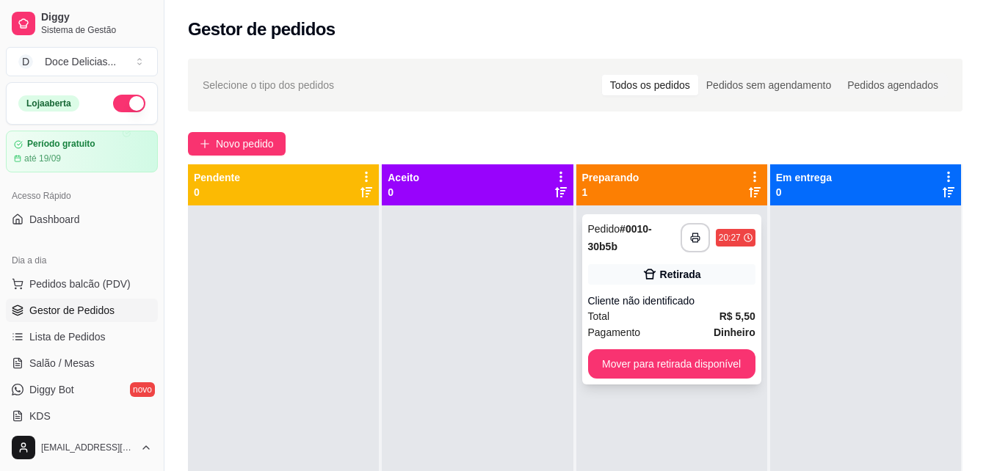
click at [614, 349] on div "**********" at bounding box center [671, 299] width 179 height 170
click at [681, 371] on button "Mover para retirada disponível" at bounding box center [671, 364] width 162 height 29
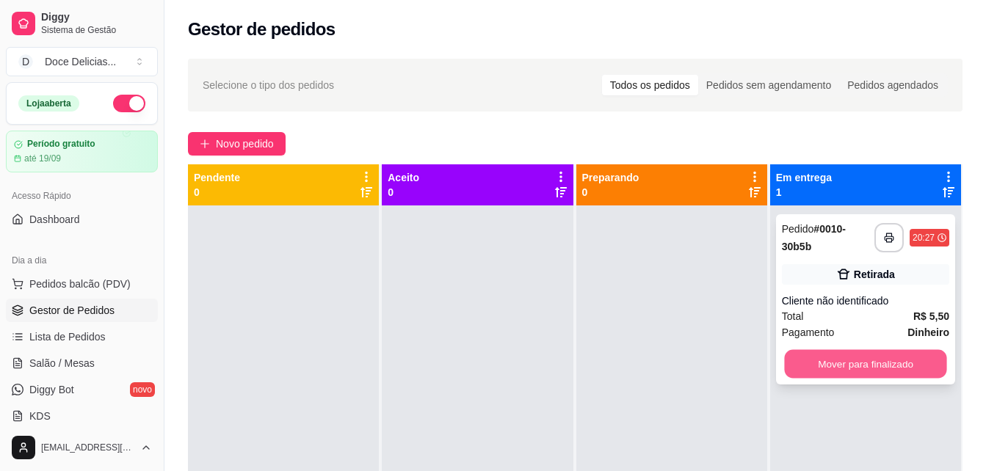
click at [863, 359] on button "Mover para finalizado" at bounding box center [865, 364] width 162 height 29
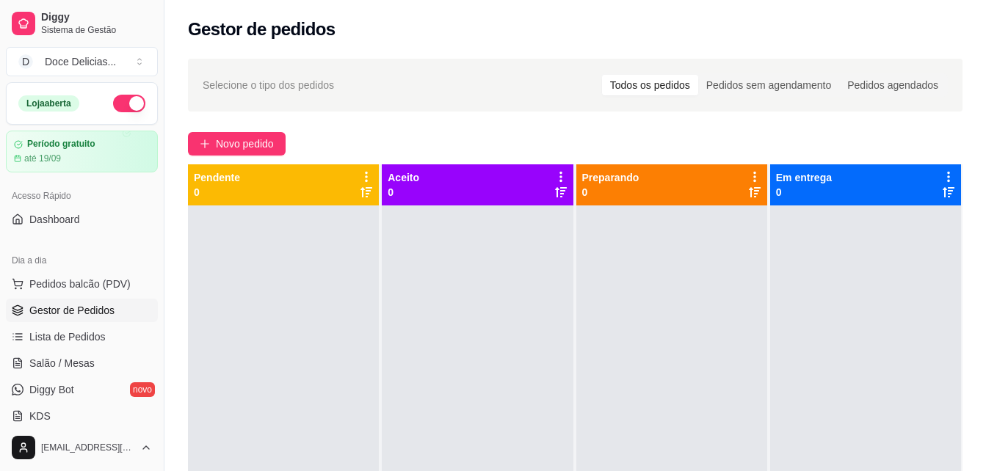
click at [441, 126] on div "Selecione o tipo dos pedidos Todos os pedidos Pedidos sem agendamento Pedidos a…" at bounding box center [575, 352] width 822 height 604
click at [211, 142] on button "Novo pedido" at bounding box center [237, 143] width 98 height 23
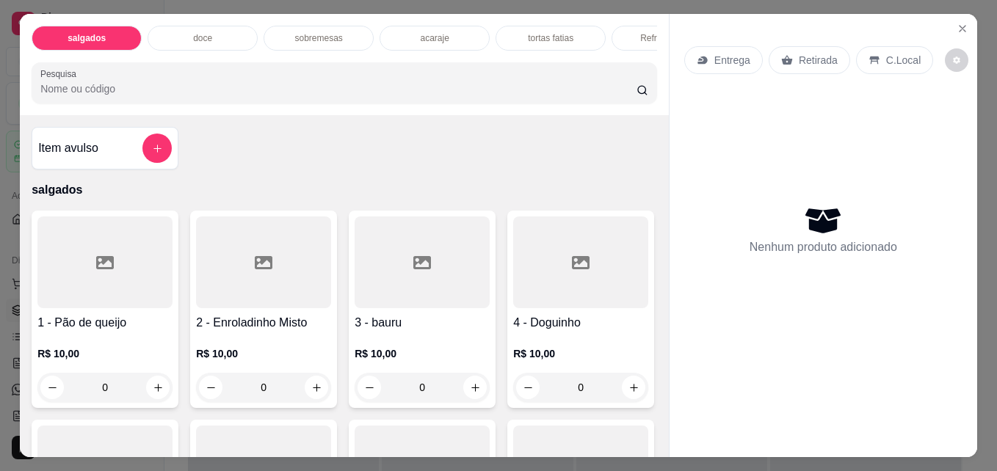
click at [521, 35] on div "tortas fatias" at bounding box center [551, 38] width 110 height 25
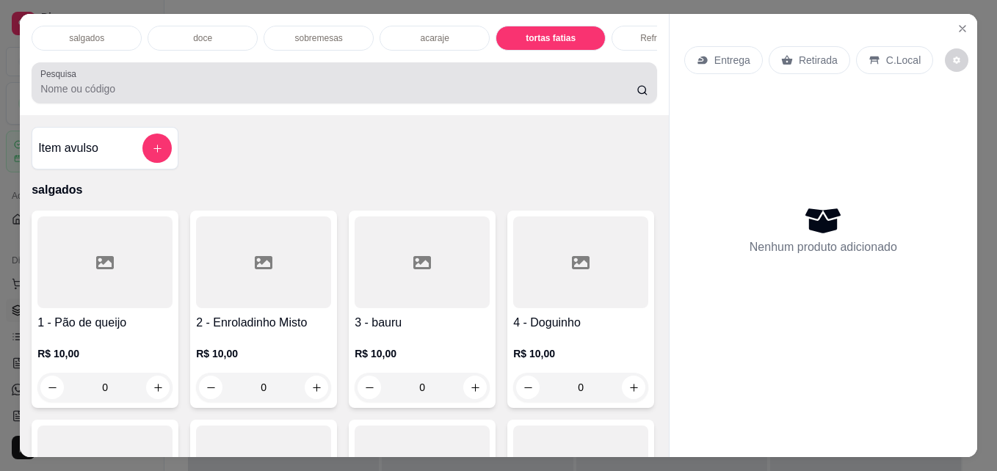
scroll to position [38, 0]
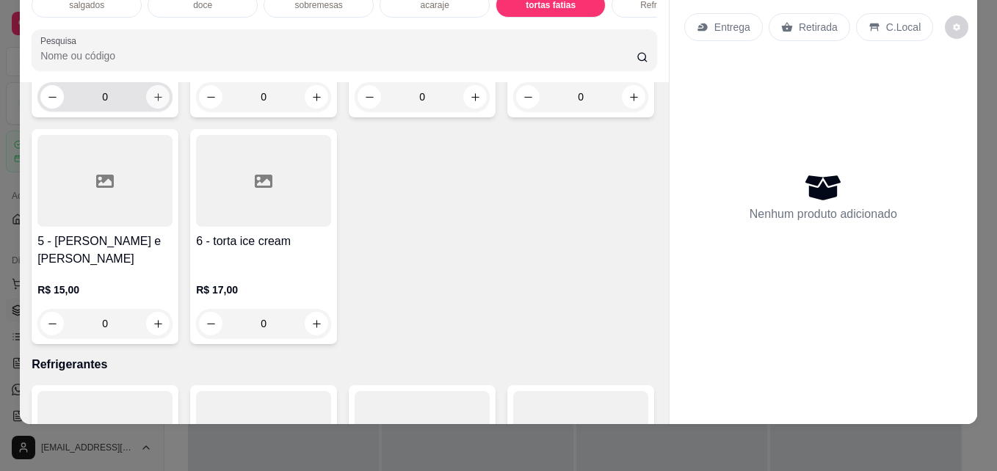
click at [154, 101] on icon "increase-product-quantity" at bounding box center [158, 97] width 8 height 8
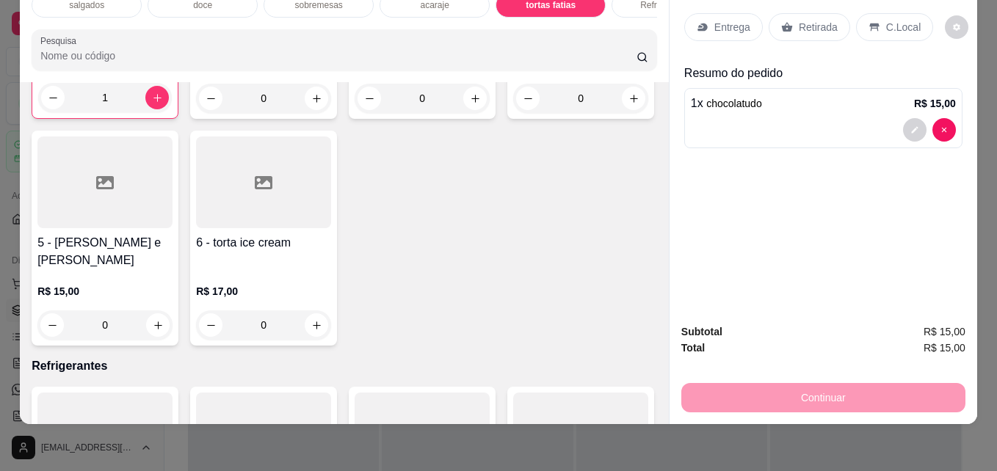
click at [805, 20] on p "Retirada" at bounding box center [818, 27] width 39 height 15
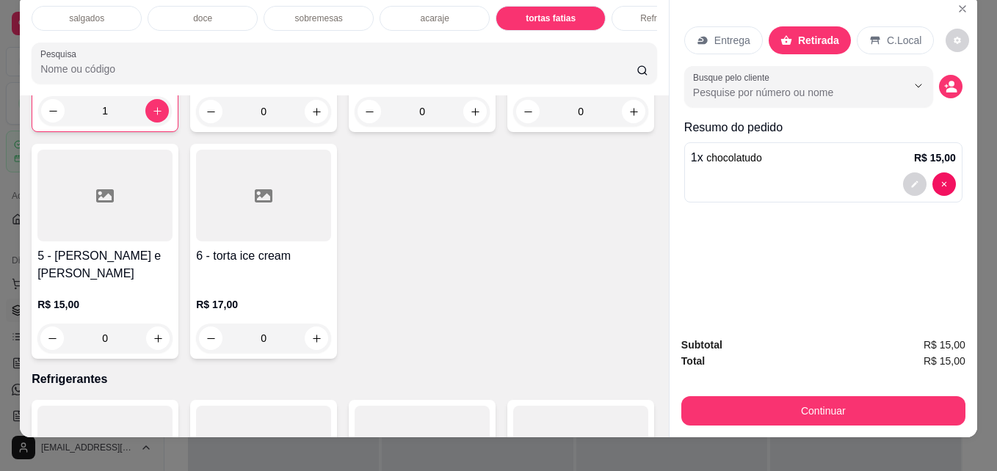
scroll to position [8, 0]
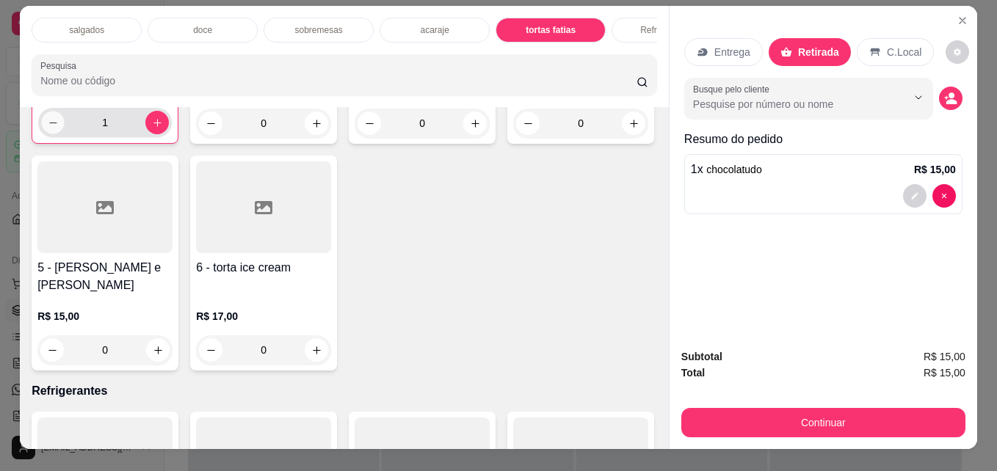
click at [43, 134] on button "decrease-product-quantity" at bounding box center [53, 123] width 23 height 23
type input "0"
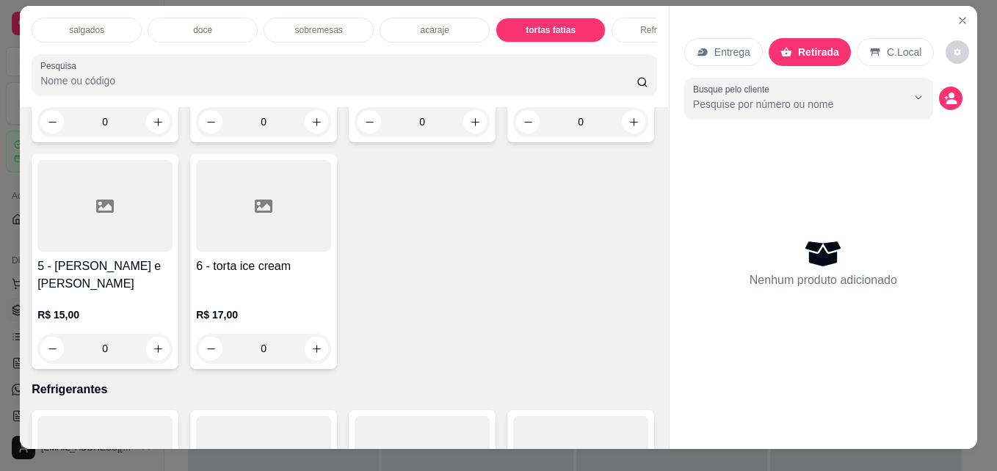
click at [394, 21] on div "acaraje" at bounding box center [435, 30] width 110 height 25
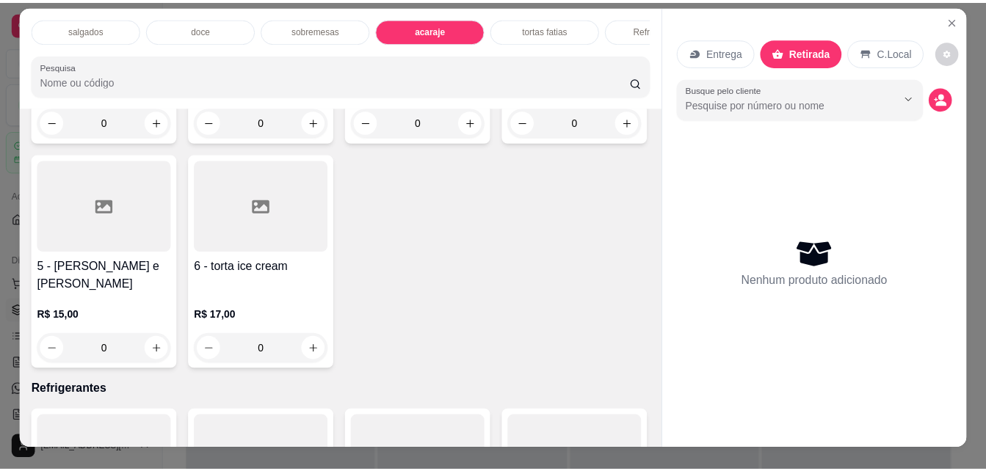
scroll to position [38, 0]
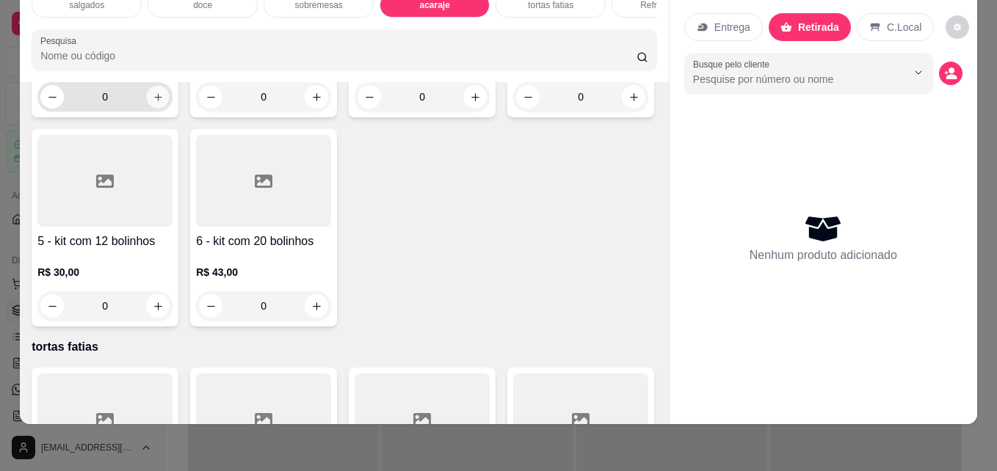
click at [153, 103] on icon "increase-product-quantity" at bounding box center [158, 97] width 11 height 11
type input "1"
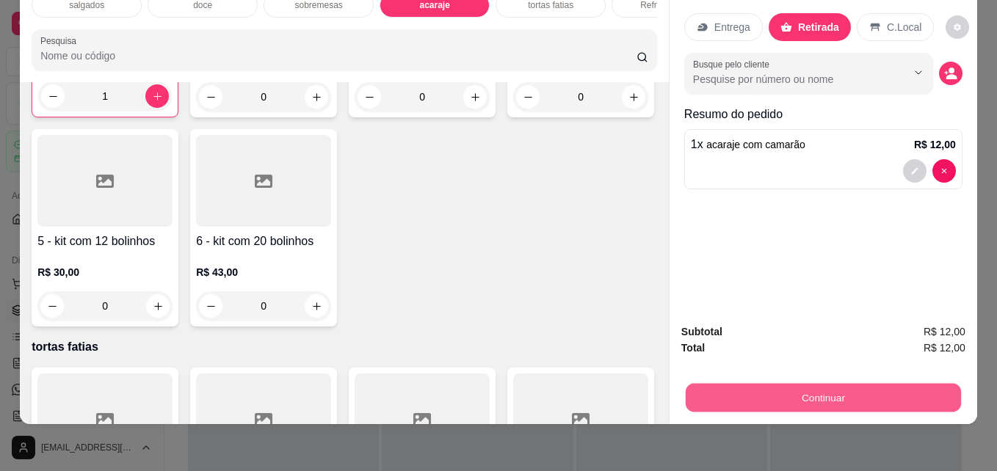
click at [743, 383] on button "Continuar" at bounding box center [823, 397] width 275 height 29
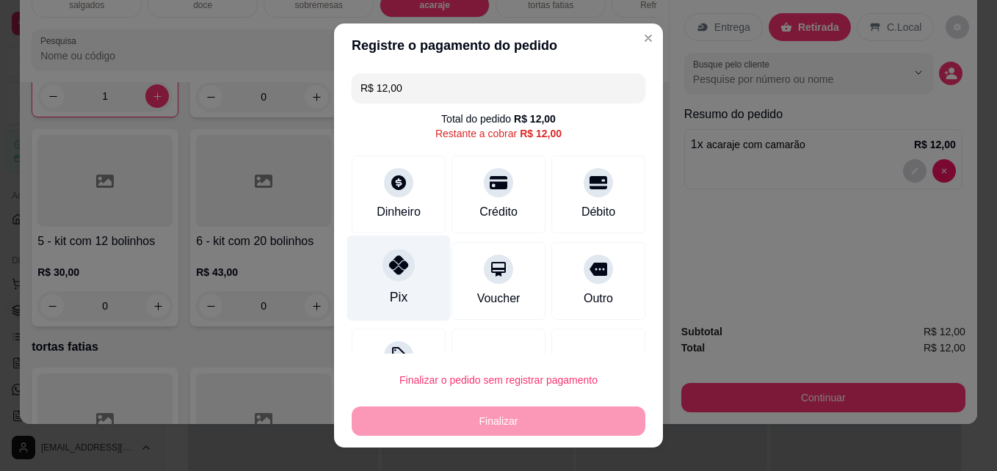
click at [383, 275] on div at bounding box center [399, 266] width 32 height 32
type input "R$ 0,00"
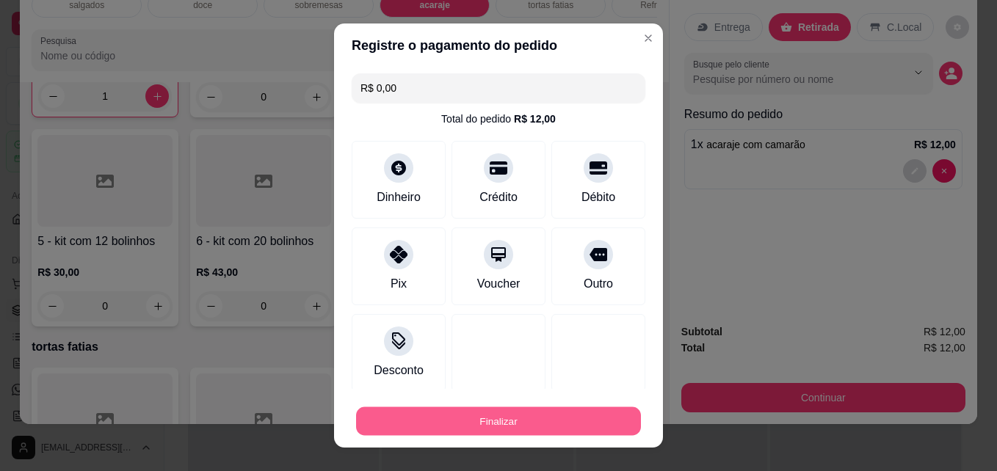
click at [449, 423] on button "Finalizar" at bounding box center [498, 421] width 285 height 29
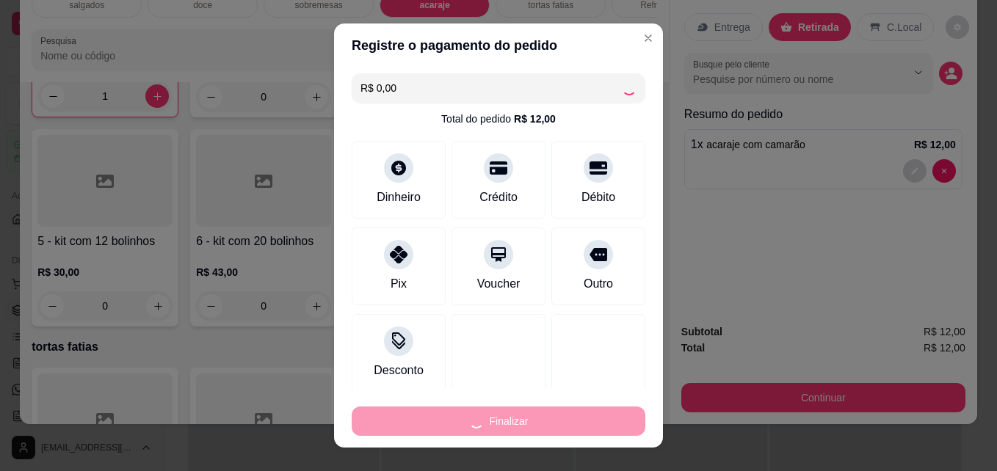
type input "0"
type input "-R$ 12,00"
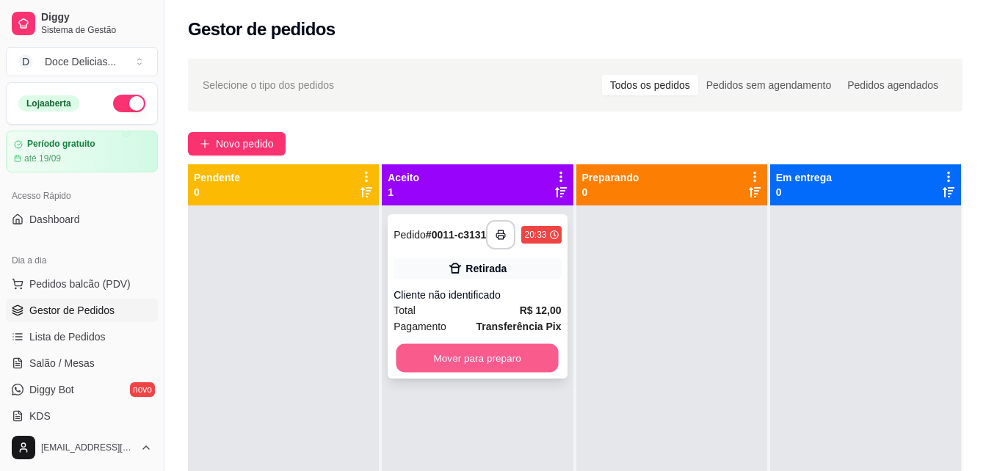
click at [506, 352] on button "Mover para preparo" at bounding box center [477, 358] width 162 height 29
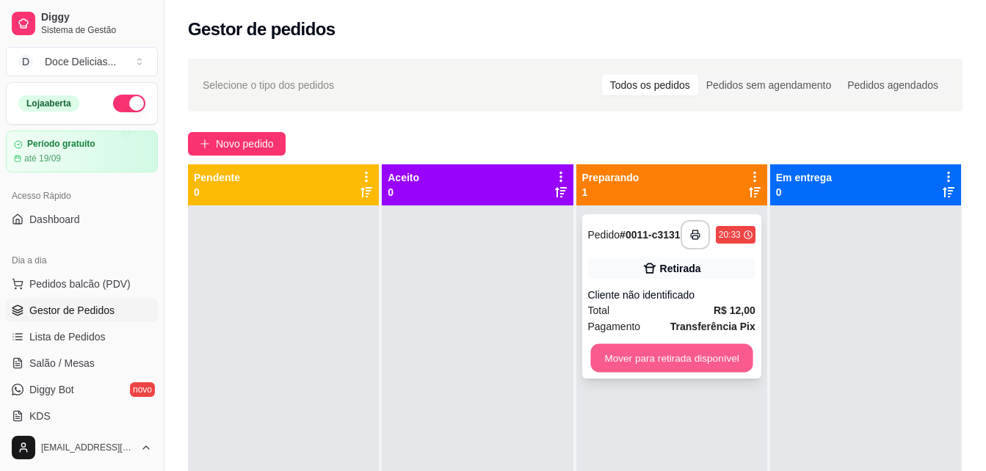
click at [665, 358] on button "Mover para retirada disponível" at bounding box center [671, 358] width 162 height 29
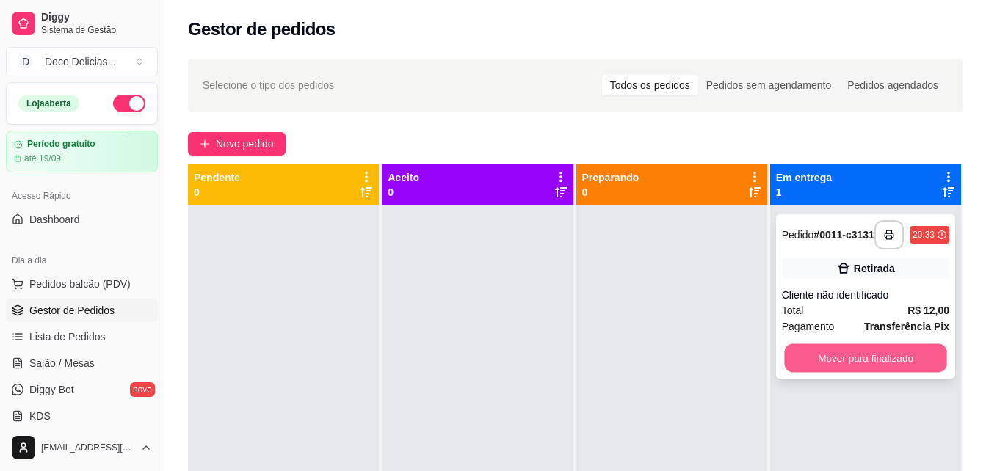
click at [845, 356] on button "Mover para finalizado" at bounding box center [865, 358] width 162 height 29
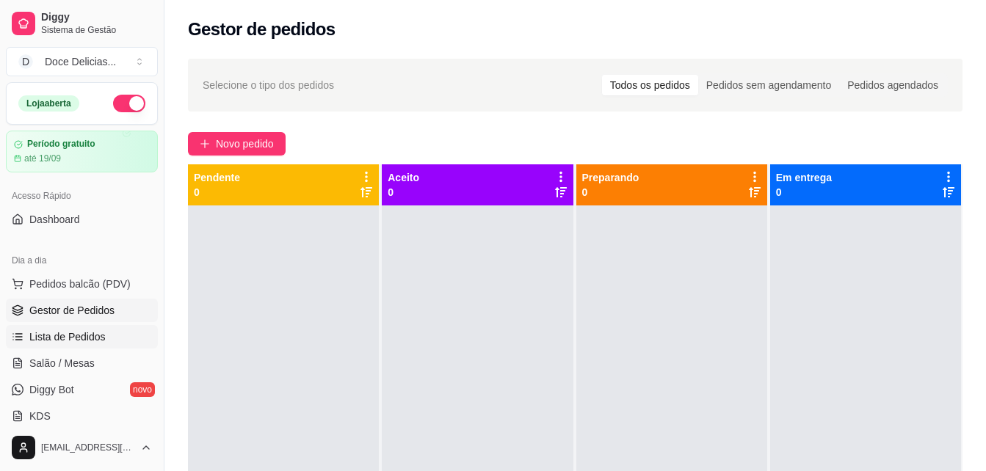
click at [69, 341] on span "Lista de Pedidos" at bounding box center [67, 337] width 76 height 15
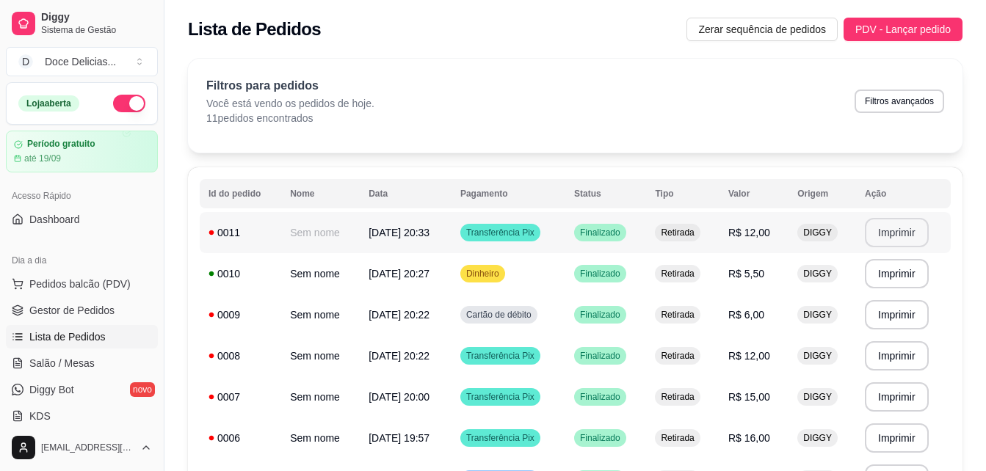
click at [913, 229] on button "Imprimir" at bounding box center [897, 232] width 64 height 29
click at [73, 306] on span "Gestor de Pedidos" at bounding box center [71, 310] width 85 height 15
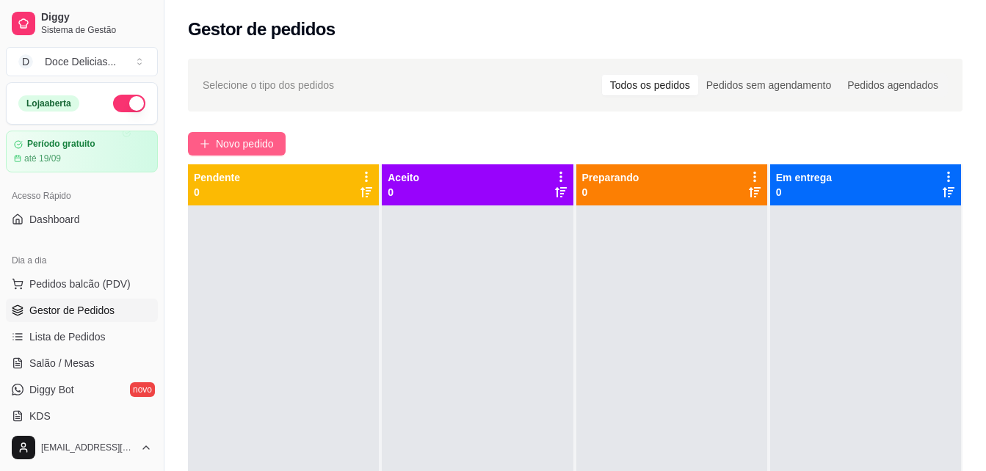
click at [251, 140] on span "Novo pedido" at bounding box center [245, 144] width 58 height 16
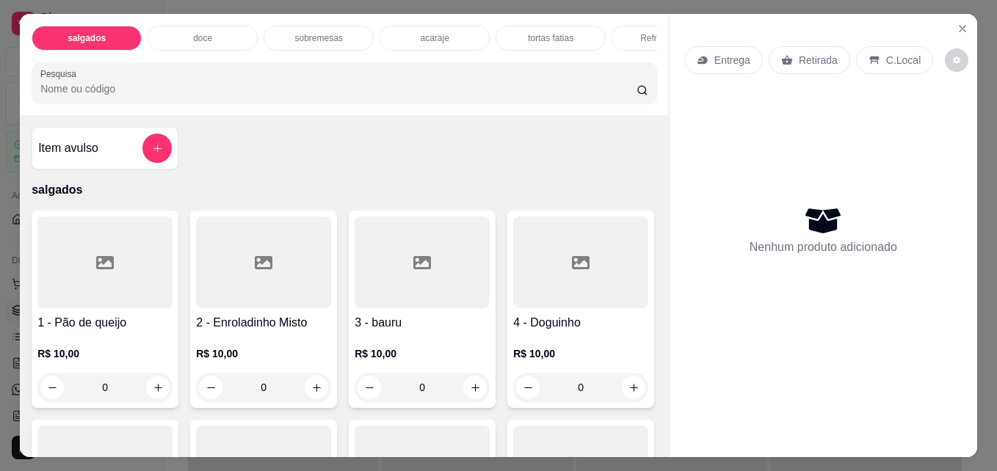
click at [537, 32] on p "tortas fatias" at bounding box center [551, 38] width 46 height 12
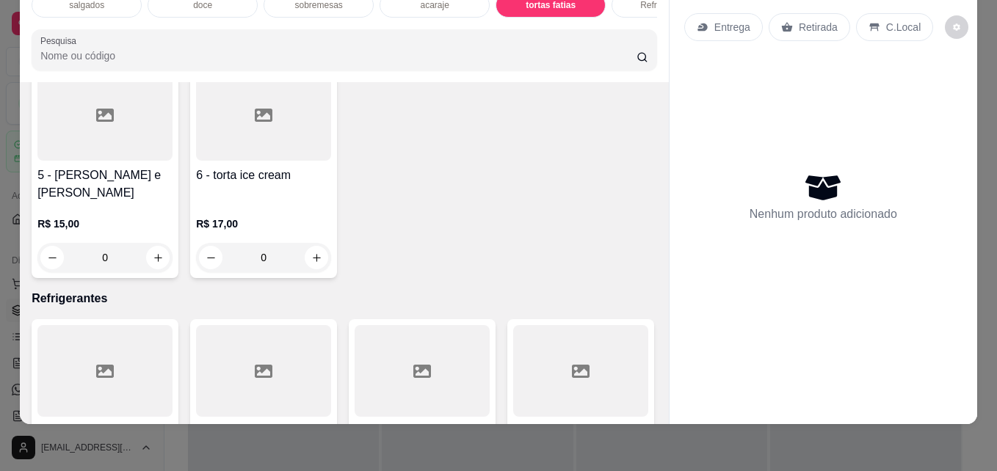
scroll to position [2241, 0]
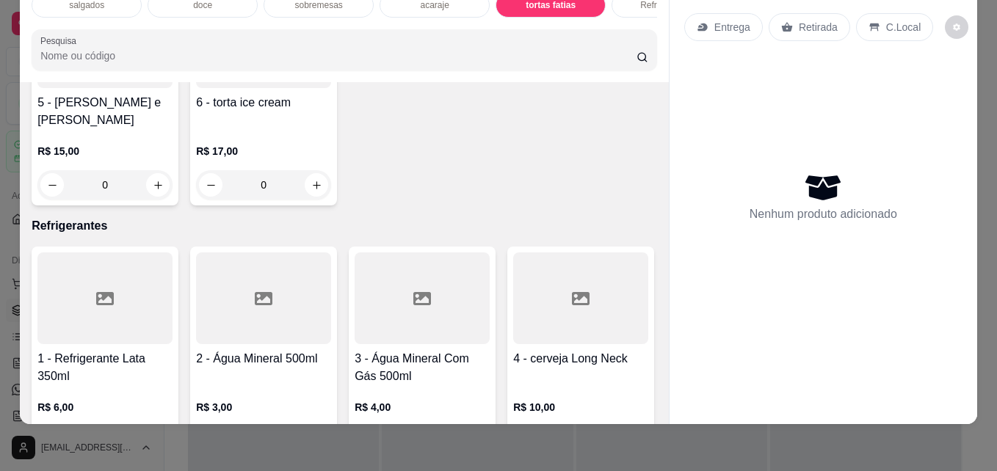
type input "1"
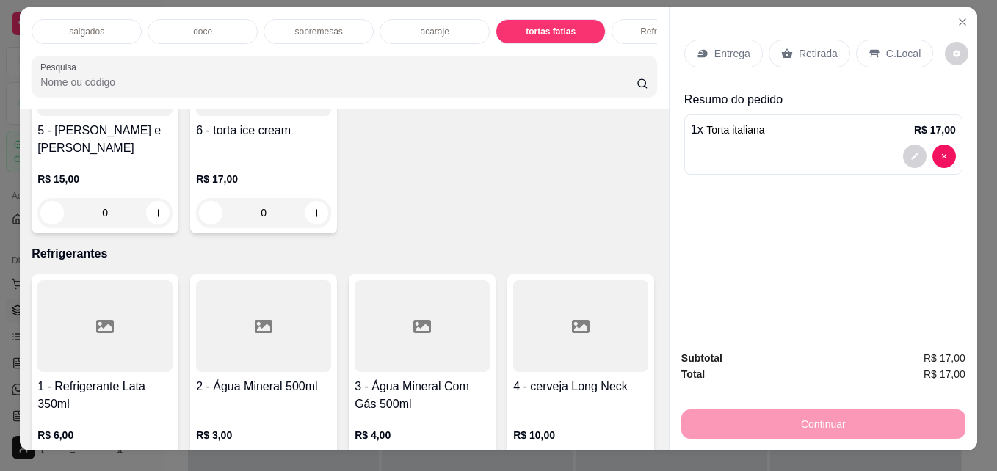
scroll to position [0, 0]
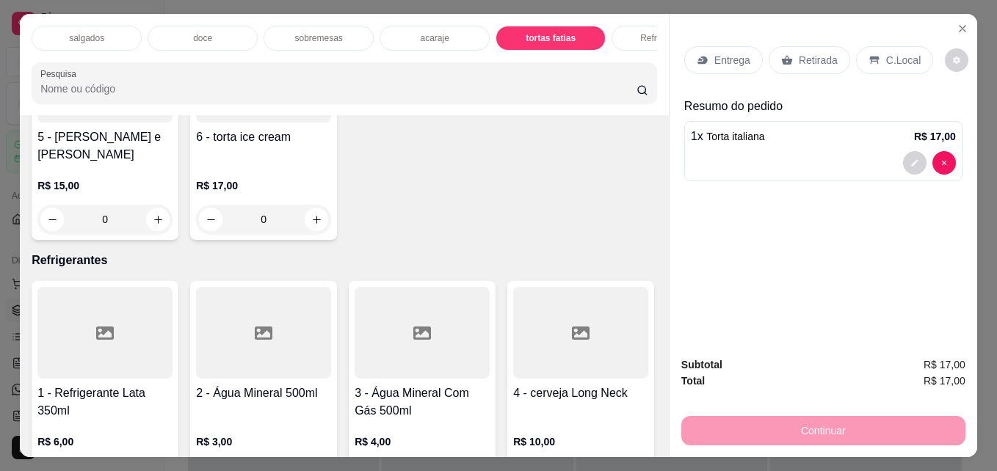
click at [184, 29] on div "doce" at bounding box center [203, 38] width 110 height 25
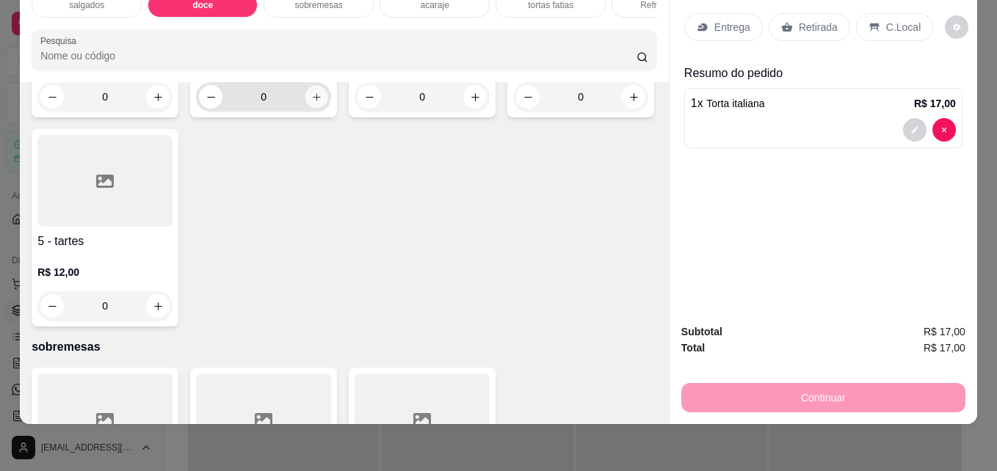
click at [311, 103] on icon "increase-product-quantity" at bounding box center [316, 97] width 11 height 11
type input "1"
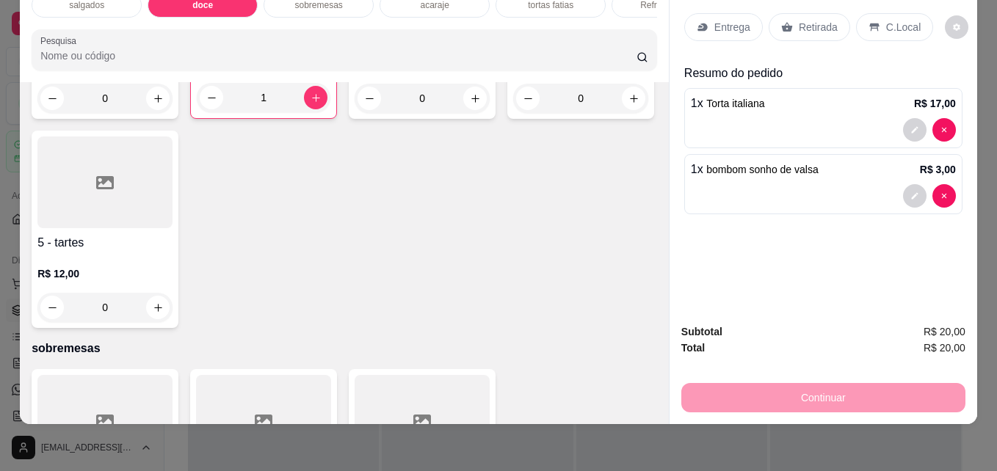
click at [819, 20] on p "Retirada" at bounding box center [818, 27] width 39 height 15
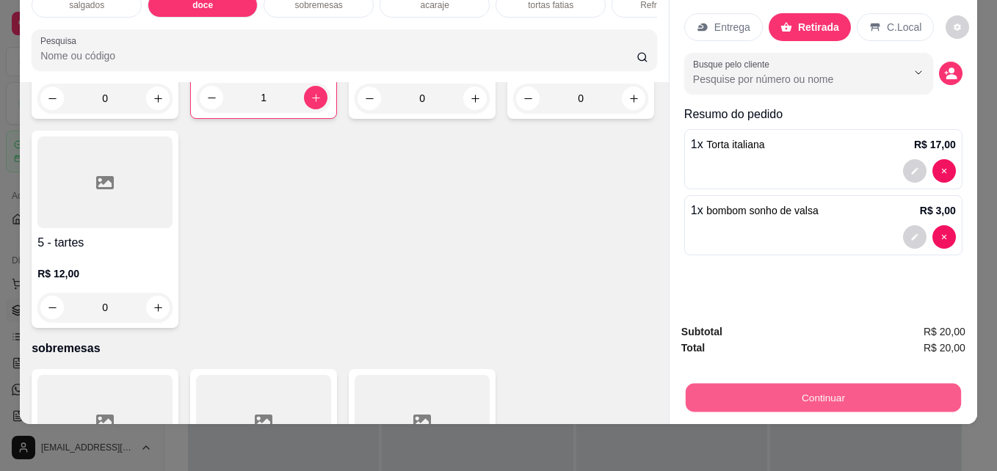
click at [777, 394] on button "Continuar" at bounding box center [823, 397] width 275 height 29
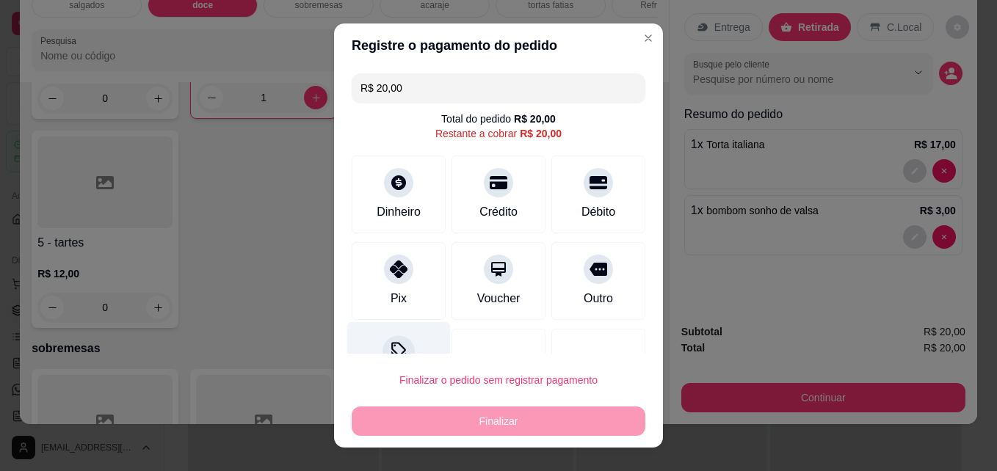
click at [389, 347] on icon at bounding box center [398, 351] width 19 height 19
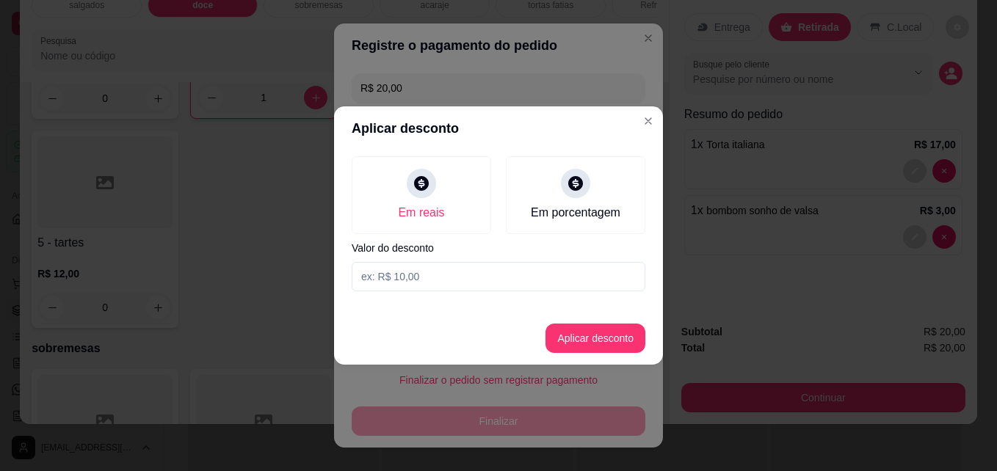
click at [428, 268] on input at bounding box center [499, 276] width 294 height 29
type input "3,00"
click at [572, 342] on button "Aplicar desconto" at bounding box center [596, 339] width 96 height 29
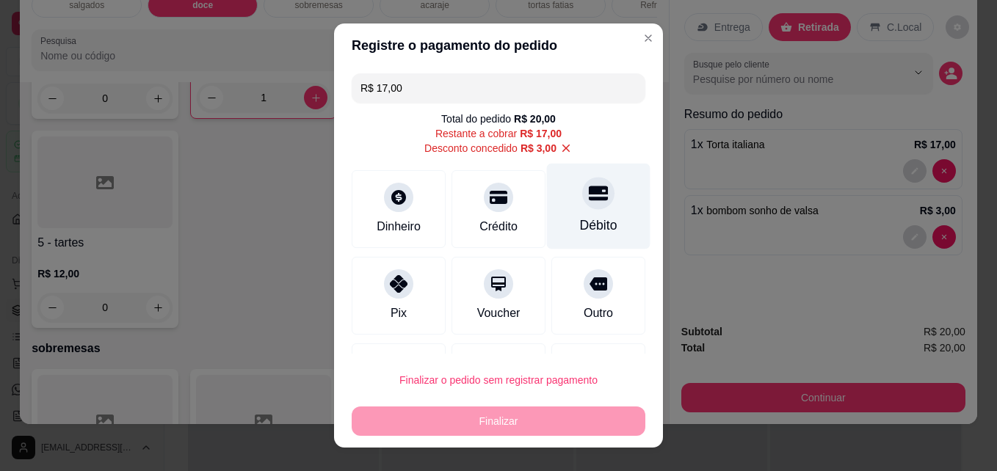
click at [565, 213] on div "Débito" at bounding box center [599, 207] width 104 height 86
type input "R$ 0,00"
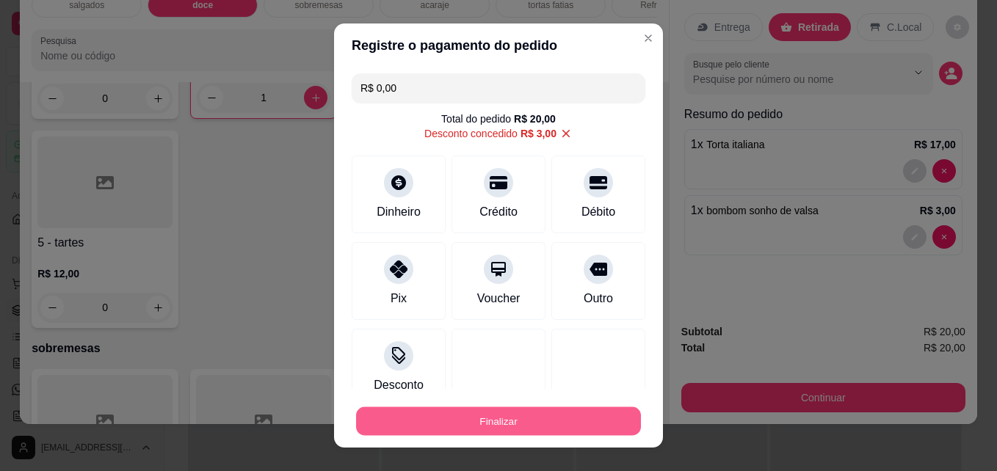
click at [464, 430] on button "Finalizar" at bounding box center [498, 421] width 285 height 29
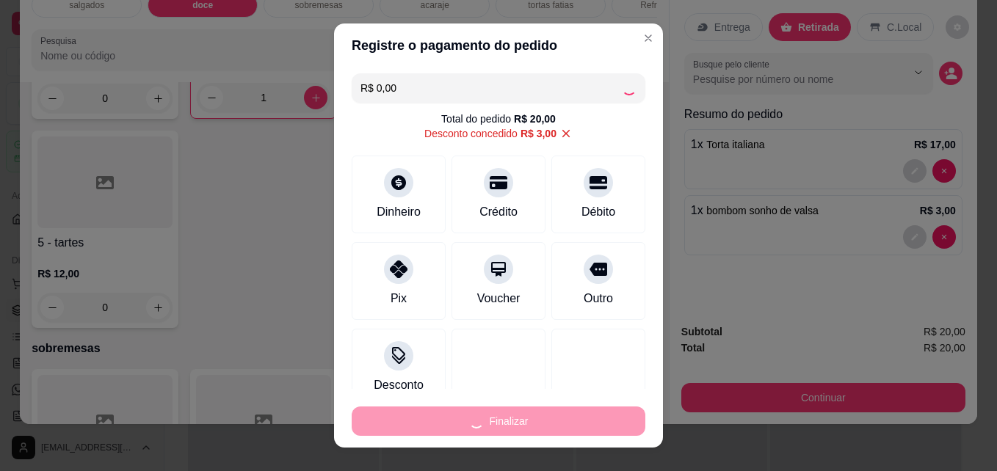
type input "0"
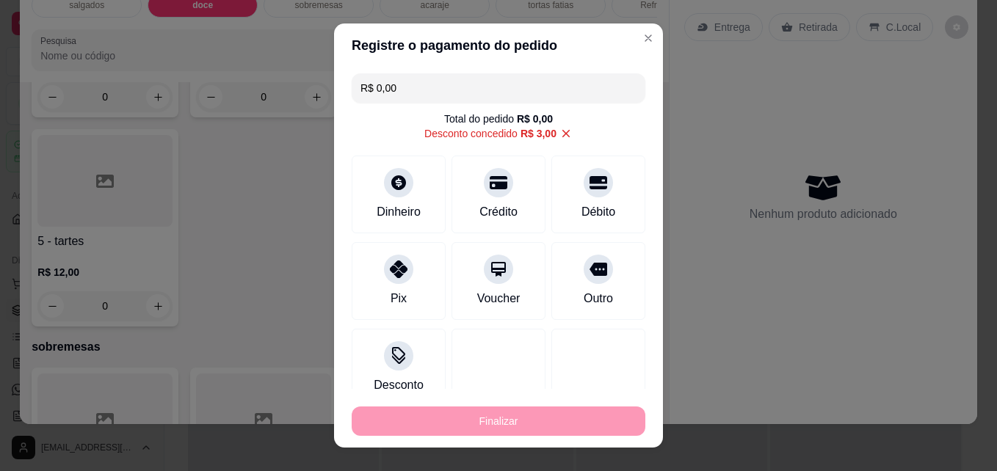
type input "-R$ 20,00"
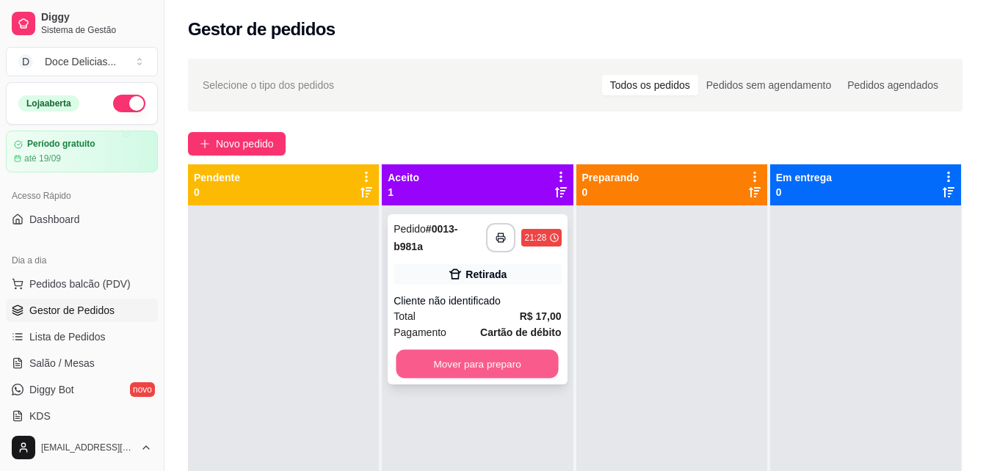
click at [493, 366] on button "Mover para preparo" at bounding box center [477, 364] width 162 height 29
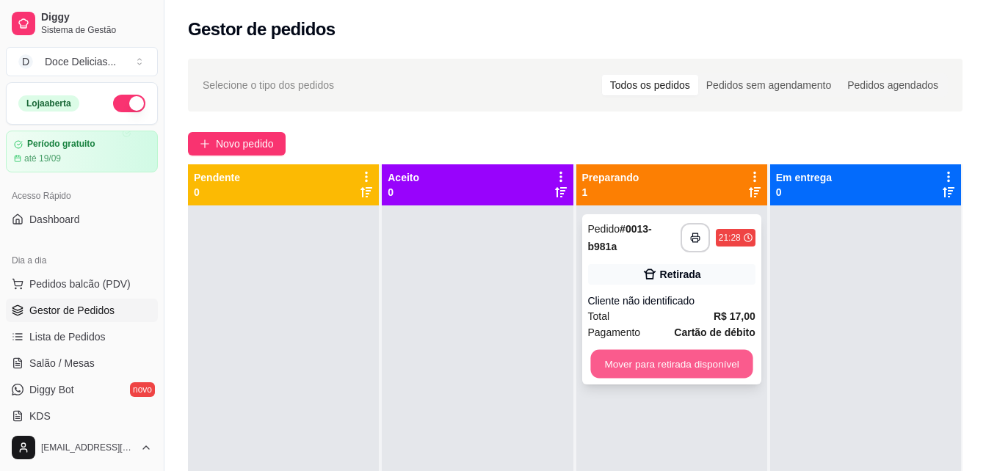
click at [639, 357] on button "Mover para retirada disponível" at bounding box center [671, 364] width 162 height 29
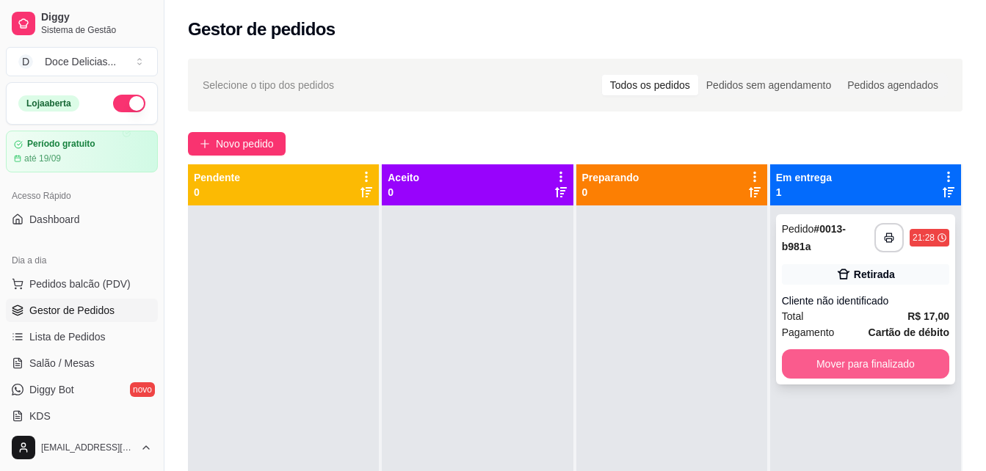
click at [821, 357] on button "Mover para finalizado" at bounding box center [865, 363] width 167 height 29
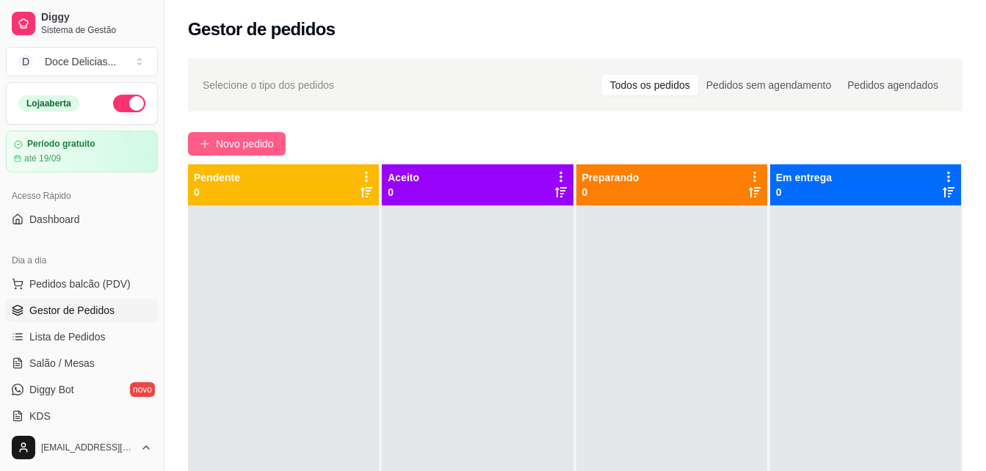
click at [207, 149] on button "Novo pedido" at bounding box center [237, 143] width 98 height 23
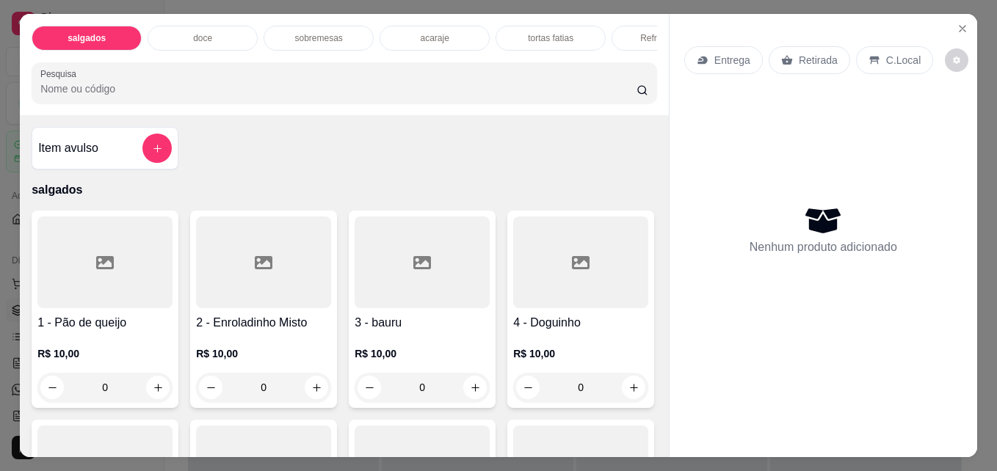
click at [424, 32] on p "acaraje" at bounding box center [434, 38] width 29 height 12
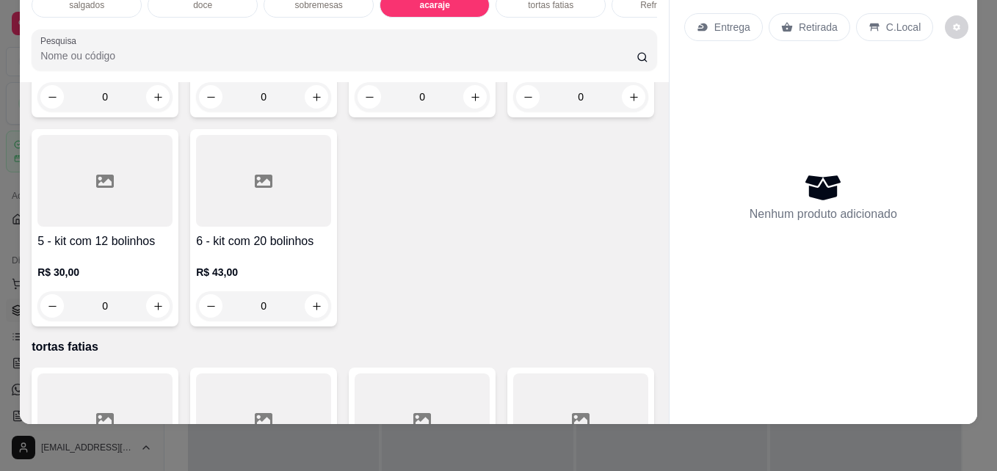
scroll to position [1794, 0]
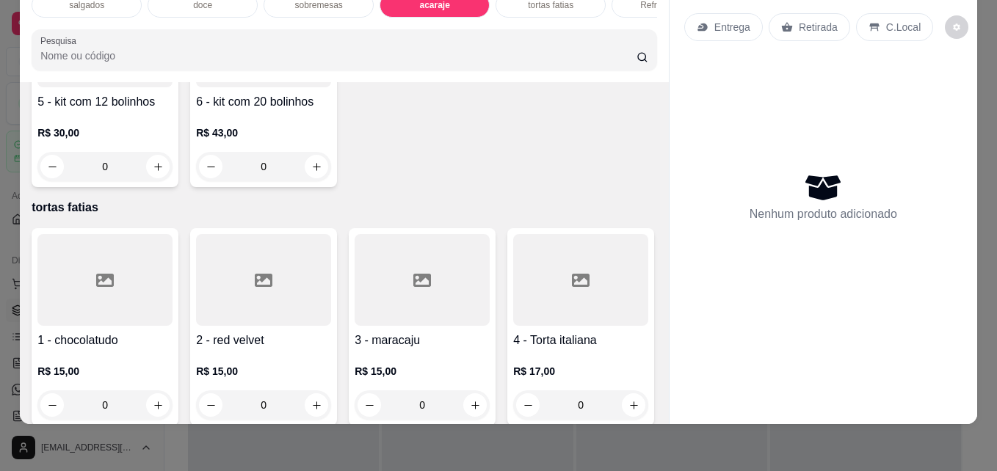
type input "1"
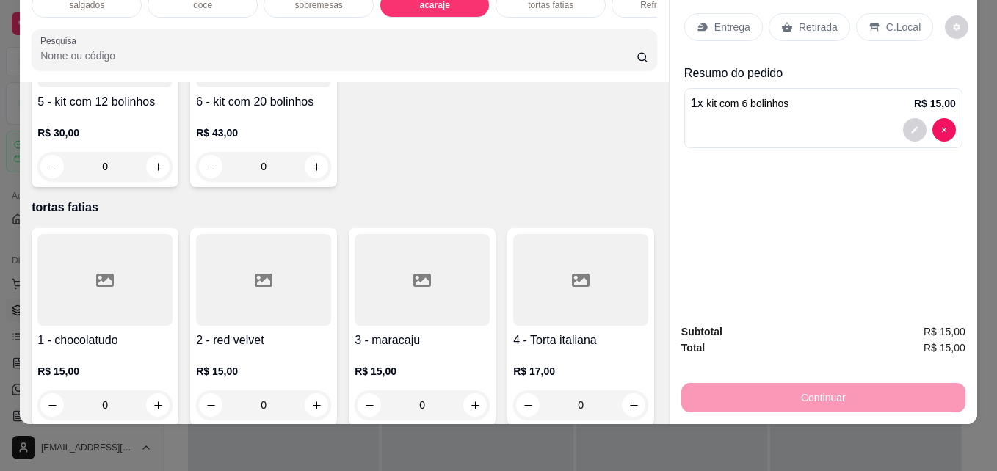
click at [799, 20] on p "Retirada" at bounding box center [818, 27] width 39 height 15
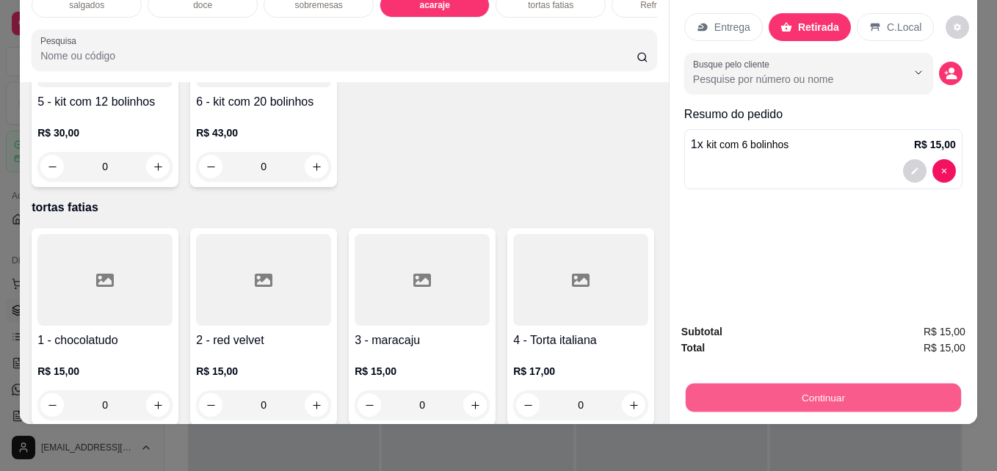
click at [740, 383] on button "Continuar" at bounding box center [823, 397] width 275 height 29
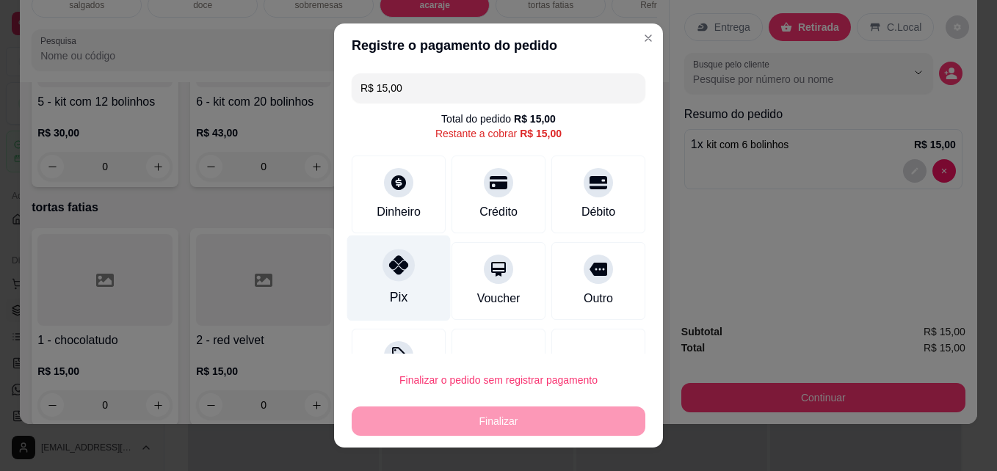
click at [393, 281] on div at bounding box center [399, 266] width 32 height 32
type input "R$ 0,00"
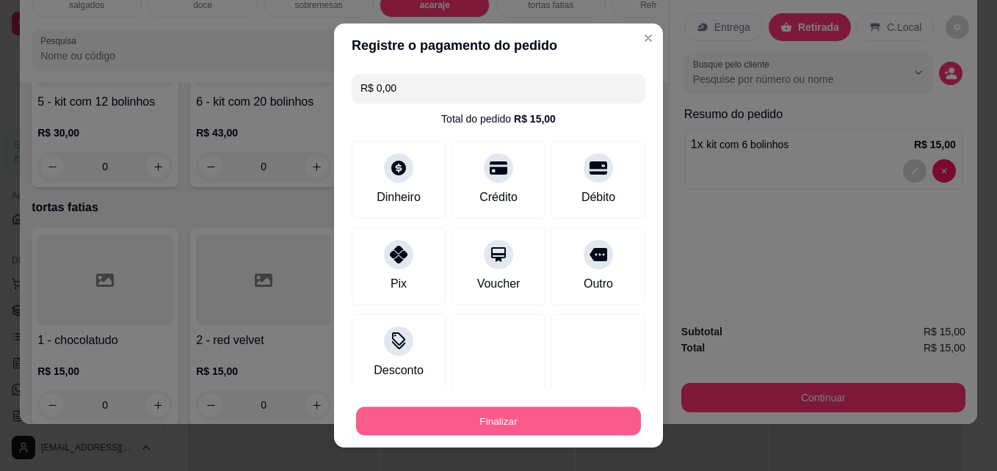
click at [446, 421] on button "Finalizar" at bounding box center [498, 421] width 285 height 29
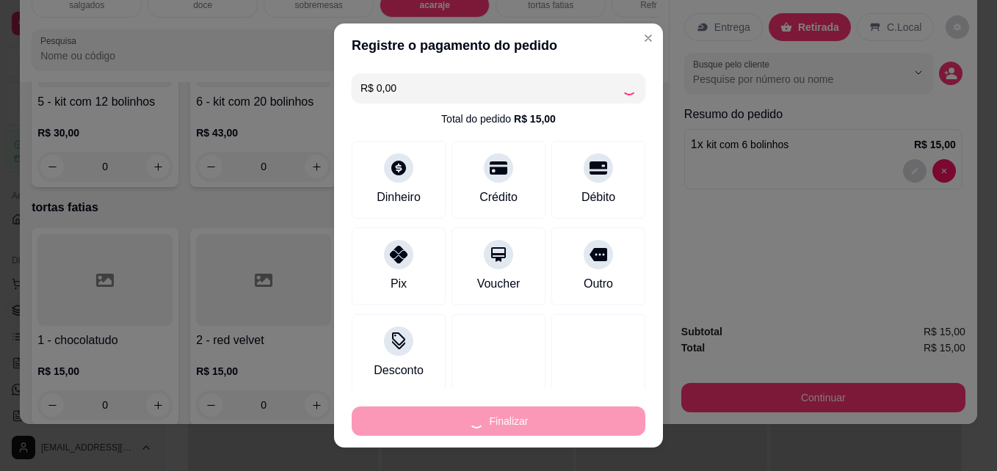
type input "0"
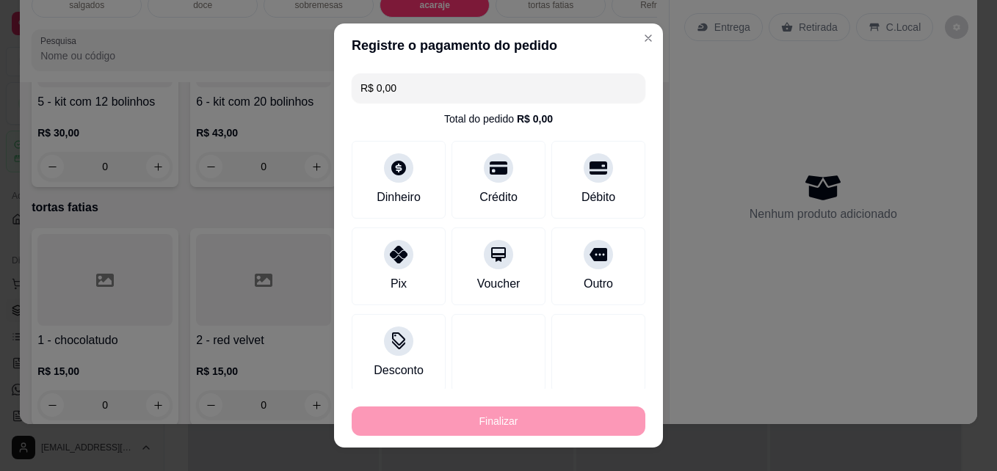
type input "-R$ 15,00"
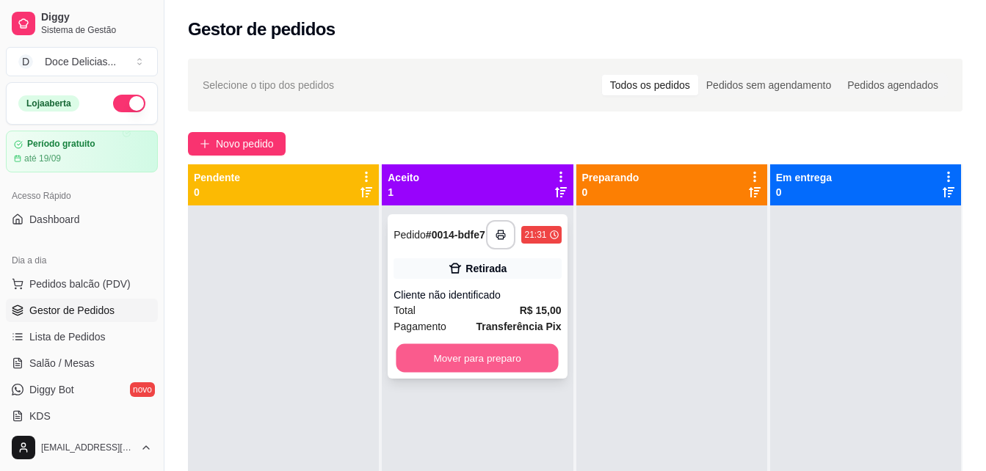
click at [510, 363] on button "Mover para preparo" at bounding box center [477, 358] width 162 height 29
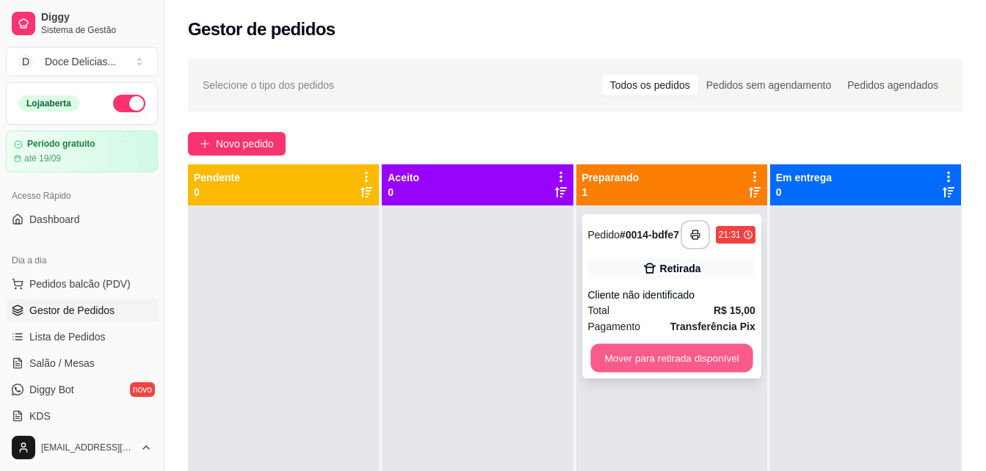
click at [630, 364] on button "Mover para retirada disponível" at bounding box center [671, 358] width 162 height 29
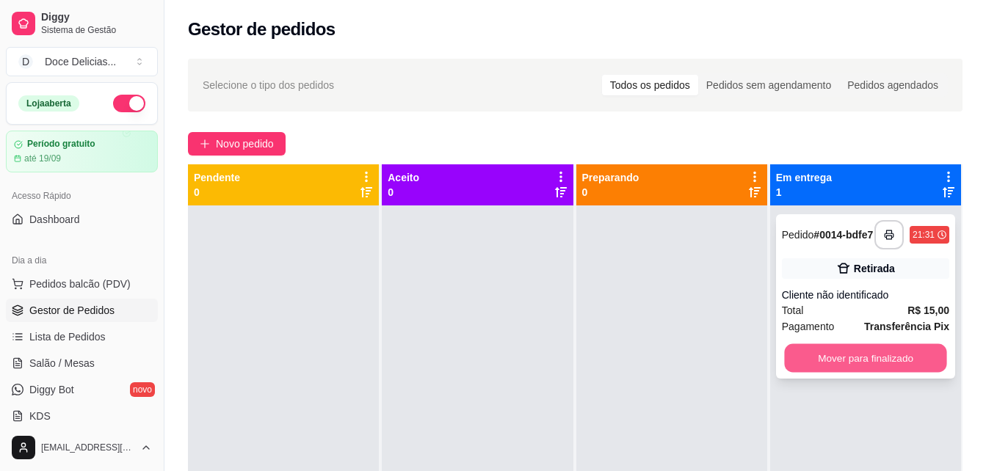
click at [811, 360] on button "Mover para finalizado" at bounding box center [865, 358] width 162 height 29
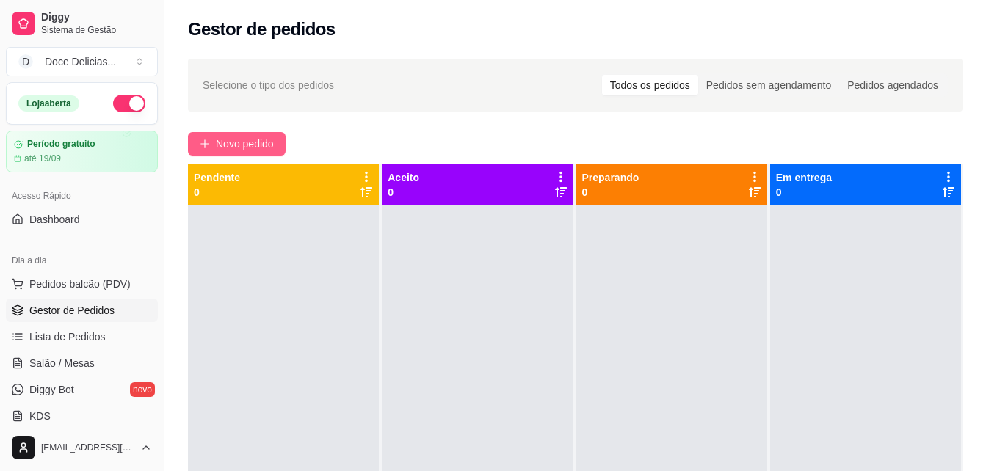
click at [245, 139] on span "Novo pedido" at bounding box center [245, 144] width 58 height 16
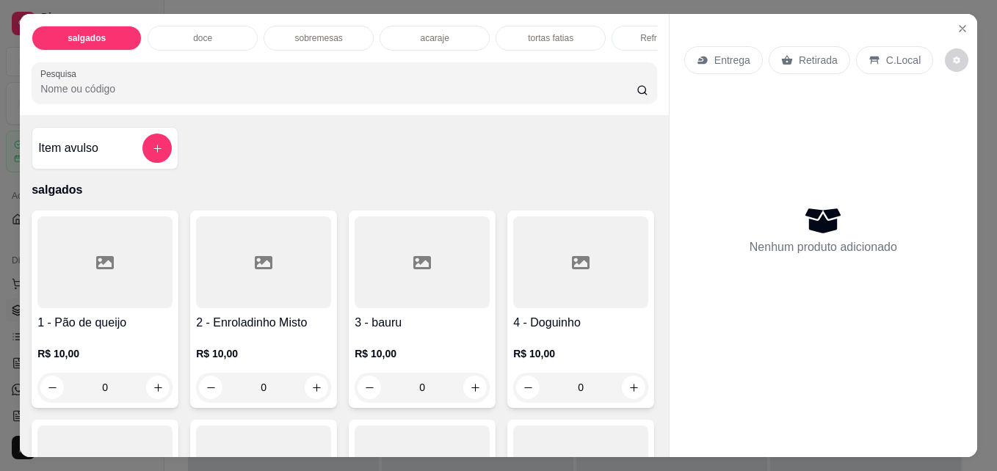
click at [437, 32] on p "acaraje" at bounding box center [434, 38] width 29 height 12
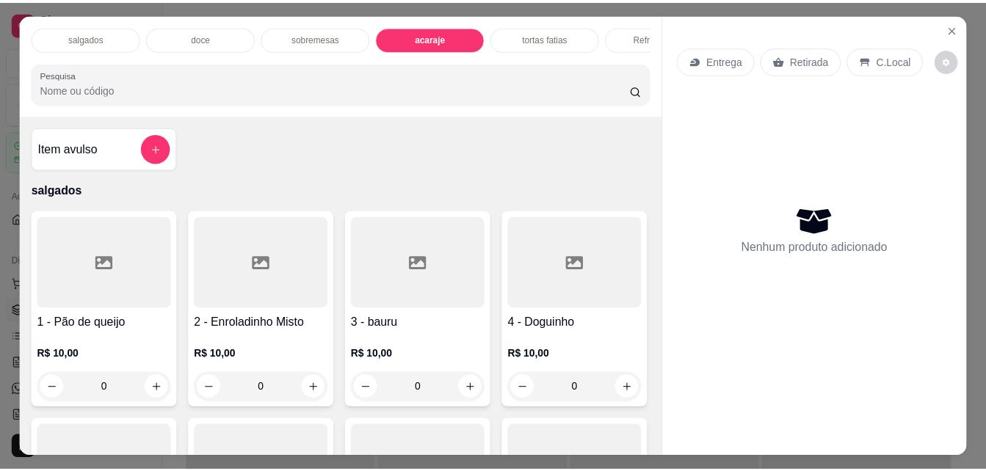
scroll to position [38, 0]
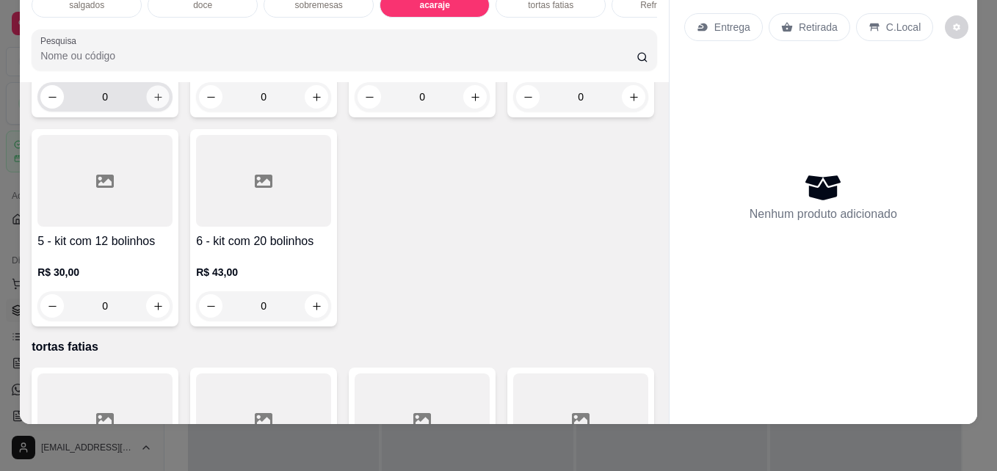
click at [156, 101] on icon "increase-product-quantity" at bounding box center [157, 96] width 7 height 7
type input "1"
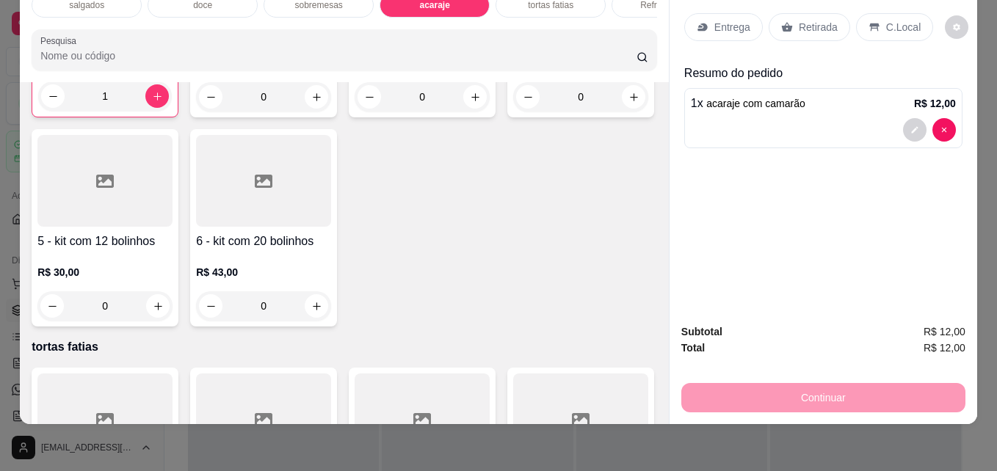
click at [816, 20] on p "Retirada" at bounding box center [818, 27] width 39 height 15
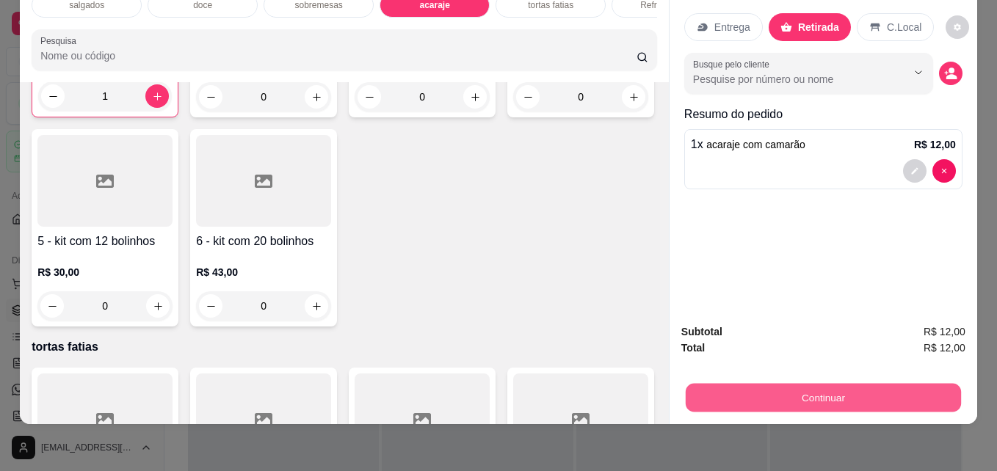
click at [705, 383] on button "Continuar" at bounding box center [823, 397] width 275 height 29
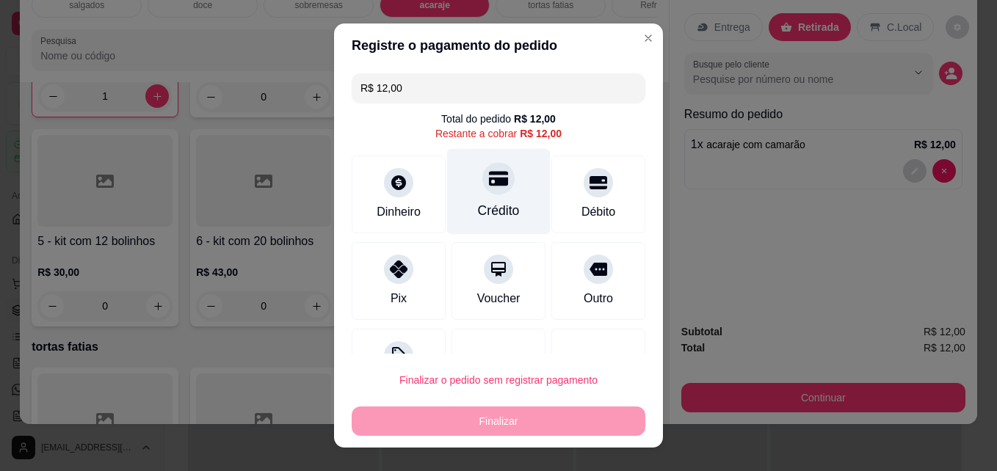
click at [478, 206] on div "Crédito" at bounding box center [499, 210] width 42 height 19
type input "R$ 0,00"
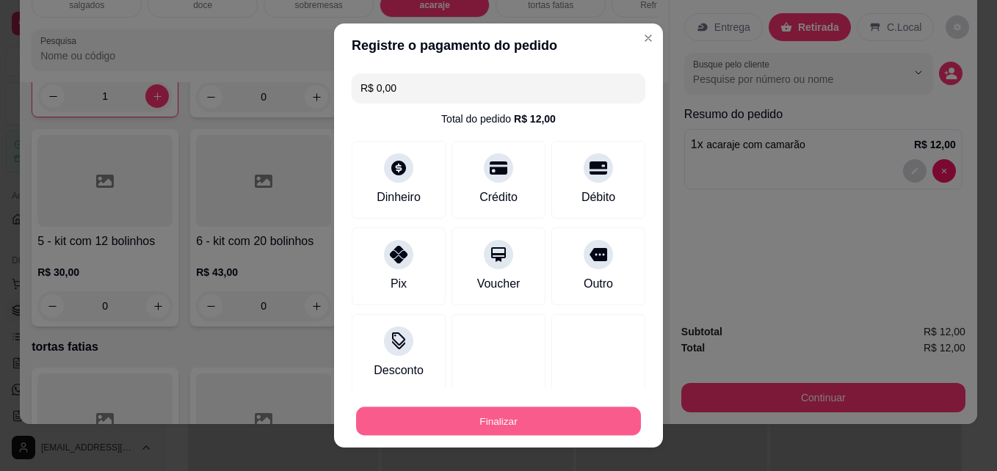
click at [446, 424] on button "Finalizar" at bounding box center [498, 421] width 285 height 29
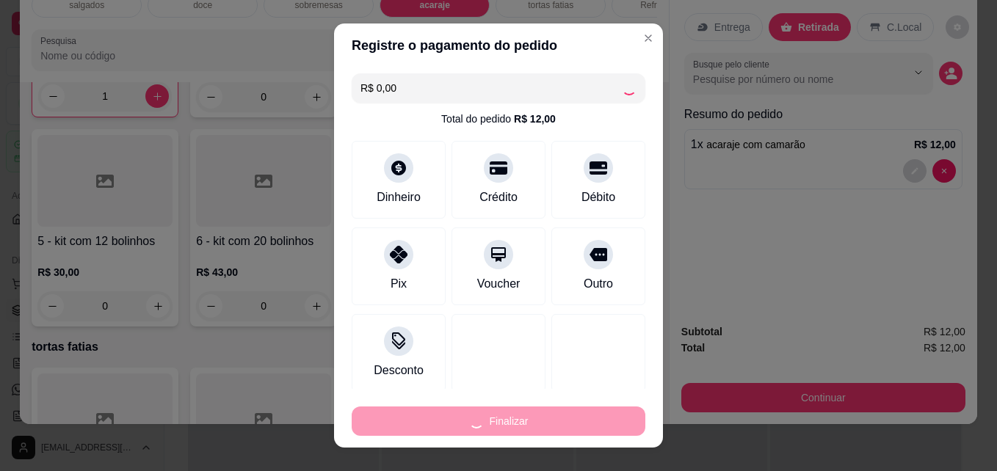
type input "0"
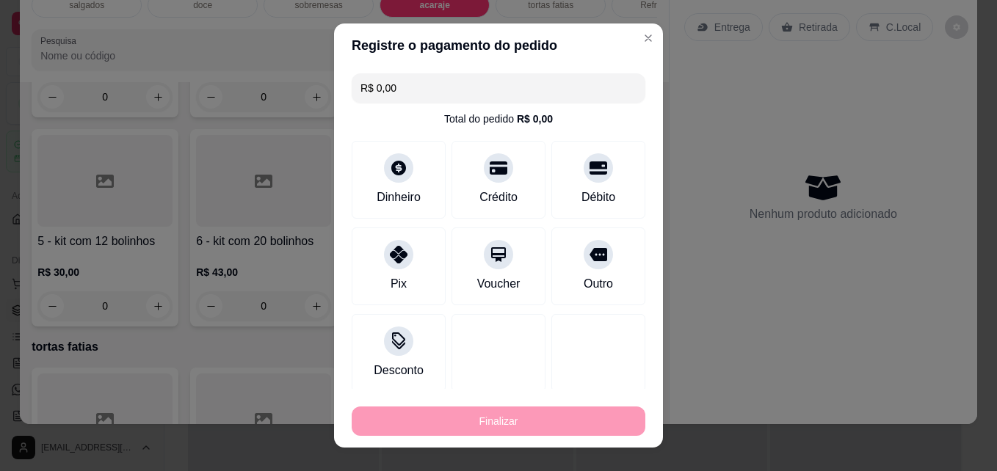
type input "-R$ 12,00"
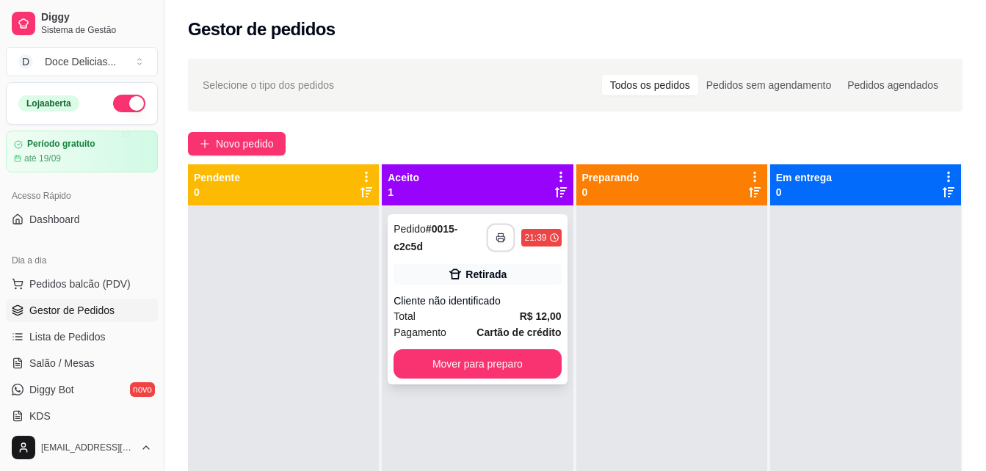
click at [497, 231] on button "button" at bounding box center [501, 238] width 29 height 29
click at [461, 360] on button "Mover para preparo" at bounding box center [477, 364] width 162 height 29
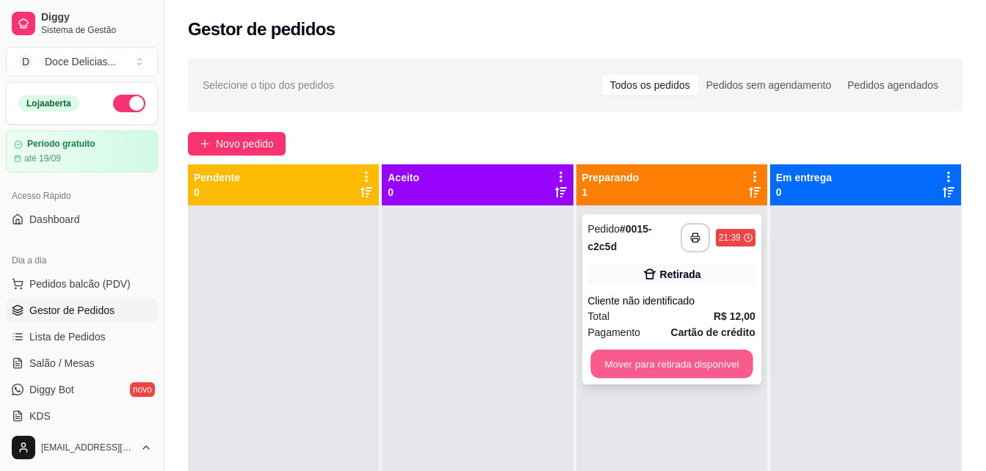
click at [623, 371] on button "Mover para retirada disponível" at bounding box center [671, 364] width 162 height 29
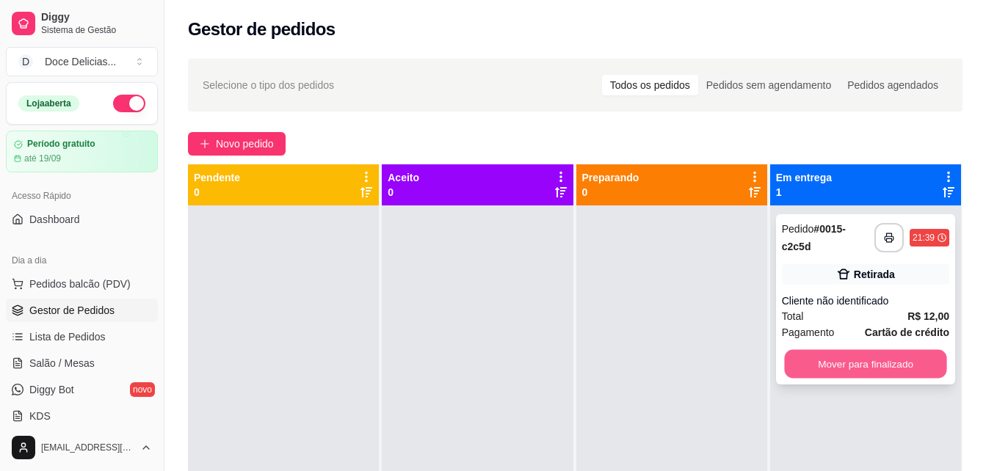
click at [882, 362] on button "Mover para finalizado" at bounding box center [865, 364] width 162 height 29
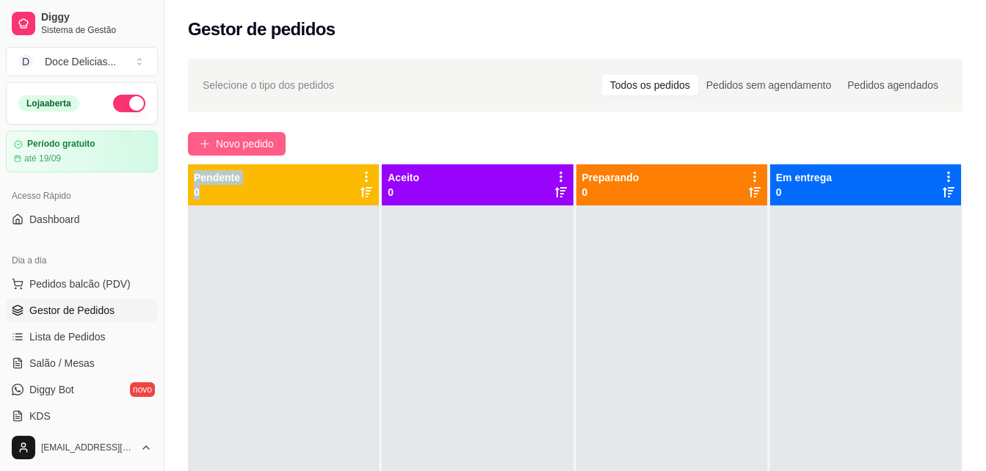
drag, startPoint x: 349, startPoint y: 175, endPoint x: 209, endPoint y: 137, distance: 145.1
click at [209, 137] on div "Selecione o tipo dos pedidos Todos os pedidos Pedidos sem agendamento Pedidos a…" at bounding box center [575, 352] width 822 height 604
click at [209, 137] on button "Novo pedido" at bounding box center [237, 143] width 98 height 23
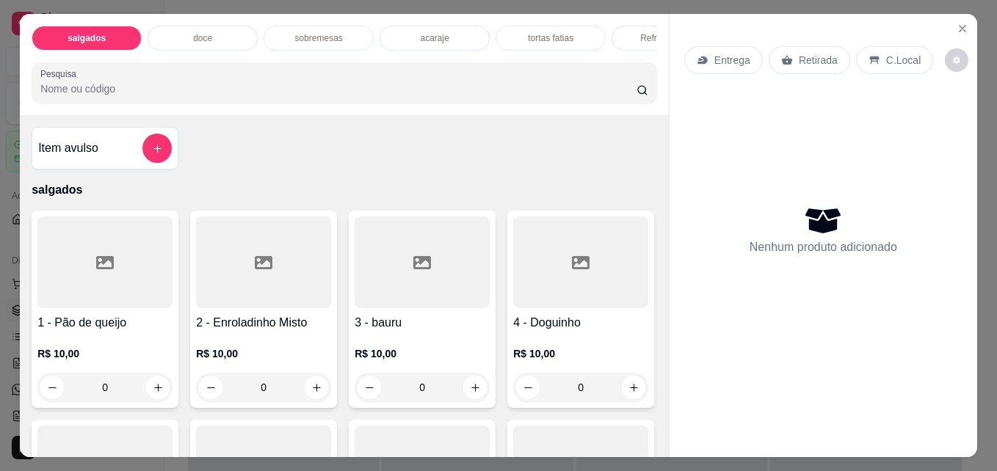
drag, startPoint x: 209, startPoint y: 137, endPoint x: 190, endPoint y: 35, distance: 104.4
click at [193, 35] on p "doce" at bounding box center [202, 38] width 19 height 12
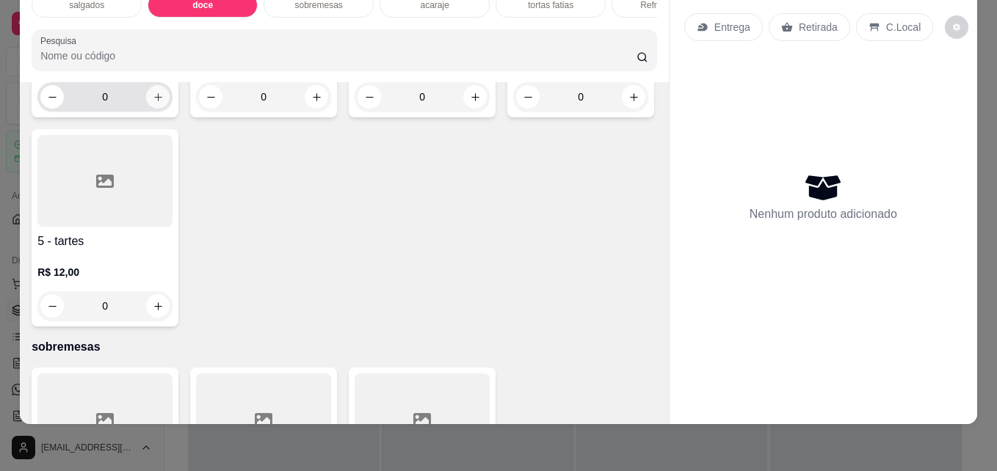
click at [146, 109] on button "increase-product-quantity" at bounding box center [157, 96] width 23 height 23
type input "1"
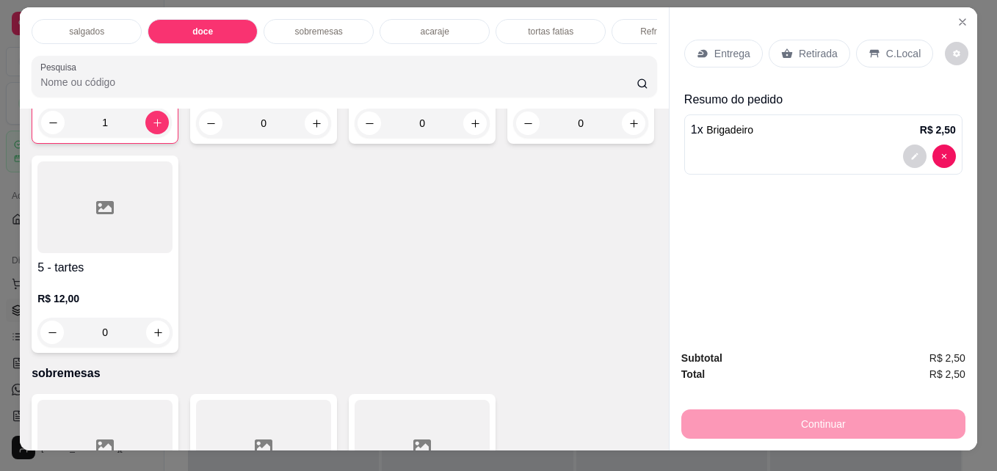
scroll to position [0, 0]
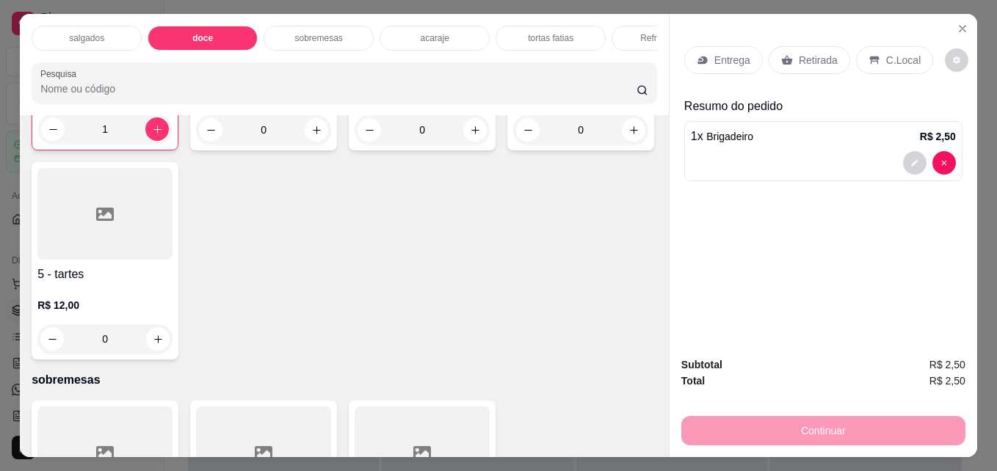
click at [642, 32] on p "Refrigerantes" at bounding box center [666, 38] width 53 height 12
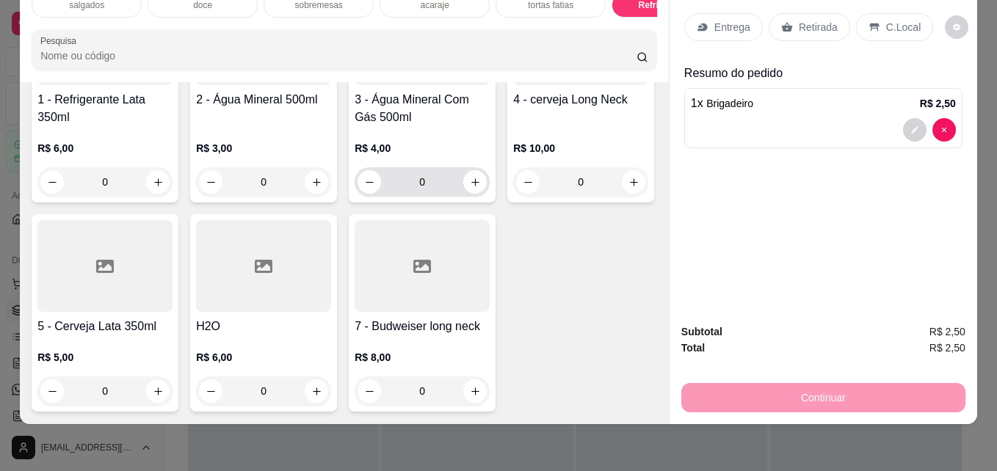
click at [461, 197] on div "0" at bounding box center [422, 181] width 129 height 29
click at [470, 188] on icon "increase-product-quantity" at bounding box center [475, 182] width 11 height 11
type input "1"
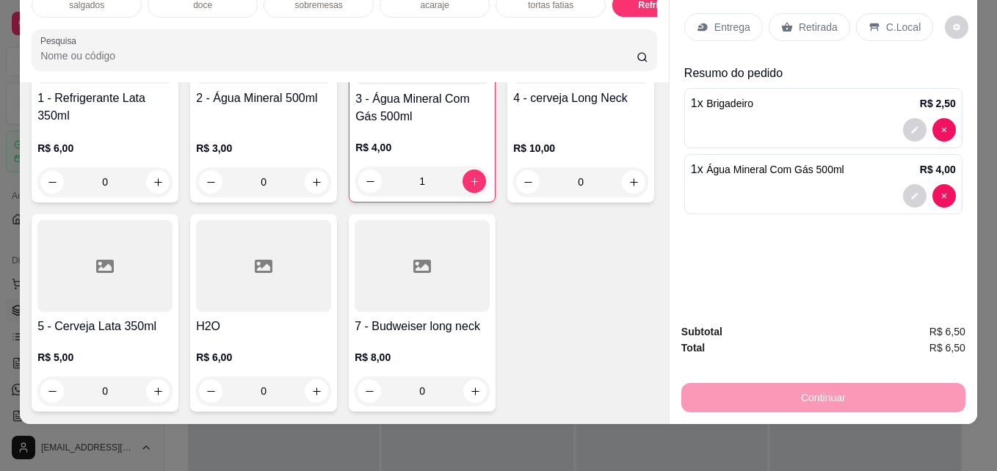
click at [798, 24] on div "Retirada" at bounding box center [809, 27] width 81 height 28
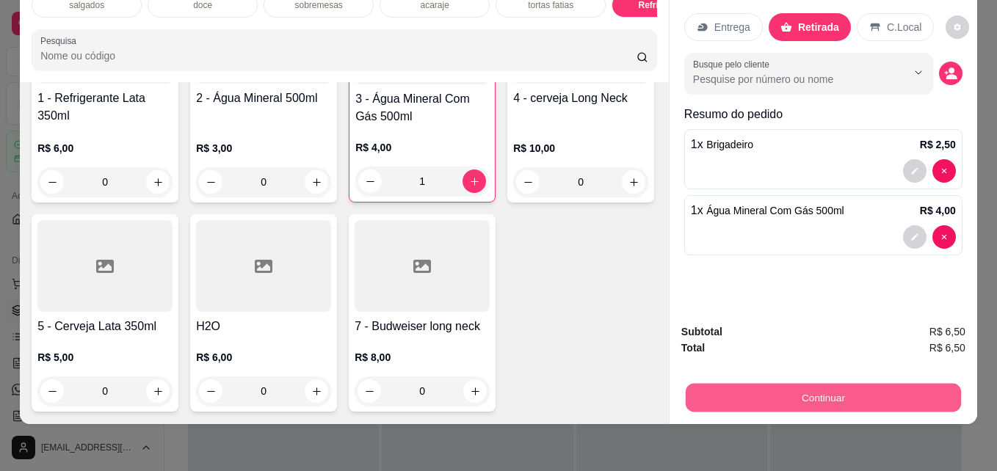
click at [866, 396] on button "Continuar" at bounding box center [823, 397] width 275 height 29
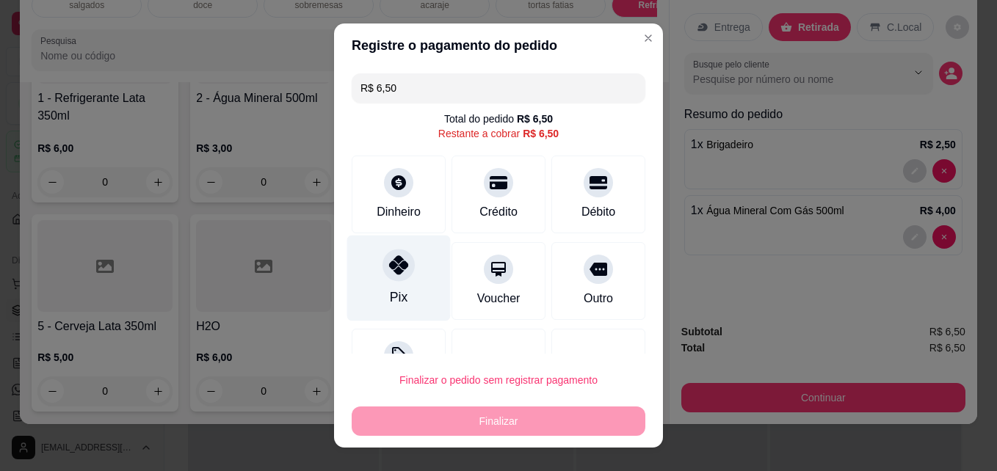
click at [401, 272] on div at bounding box center [399, 266] width 32 height 32
type input "R$ 0,00"
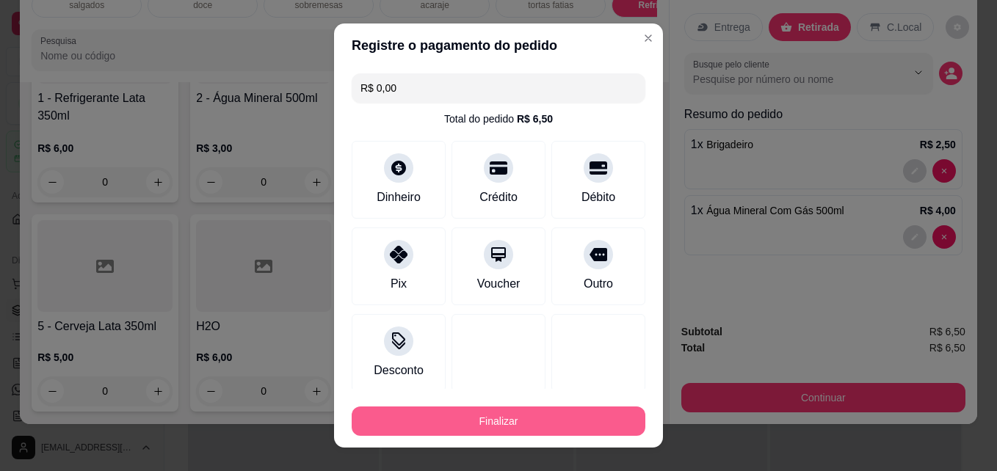
click at [391, 415] on button "Finalizar" at bounding box center [499, 421] width 294 height 29
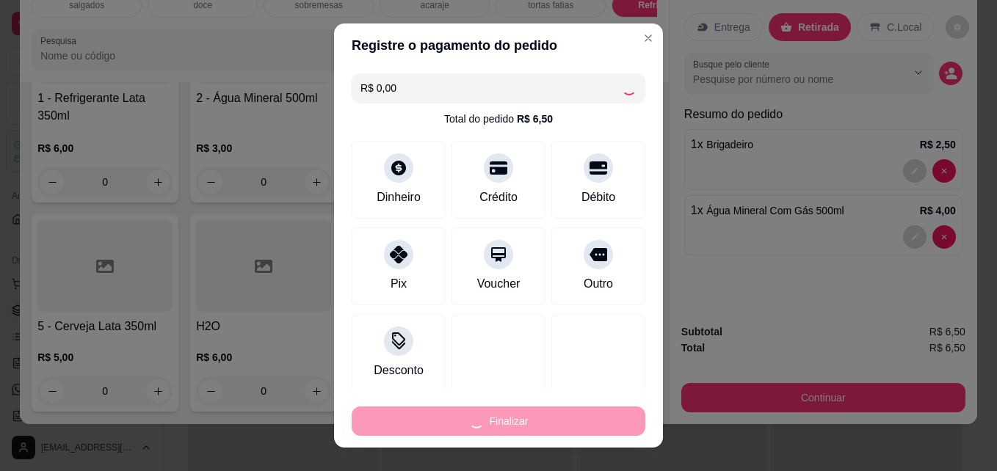
type input "0"
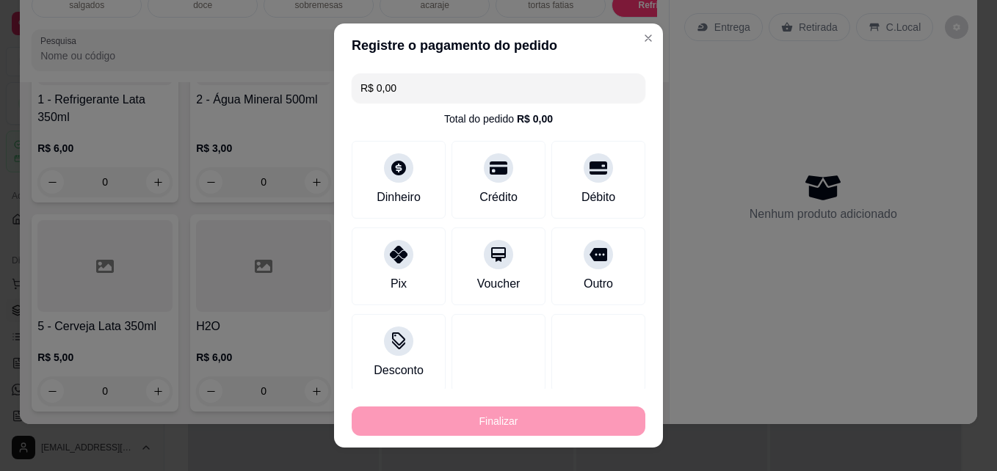
type input "-R$ 6,50"
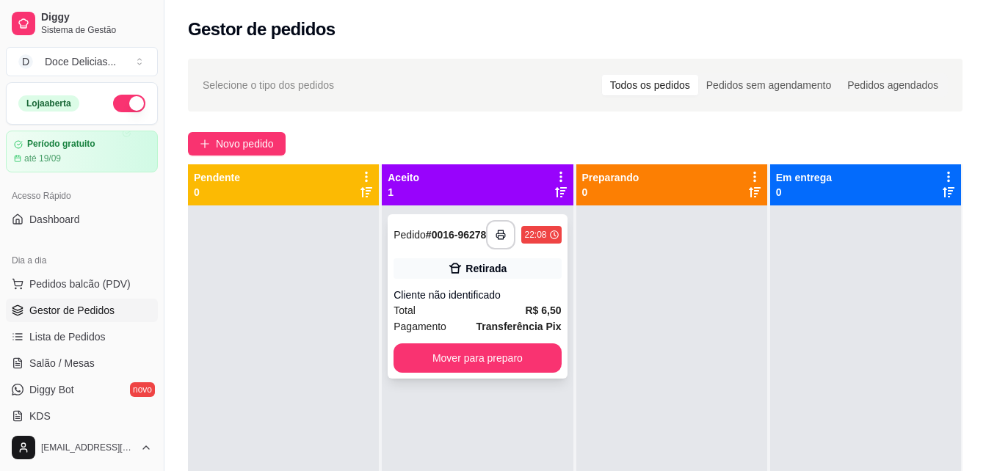
click at [432, 379] on div "**********" at bounding box center [477, 296] width 179 height 164
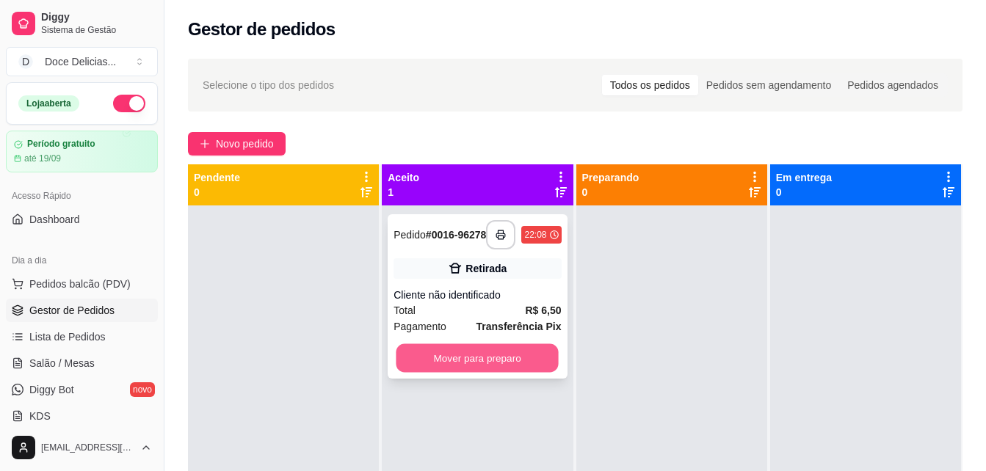
click at [444, 367] on button "Mover para preparo" at bounding box center [477, 358] width 162 height 29
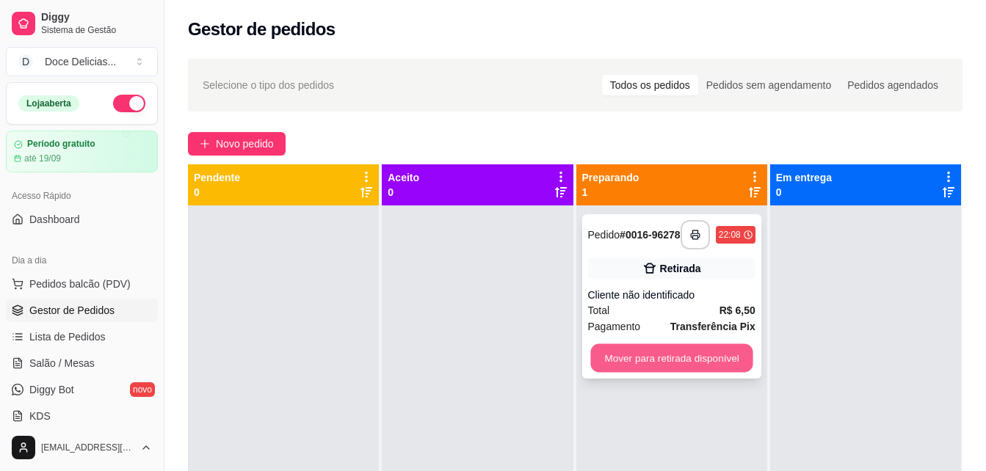
click at [639, 356] on button "Mover para retirada disponível" at bounding box center [671, 358] width 162 height 29
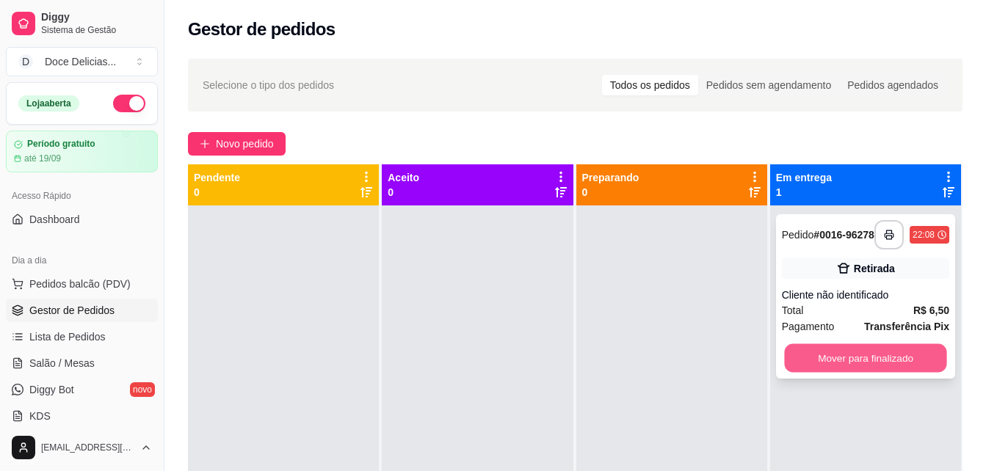
click at [805, 367] on button "Mover para finalizado" at bounding box center [865, 358] width 162 height 29
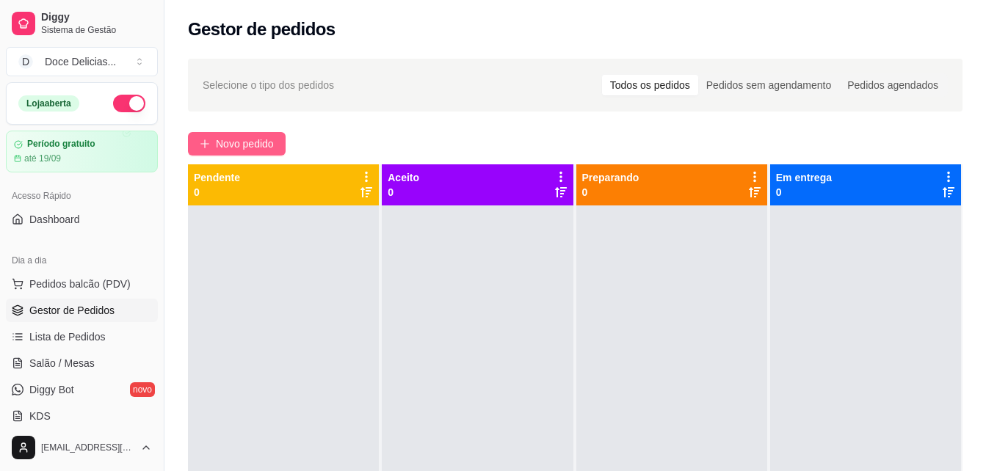
click at [258, 138] on span "Novo pedido" at bounding box center [245, 144] width 58 height 16
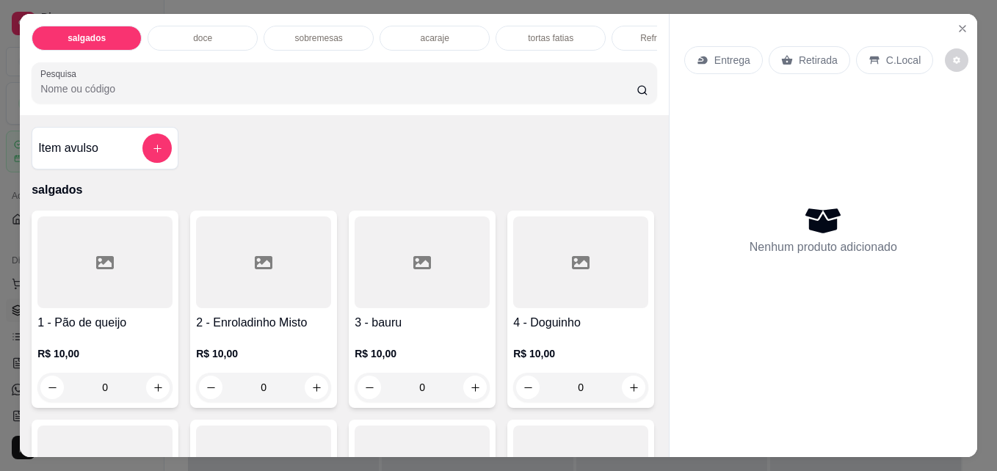
click at [624, 37] on div "Refrigerantes" at bounding box center [667, 38] width 110 height 25
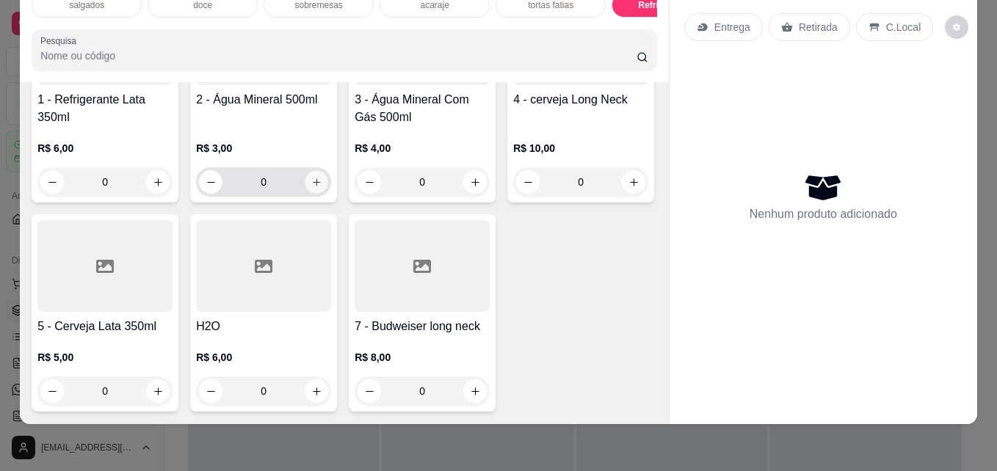
click at [311, 188] on icon "increase-product-quantity" at bounding box center [316, 182] width 11 height 11
type input "1"
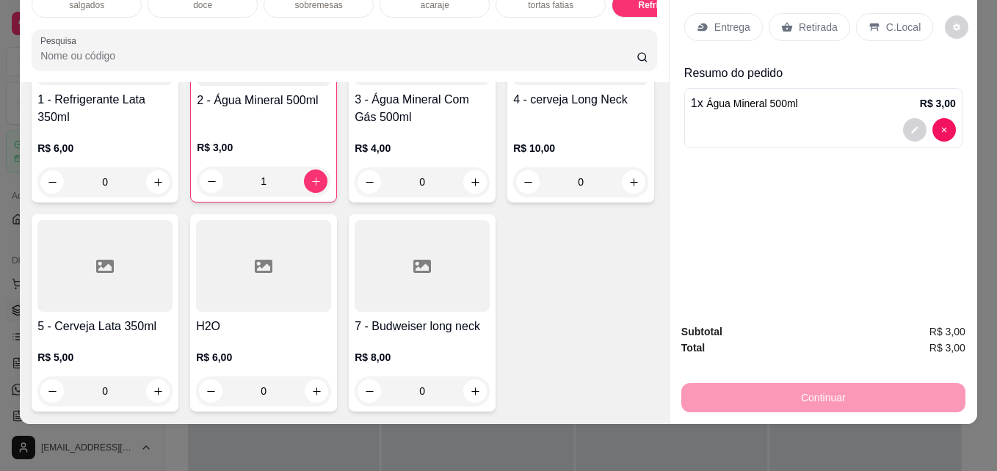
click at [810, 20] on p "Retirada" at bounding box center [818, 27] width 39 height 15
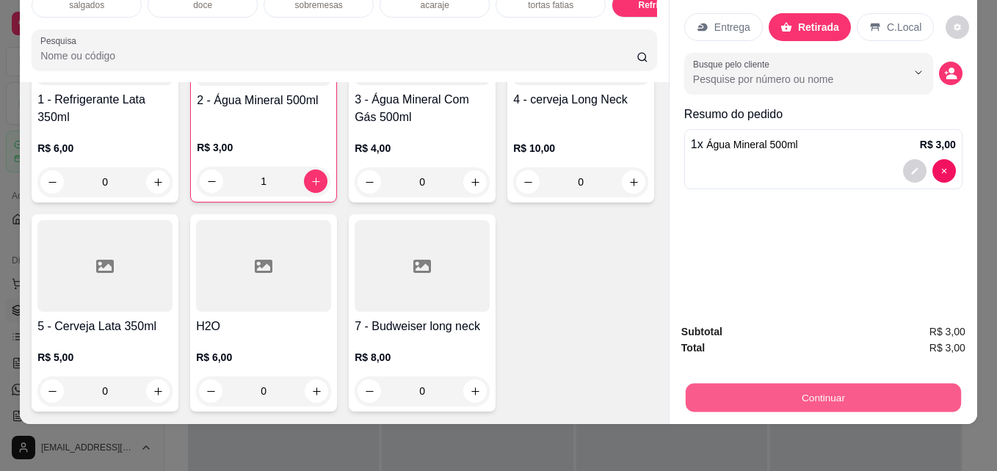
click at [737, 385] on button "Continuar" at bounding box center [823, 397] width 275 height 29
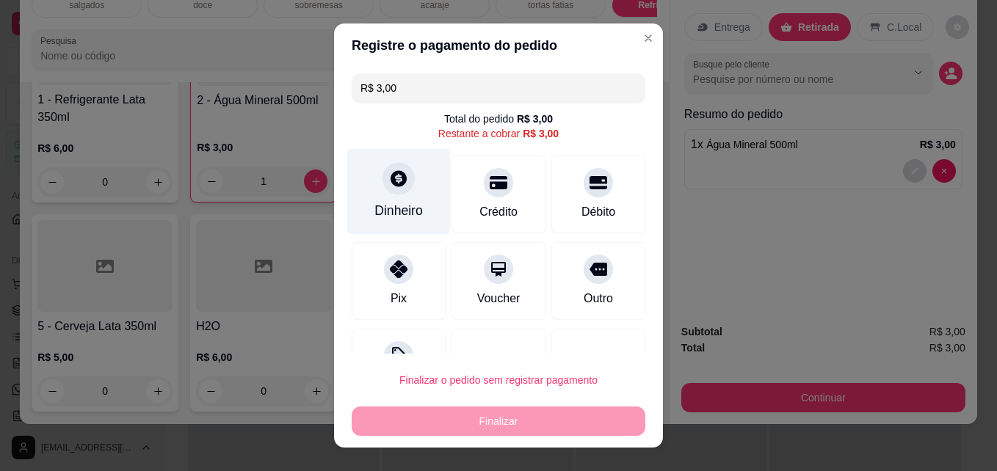
click at [399, 216] on div "Dinheiro" at bounding box center [398, 210] width 48 height 19
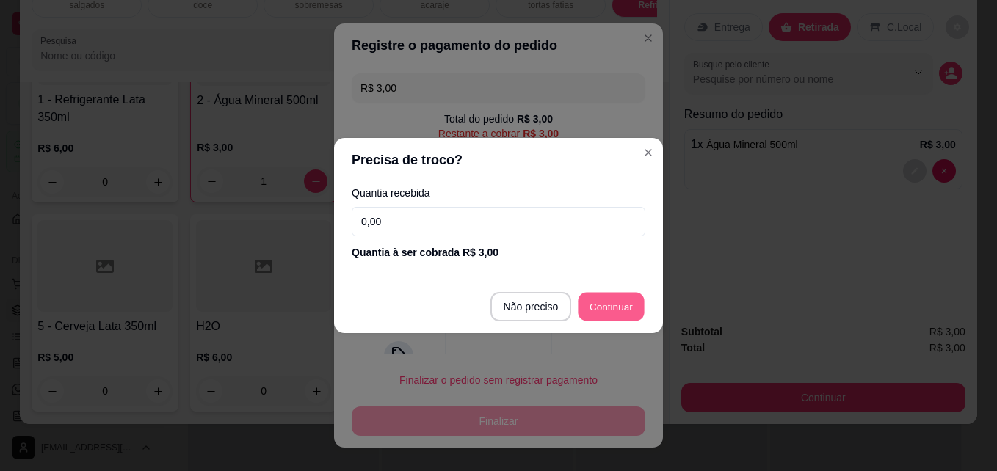
type input "R$ 0,00"
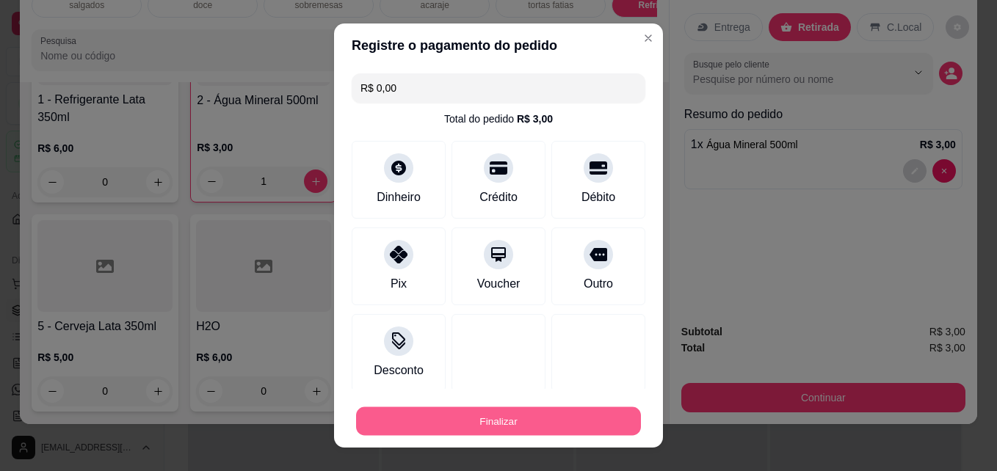
click at [542, 412] on button "Finalizar" at bounding box center [498, 421] width 285 height 29
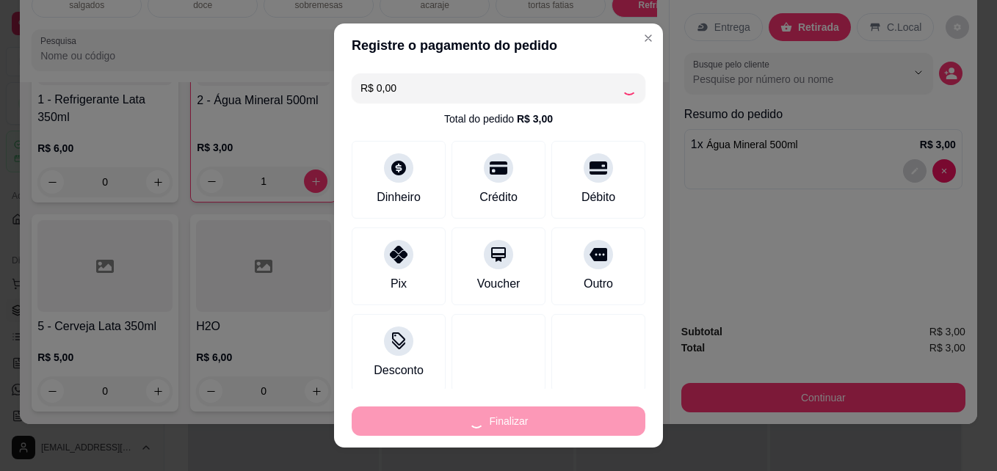
type input "0"
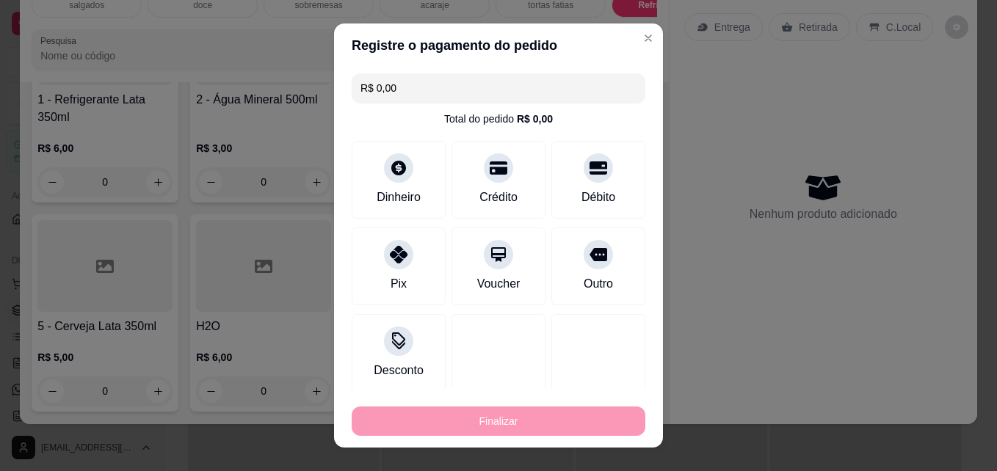
type input "-R$ 3,00"
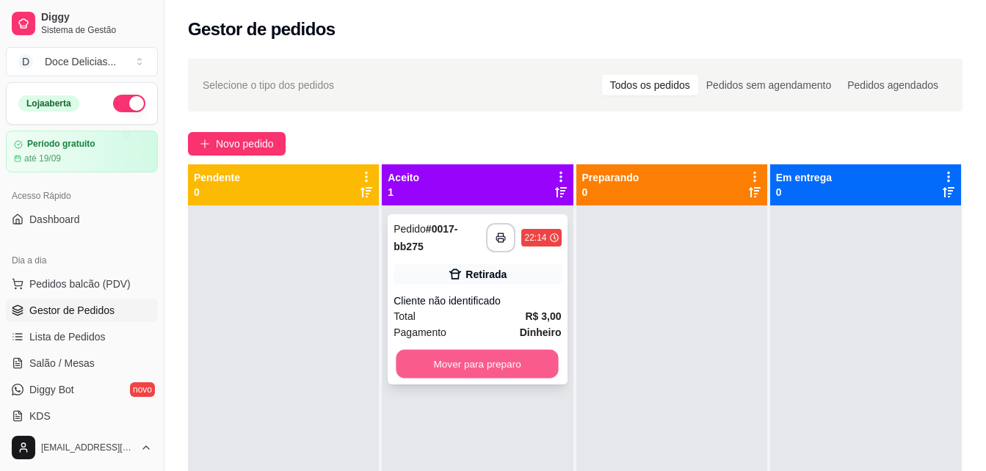
click at [505, 354] on button "Mover para preparo" at bounding box center [477, 364] width 162 height 29
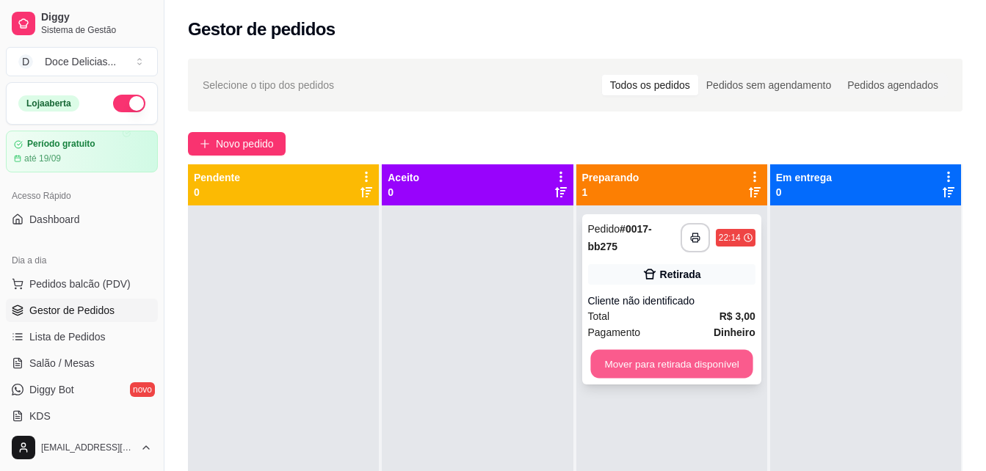
click at [699, 360] on button "Mover para retirada disponível" at bounding box center [671, 364] width 162 height 29
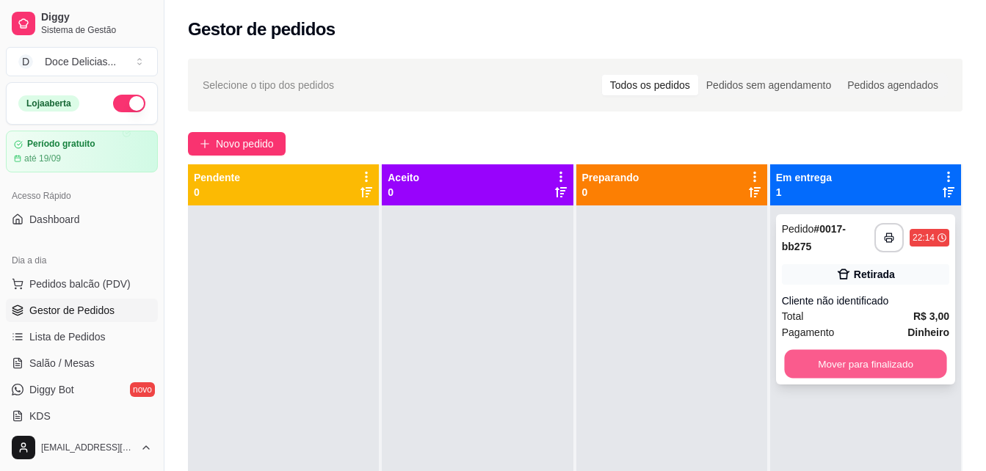
click at [823, 358] on button "Mover para finalizado" at bounding box center [865, 364] width 162 height 29
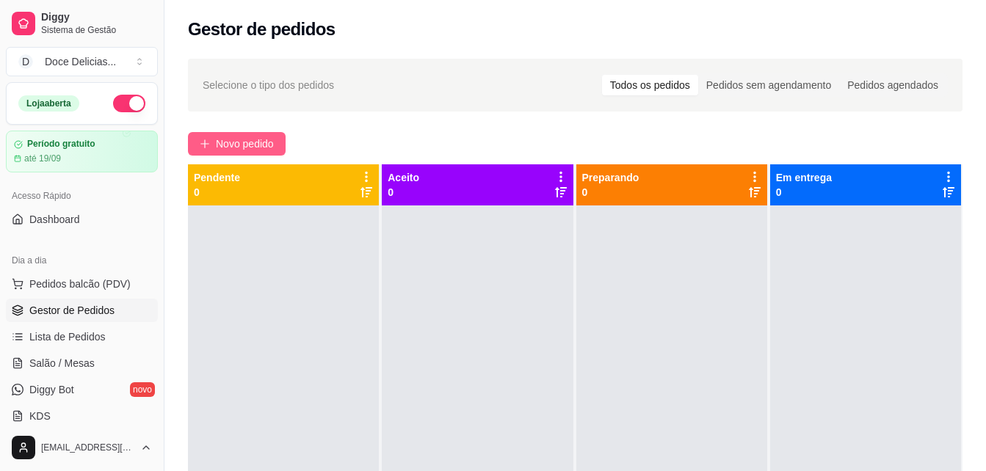
click at [213, 152] on button "Novo pedido" at bounding box center [237, 143] width 98 height 23
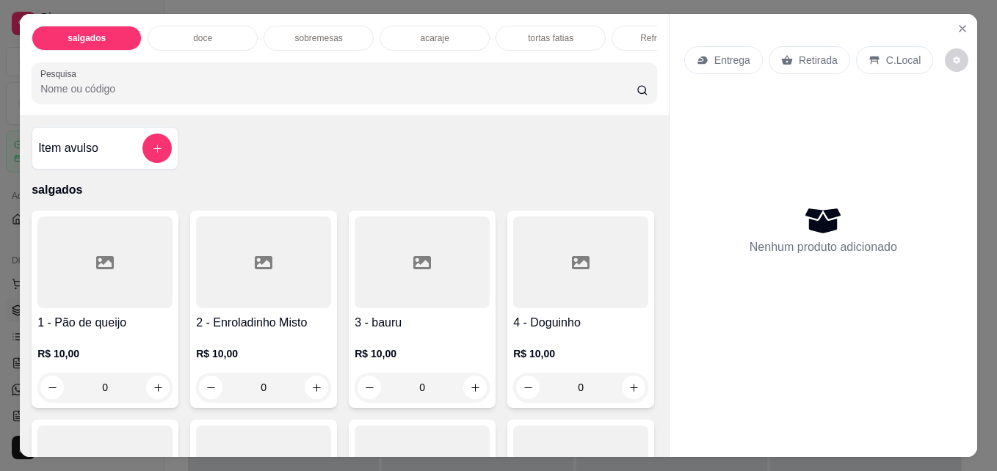
click at [294, 32] on p "sobremesas" at bounding box center [318, 38] width 48 height 12
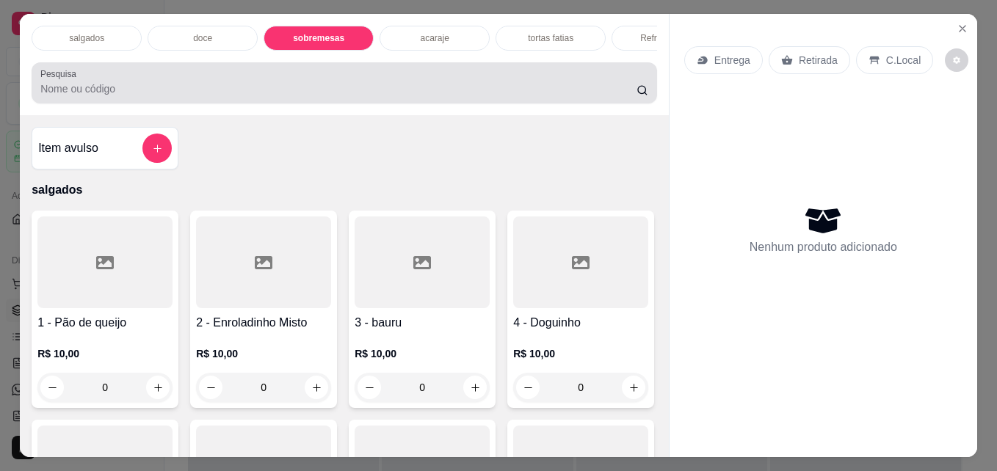
scroll to position [38, 0]
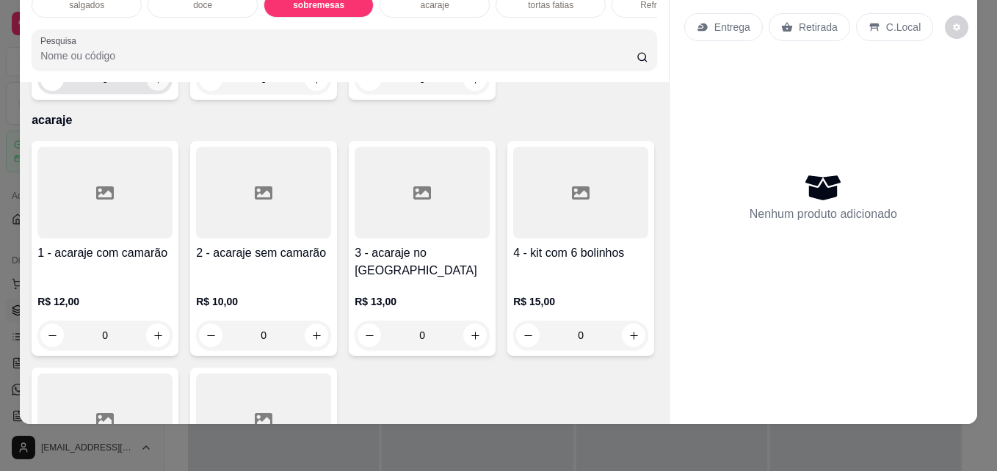
click at [147, 91] on button "increase-product-quantity" at bounding box center [158, 79] width 23 height 23
type input "1"
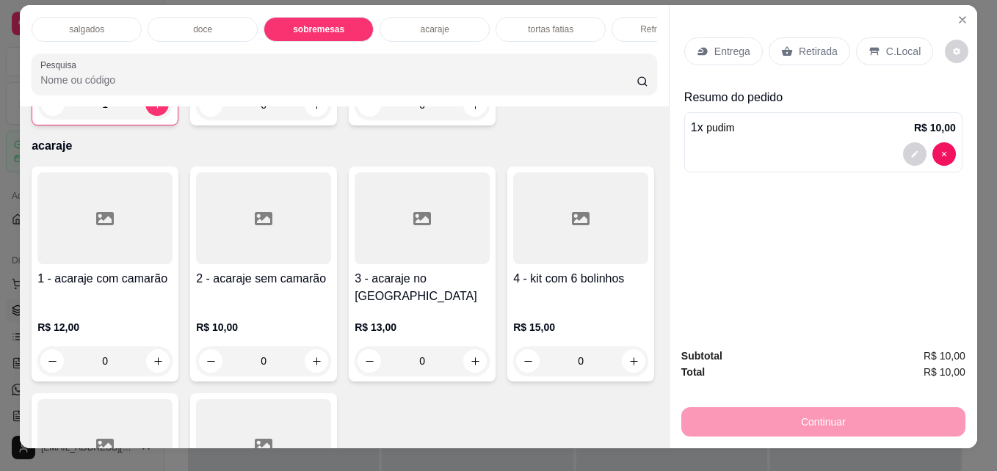
scroll to position [0, 0]
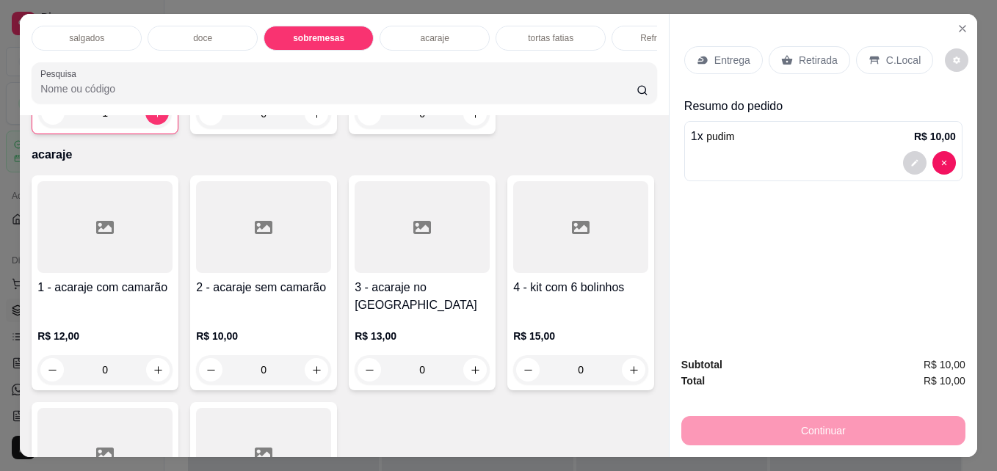
click at [570, 35] on div "tortas fatias" at bounding box center [551, 38] width 110 height 25
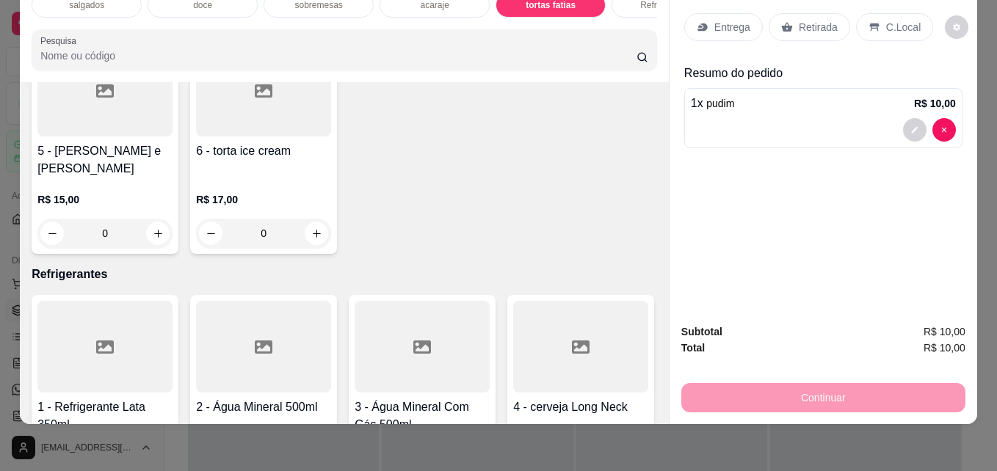
scroll to position [2210, 0]
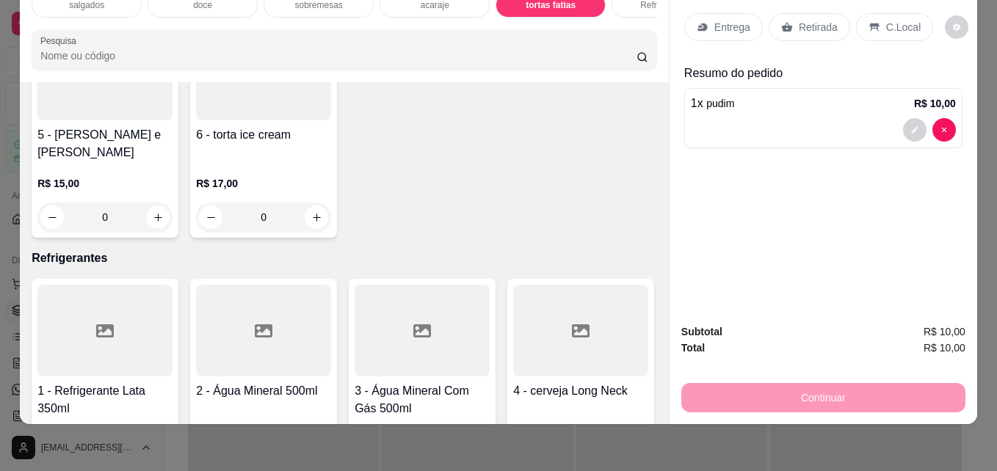
type input "1"
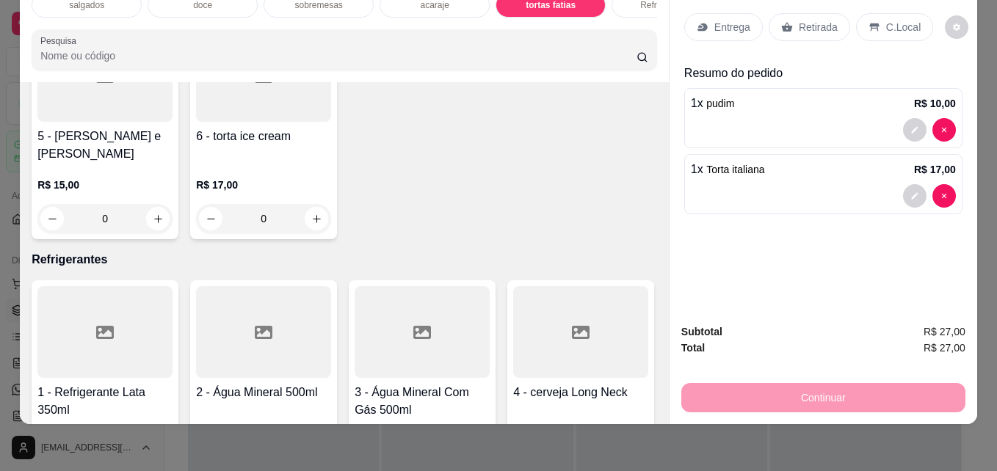
click at [799, 20] on p "Retirada" at bounding box center [818, 27] width 39 height 15
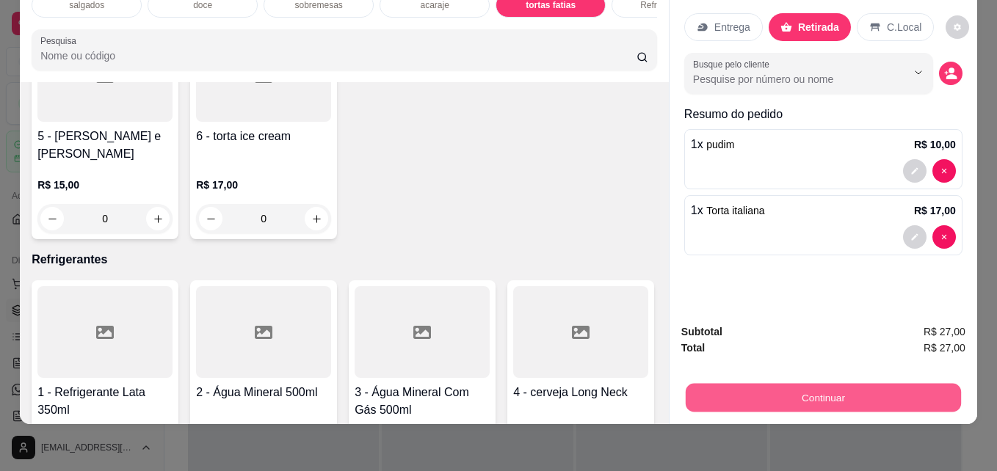
click at [834, 383] on button "Continuar" at bounding box center [823, 397] width 275 height 29
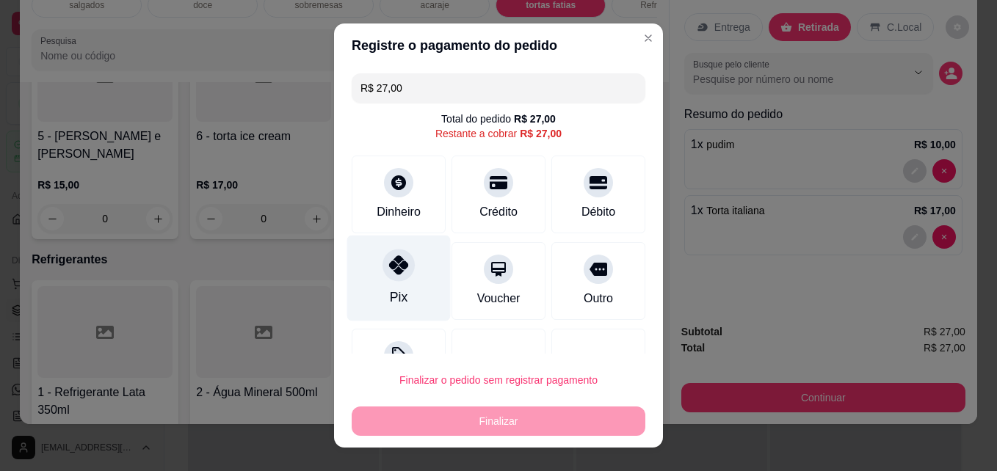
click at [384, 278] on div at bounding box center [399, 266] width 32 height 32
type input "R$ 0,00"
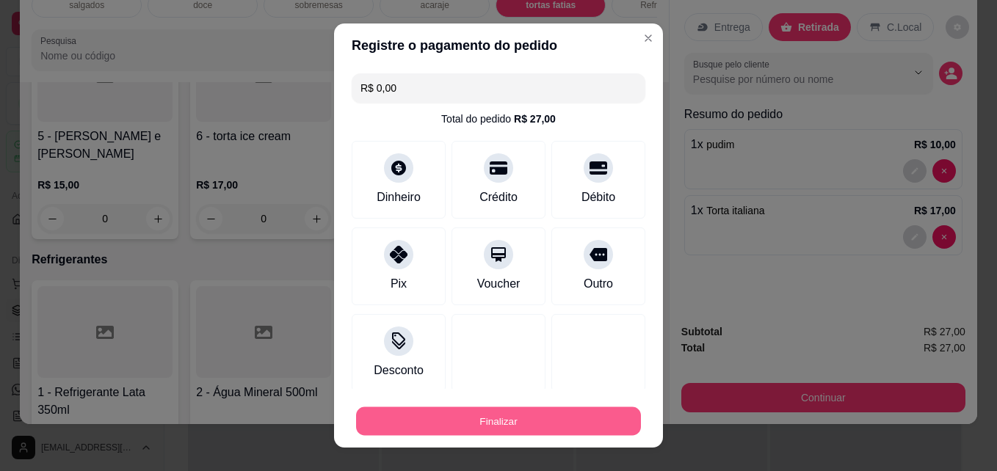
click at [441, 427] on button "Finalizar" at bounding box center [498, 421] width 285 height 29
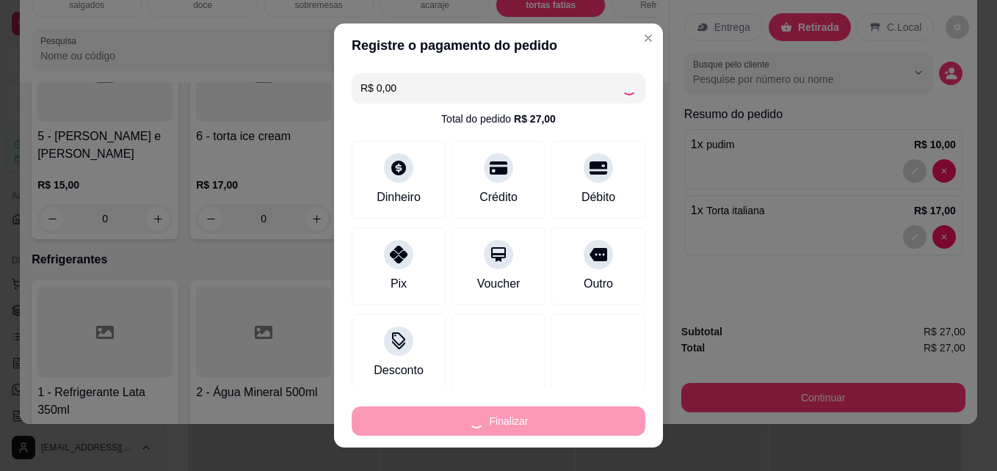
type input "0"
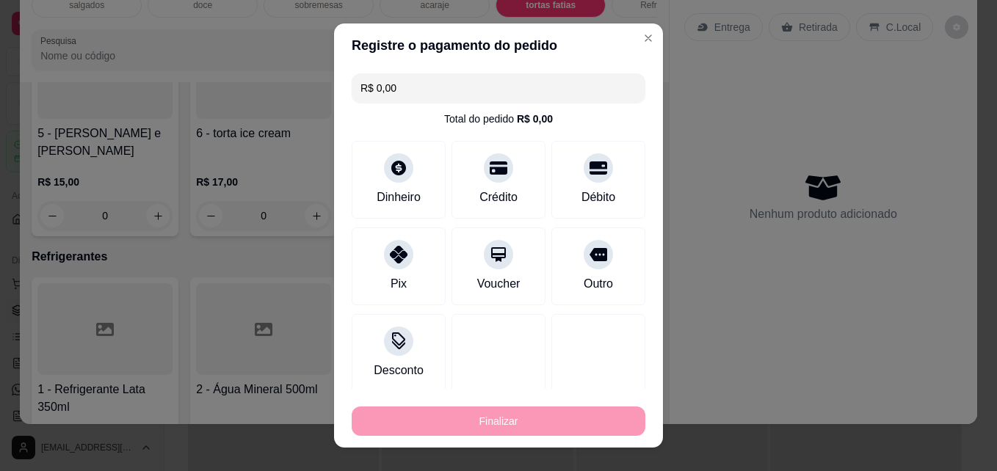
type input "-R$ 27,00"
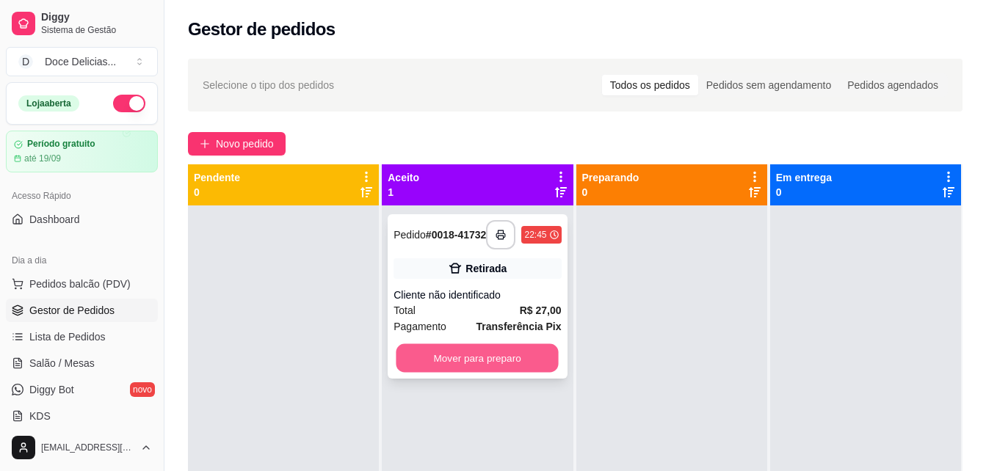
click at [498, 370] on button "Mover para preparo" at bounding box center [477, 358] width 162 height 29
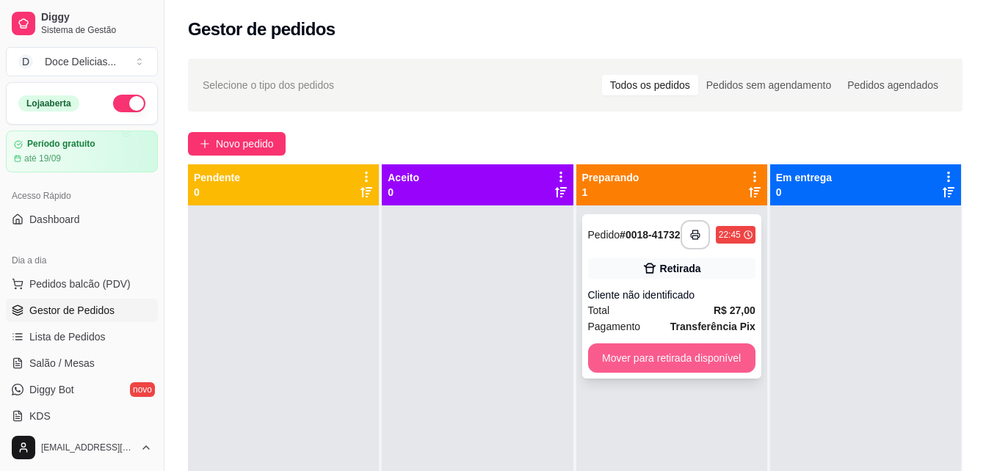
click at [614, 357] on button "Mover para retirada disponível" at bounding box center [671, 358] width 167 height 29
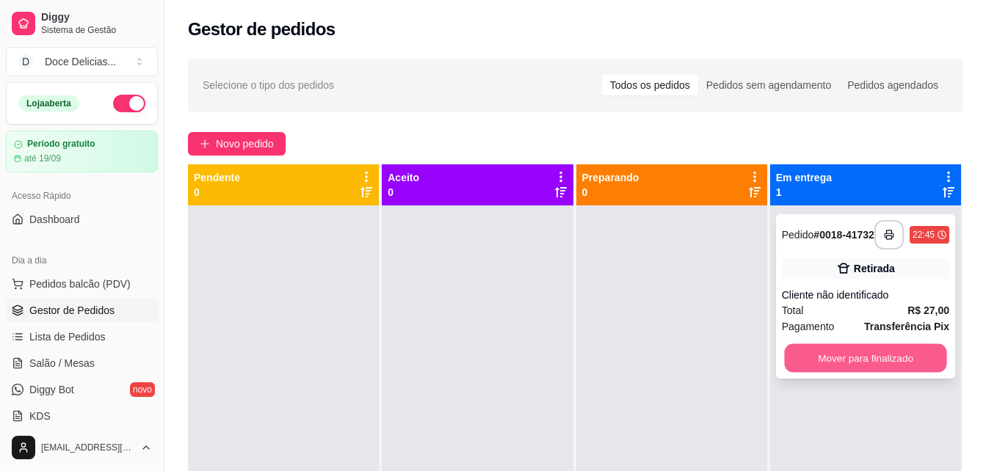
click at [799, 360] on button "Mover para finalizado" at bounding box center [865, 358] width 162 height 29
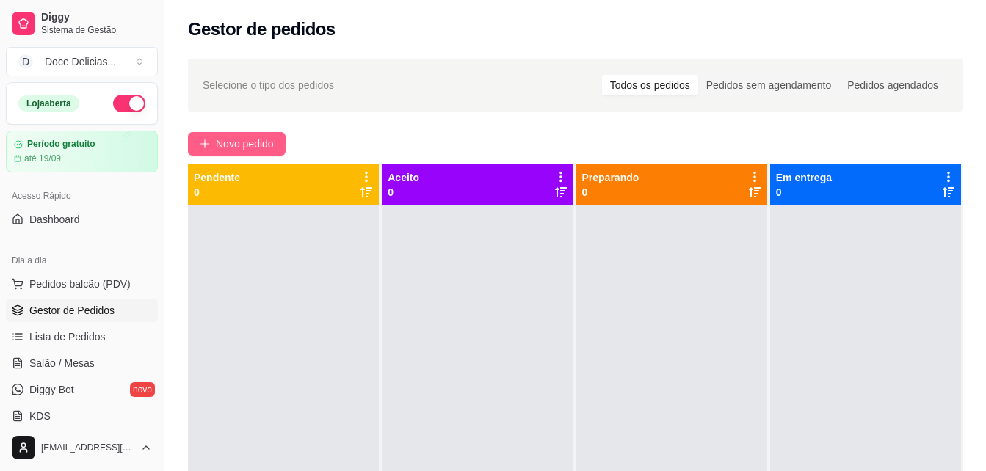
click at [220, 148] on span "Novo pedido" at bounding box center [245, 144] width 58 height 16
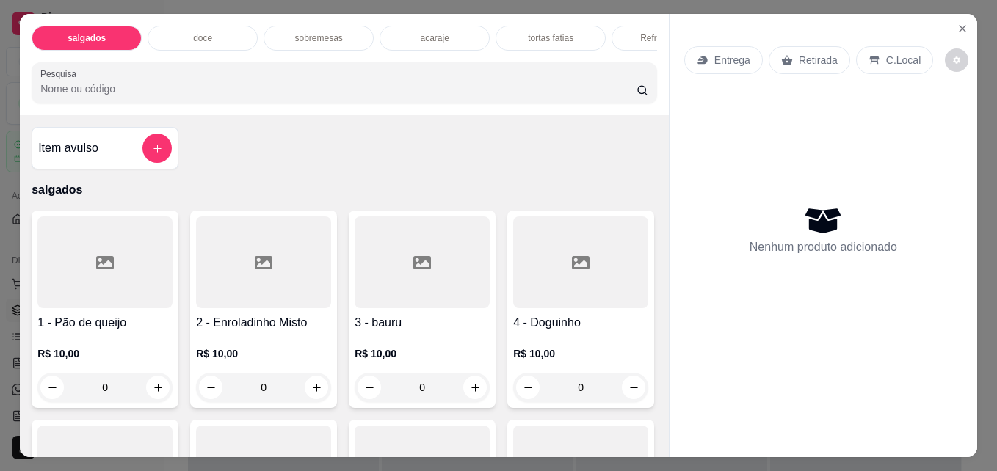
click at [225, 30] on div "doce" at bounding box center [203, 38] width 110 height 25
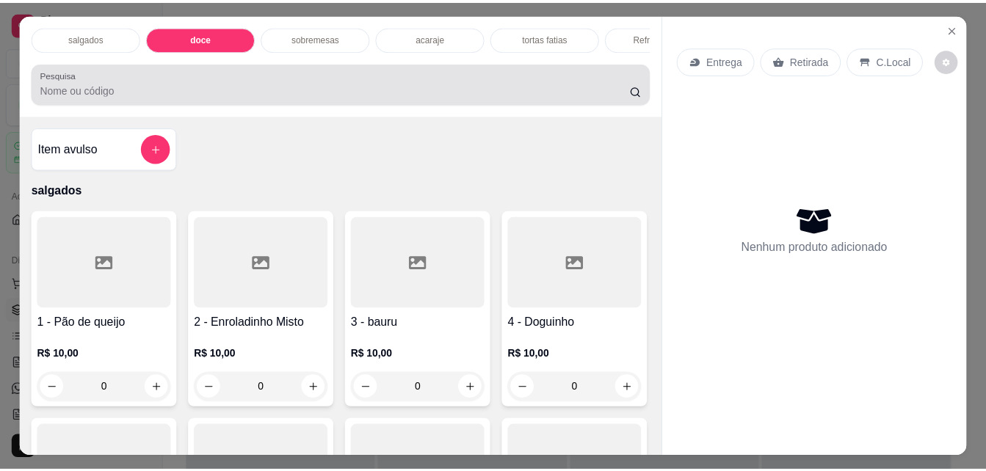
scroll to position [38, 0]
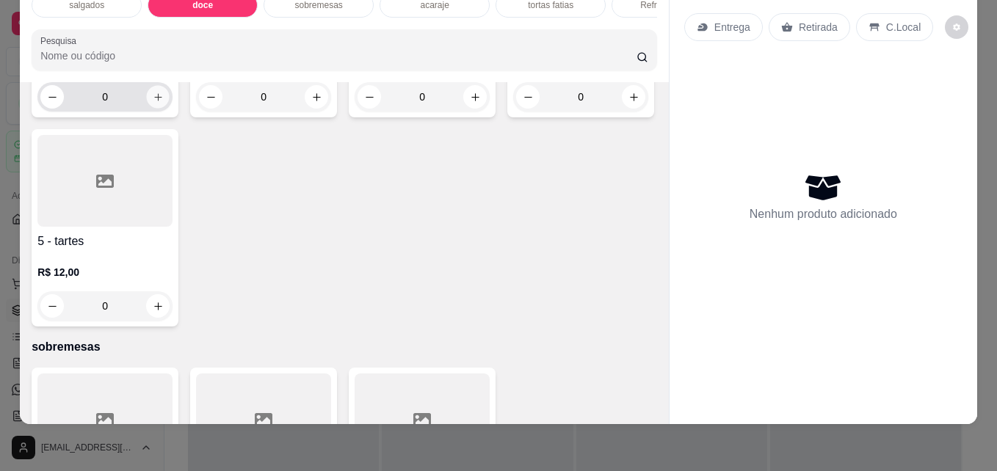
click at [152, 109] on button "increase-product-quantity" at bounding box center [158, 97] width 23 height 23
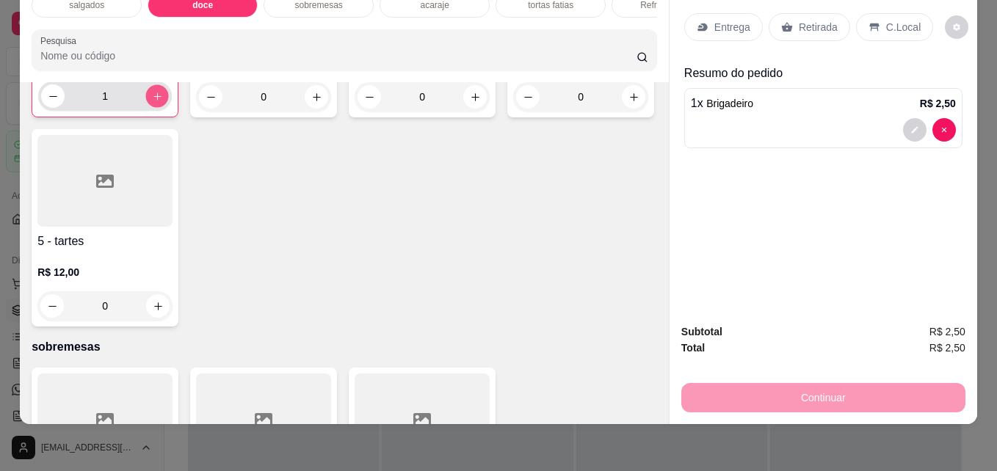
click at [152, 108] on button "increase-product-quantity" at bounding box center [157, 96] width 23 height 23
type input "2"
click at [800, 20] on p "Retirada" at bounding box center [818, 27] width 39 height 15
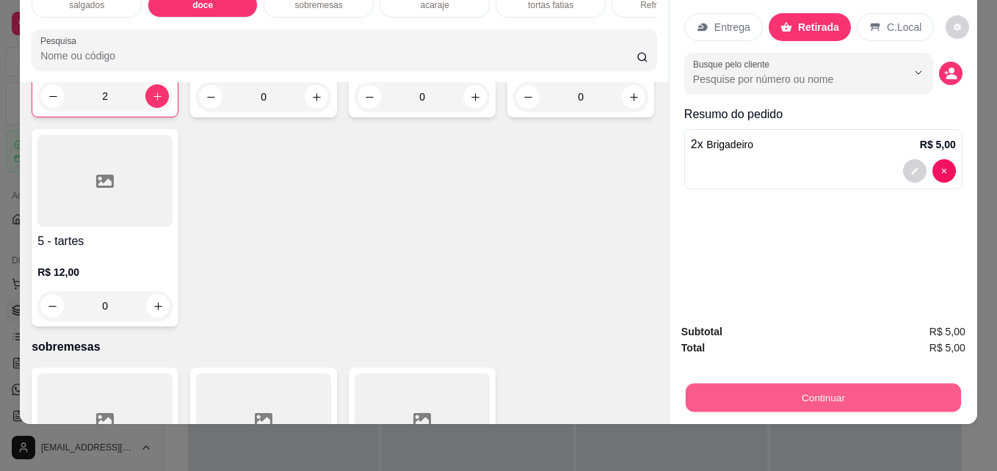
click at [724, 383] on button "Continuar" at bounding box center [823, 397] width 275 height 29
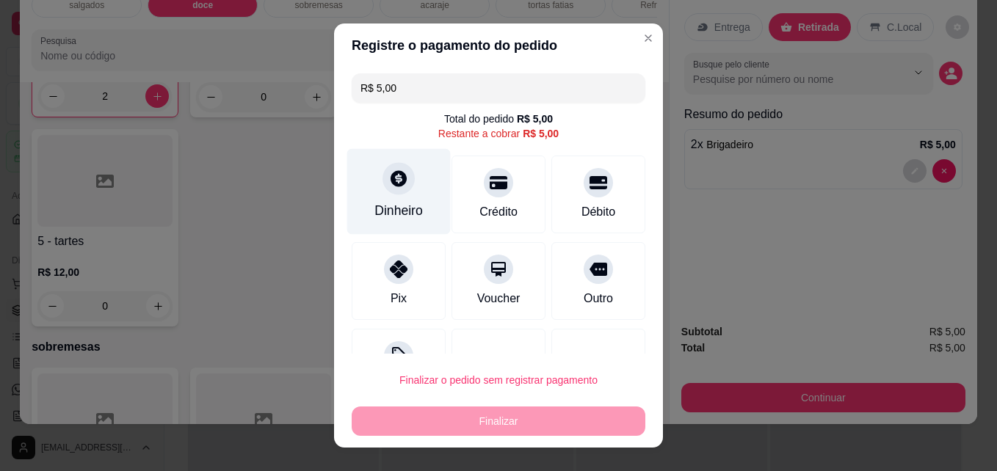
click at [387, 194] on div at bounding box center [399, 179] width 32 height 32
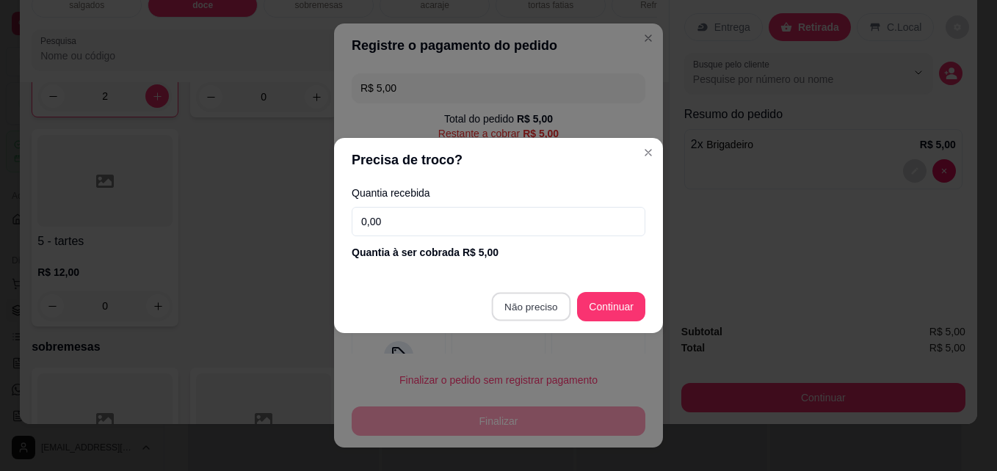
type input "R$ 0,00"
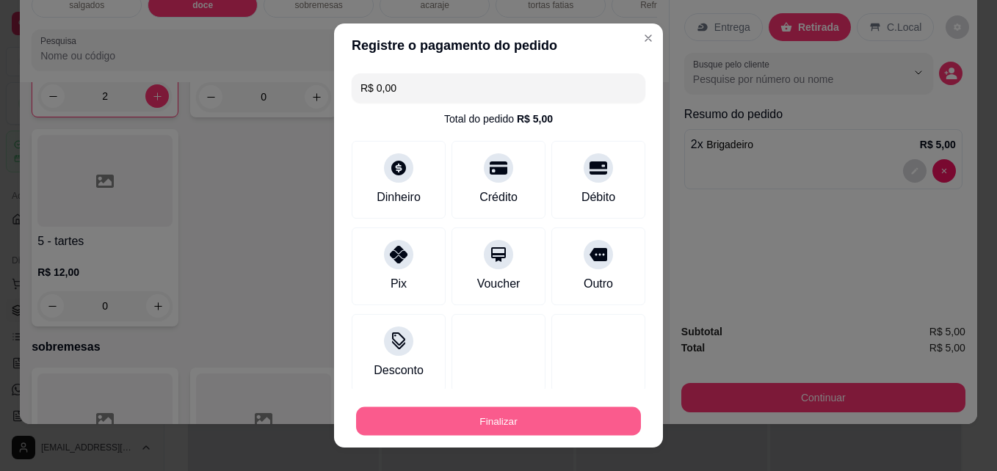
click at [499, 414] on button "Finalizar" at bounding box center [498, 421] width 285 height 29
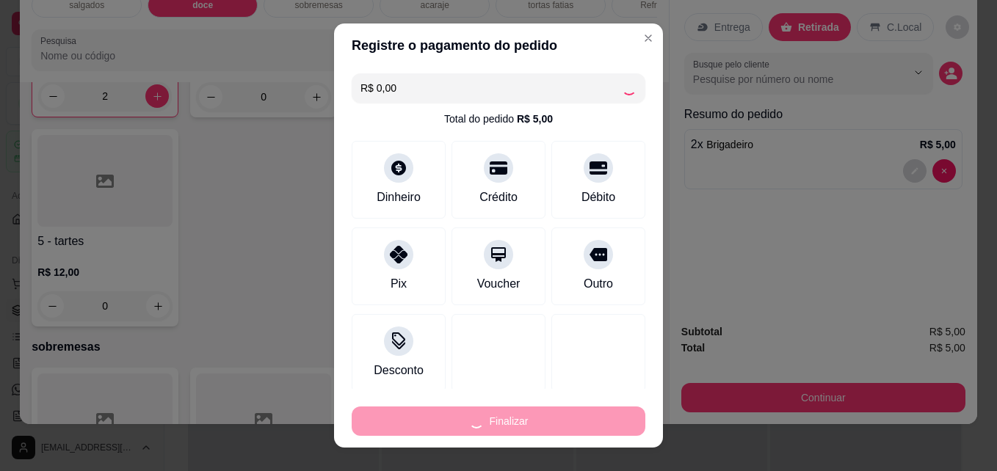
type input "0"
type input "-R$ 5,00"
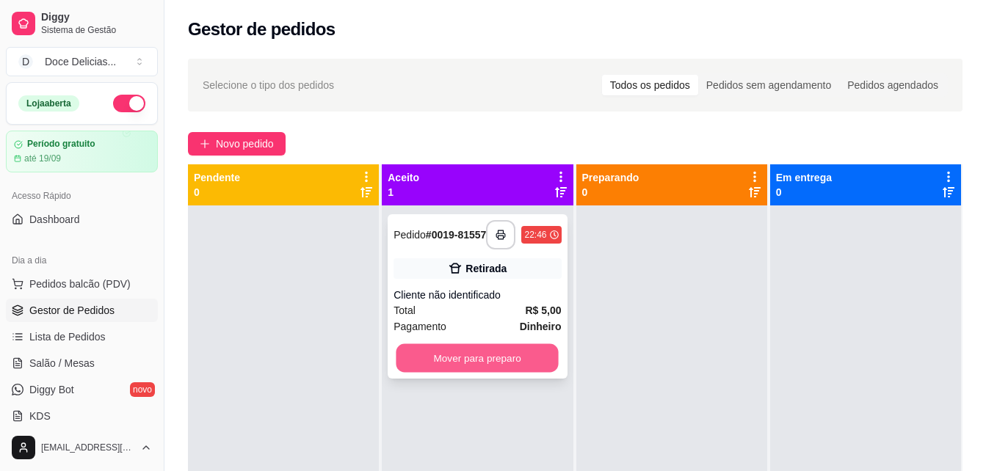
click at [430, 368] on button "Mover para preparo" at bounding box center [477, 358] width 162 height 29
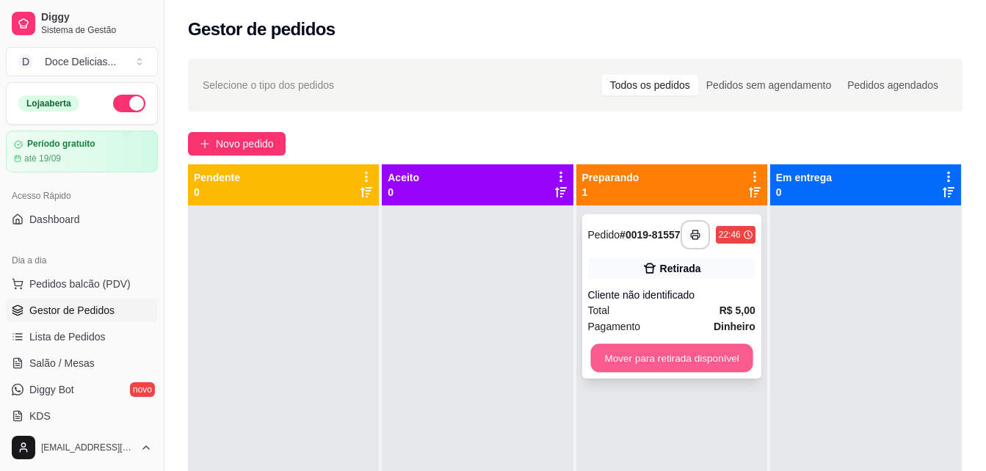
click at [621, 358] on button "Mover para retirada disponível" at bounding box center [671, 358] width 162 height 29
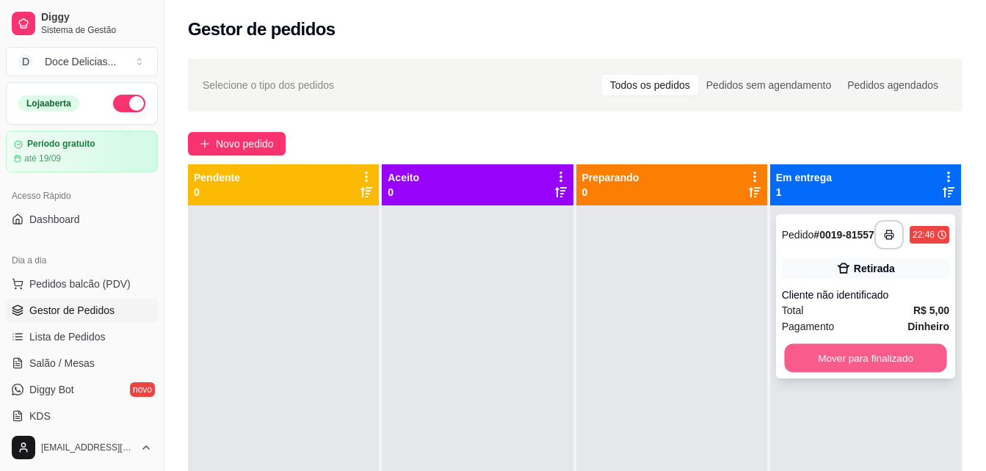
click at [837, 361] on button "Mover para finalizado" at bounding box center [865, 358] width 162 height 29
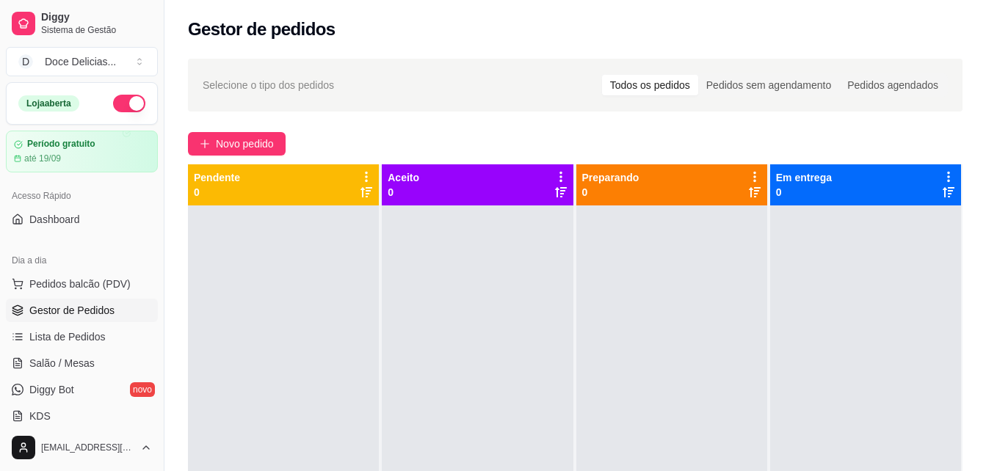
click at [475, 399] on div at bounding box center [477, 441] width 191 height 471
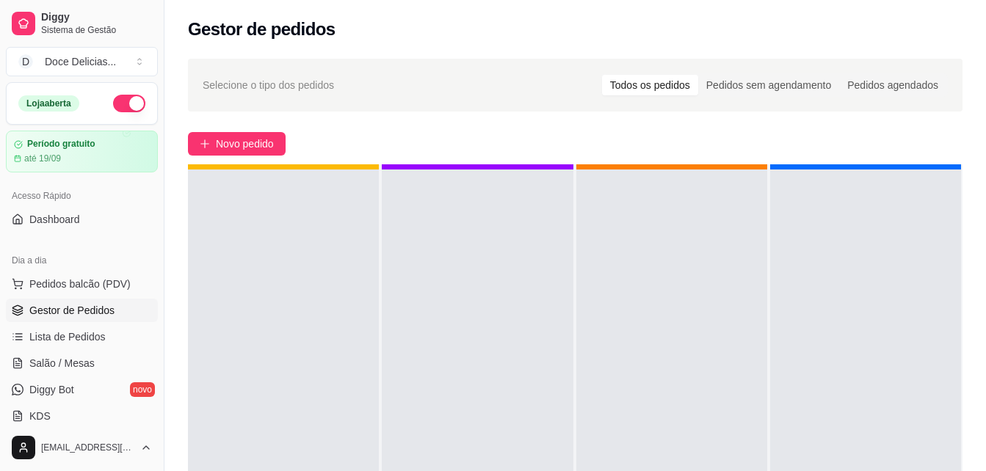
scroll to position [41, 0]
